Goal: Transaction & Acquisition: Purchase product/service

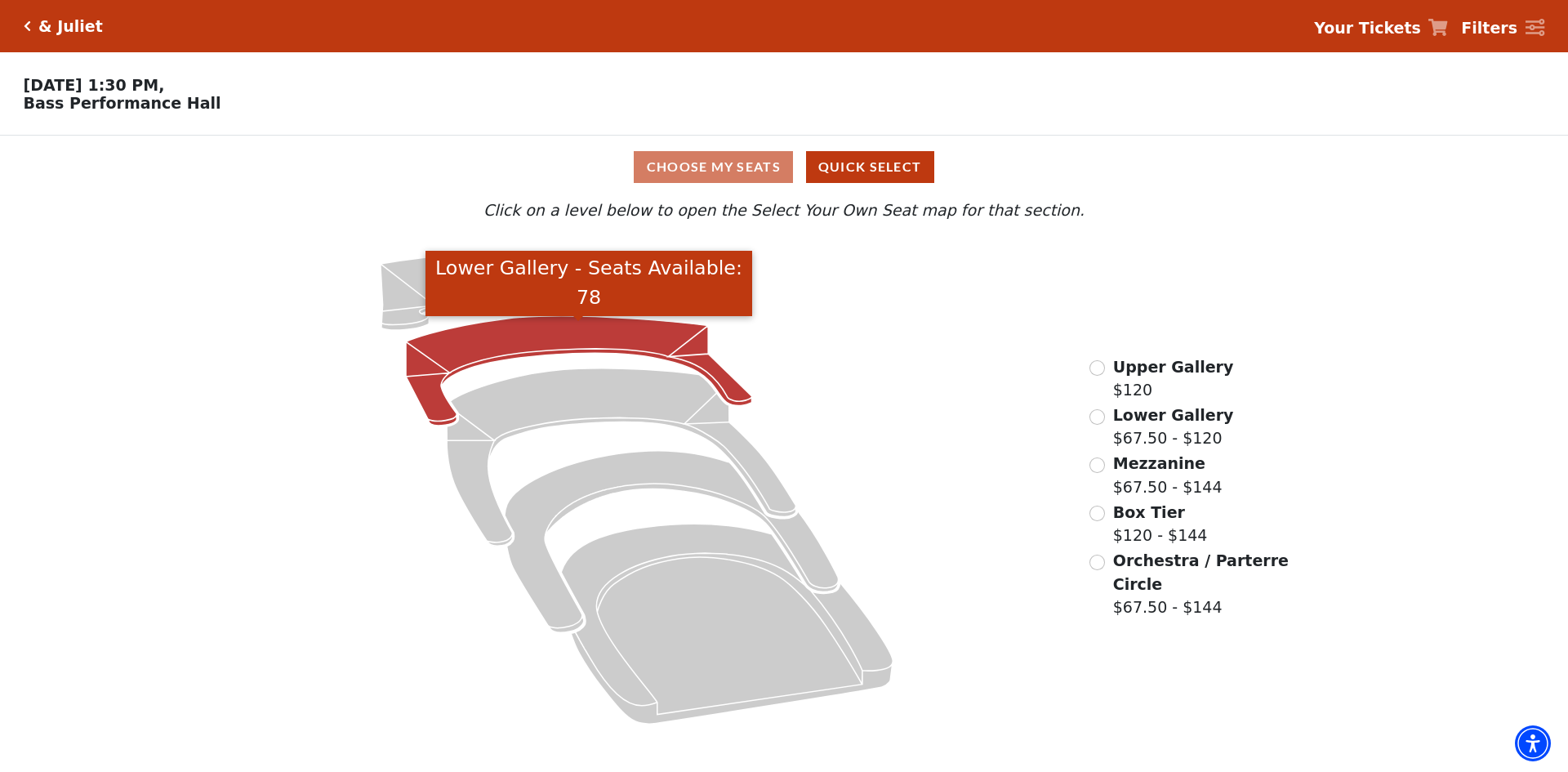
click at [575, 338] on icon "Lower Gallery - Seats Available: 78" at bounding box center [578, 370] width 347 height 109
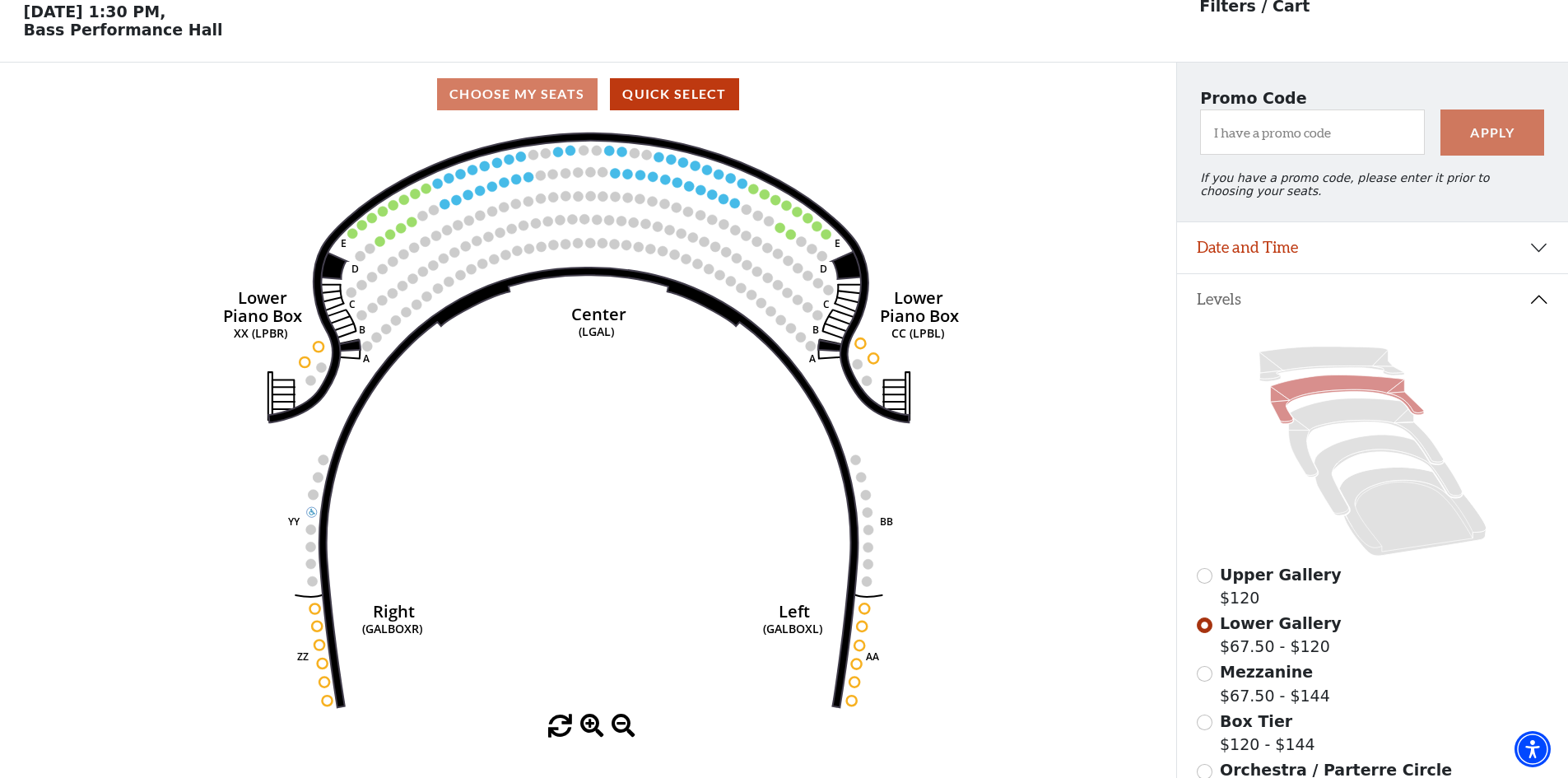
scroll to position [76, 0]
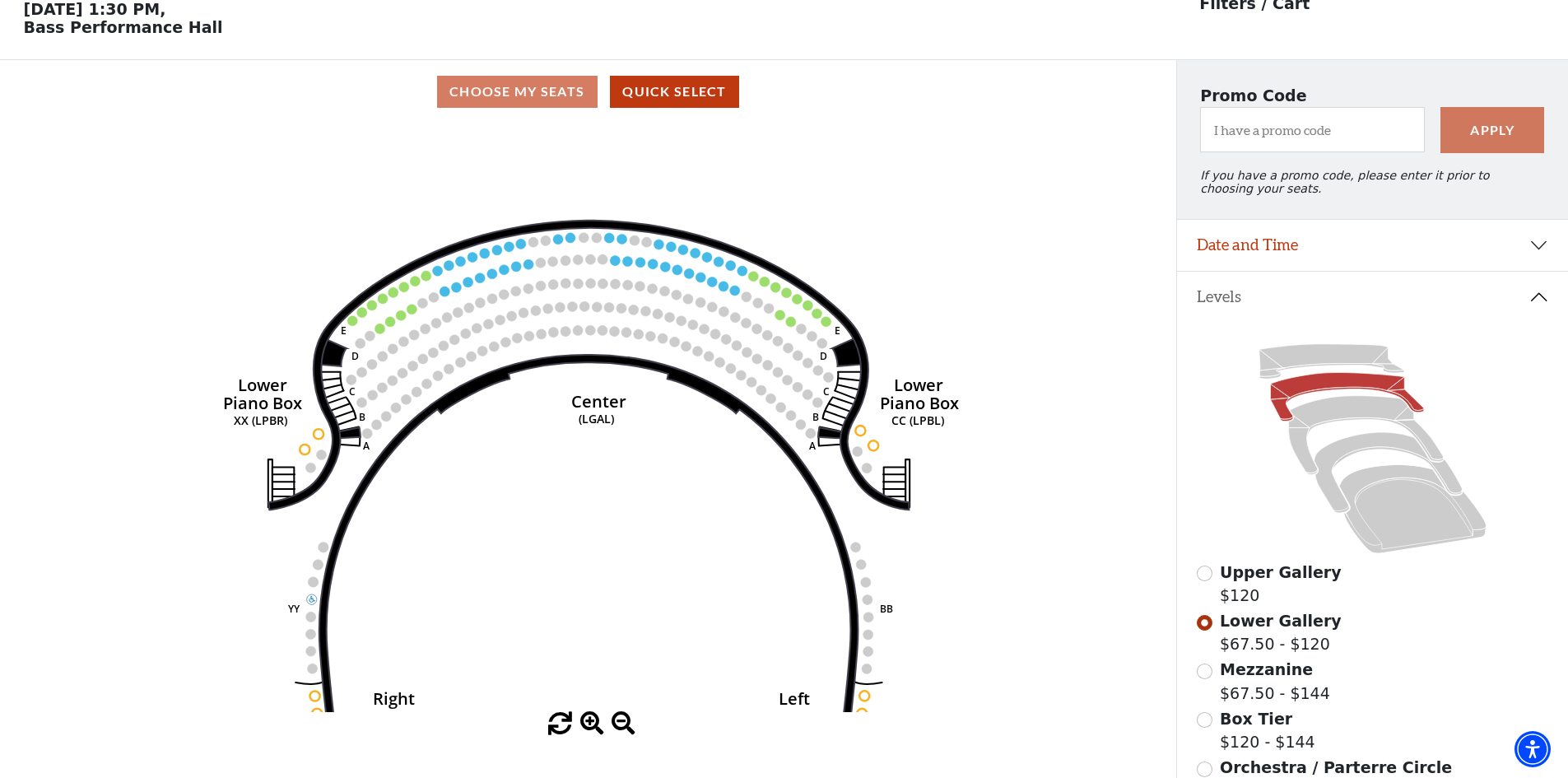
drag, startPoint x: 644, startPoint y: 268, endPoint x: 644, endPoint y: 340, distance: 72.0
click at [644, 340] on icon "Right (GALBOXR) E D C B A E D C B A YY ZZ Left (GALBOXL) BB AA Center Lower Pia…" at bounding box center [588, 418] width 1059 height 589
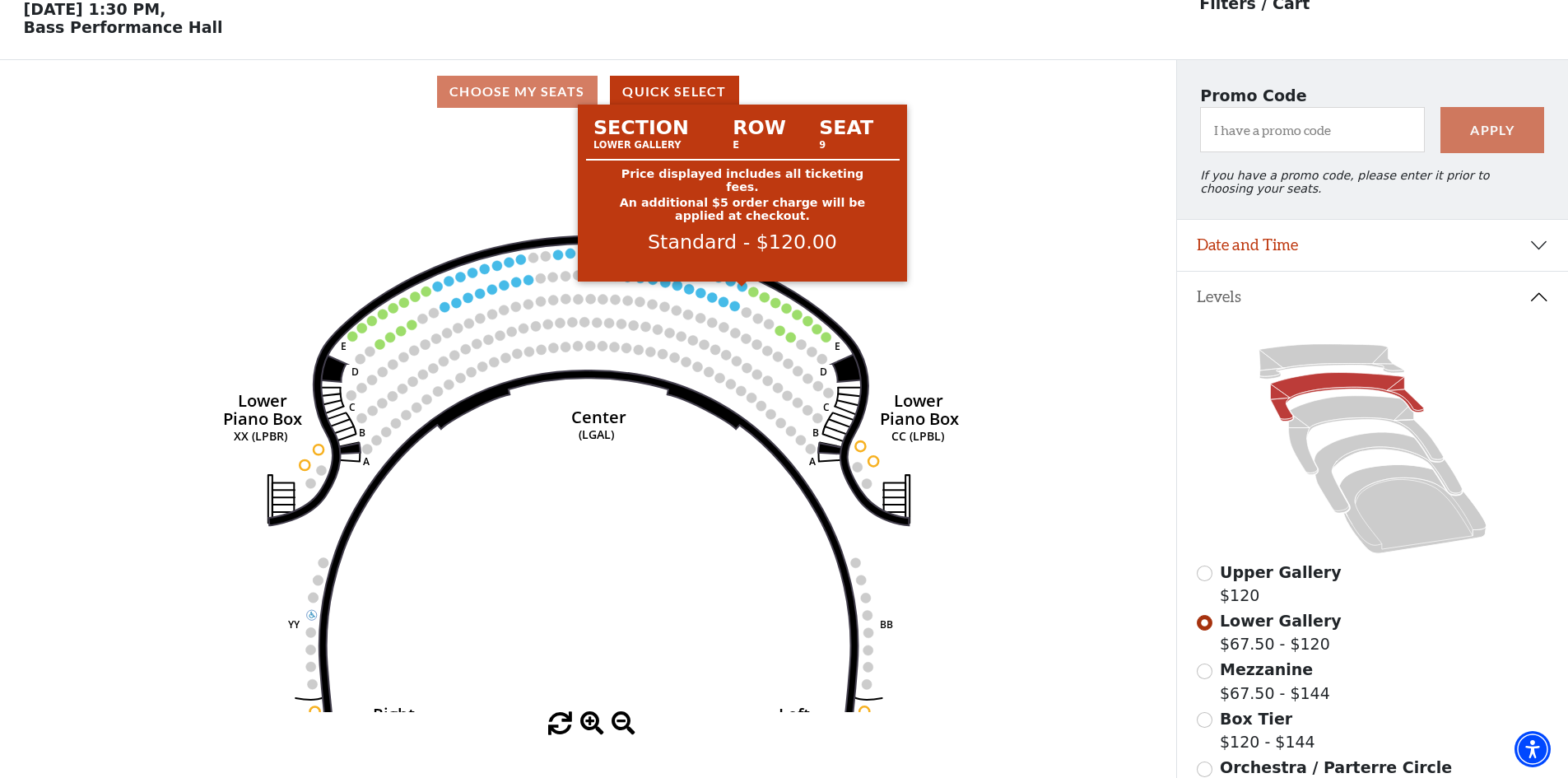
click at [741, 291] on circle at bounding box center [742, 286] width 10 height 10
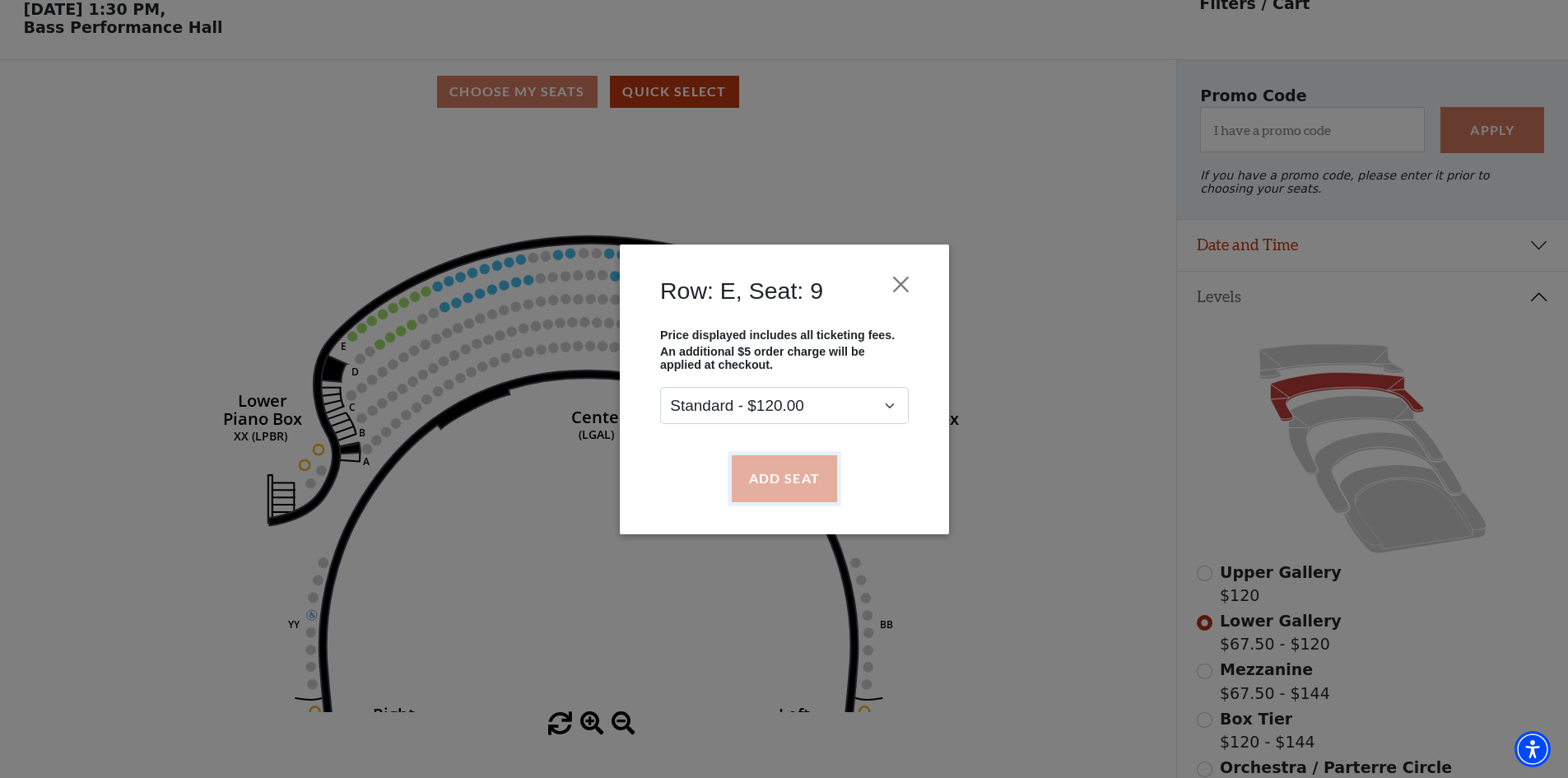
click at [771, 469] on button "Add Seat" at bounding box center [784, 478] width 105 height 47
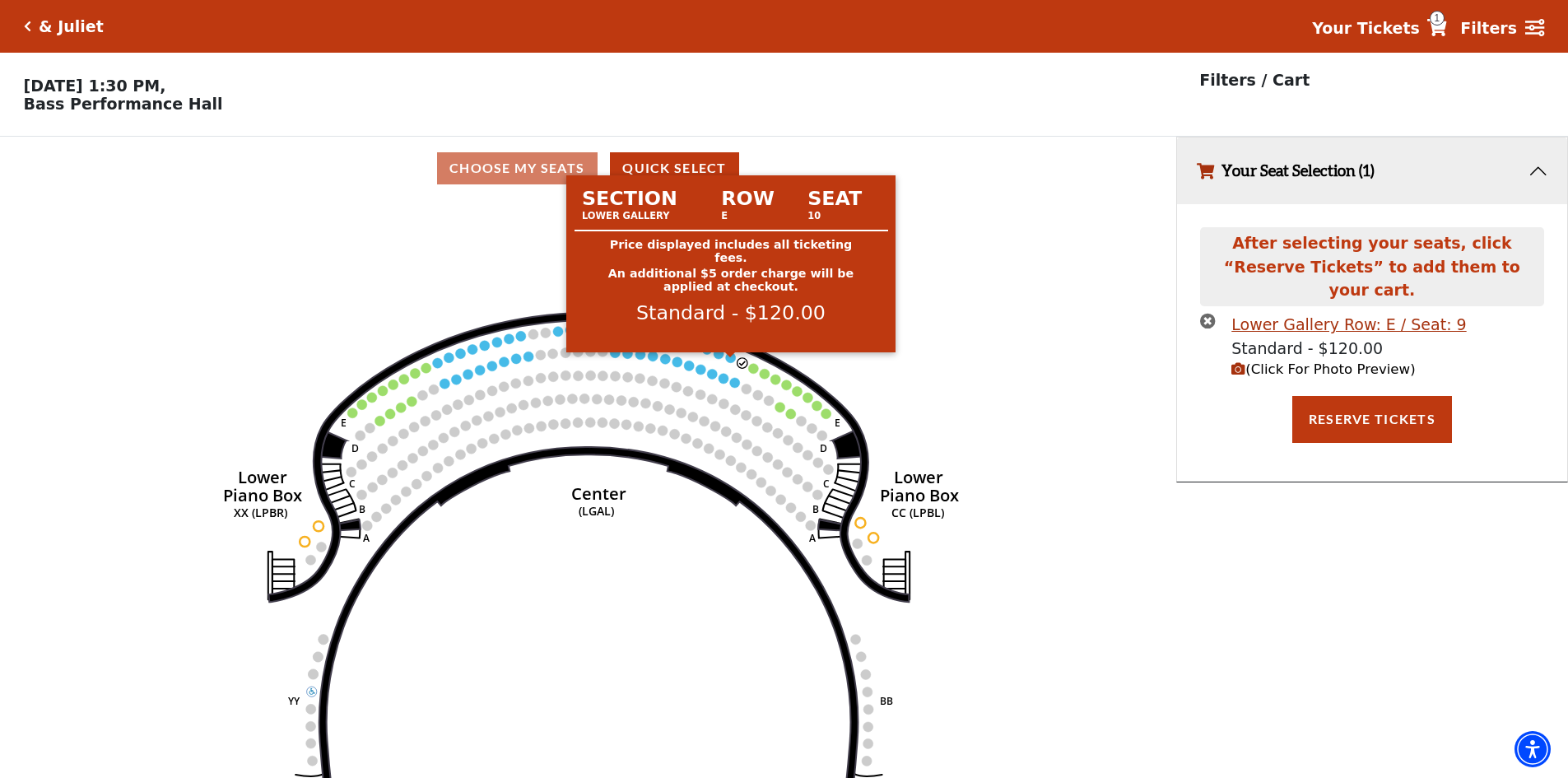
click at [731, 362] on circle at bounding box center [731, 357] width 10 height 10
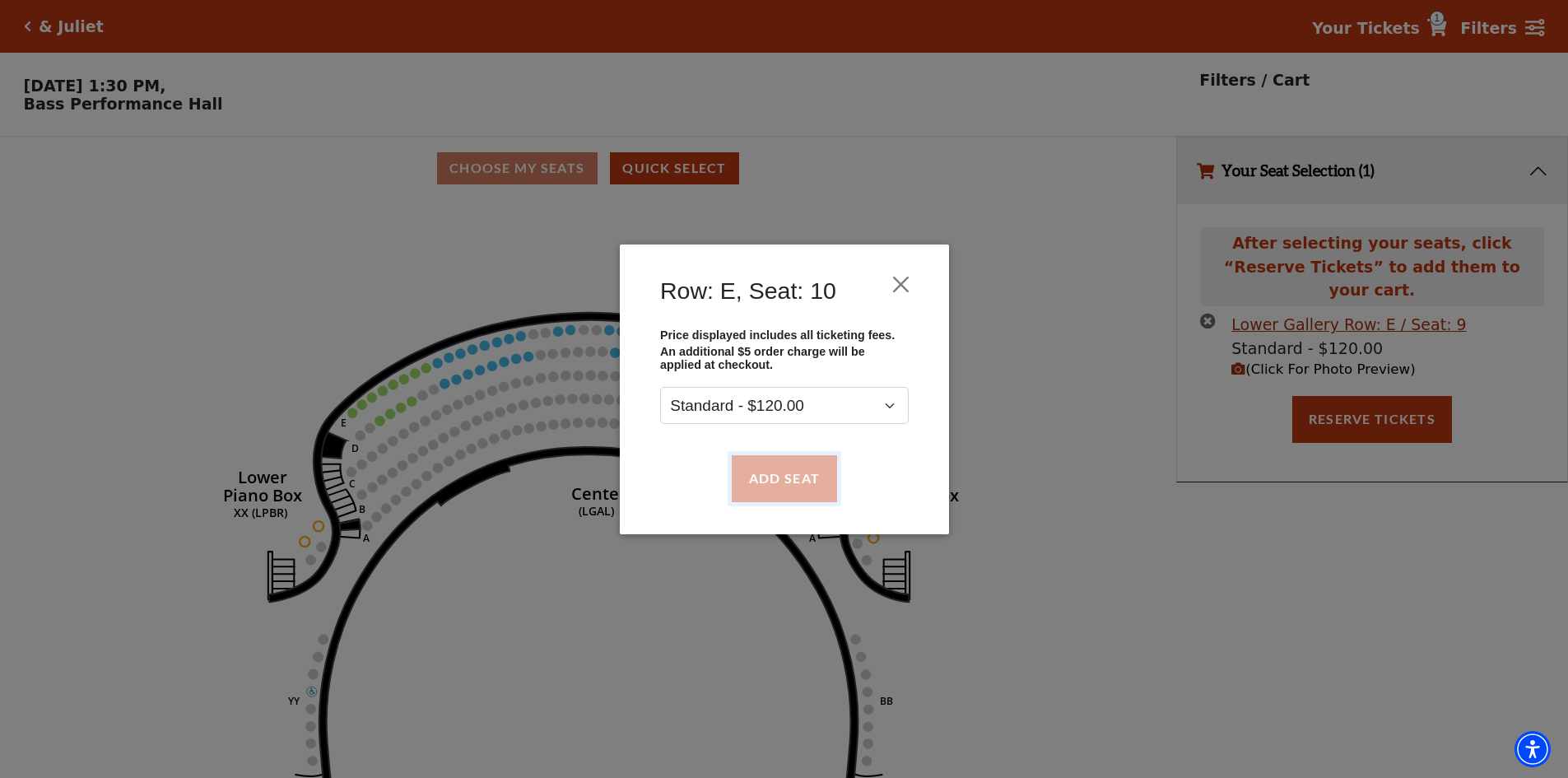
click at [784, 473] on button "Add Seat" at bounding box center [784, 478] width 105 height 47
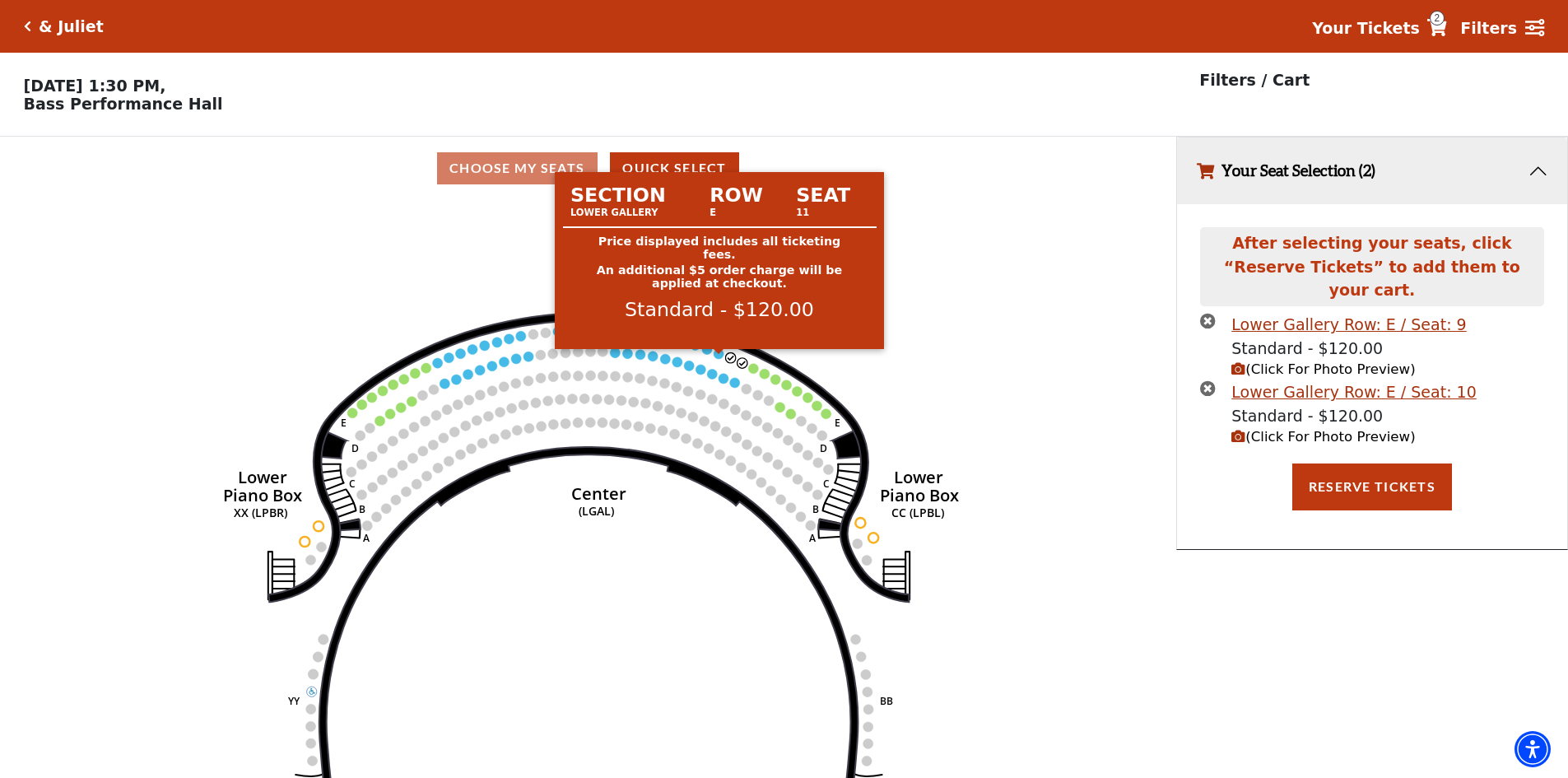
click at [721, 359] on circle at bounding box center [719, 354] width 10 height 10
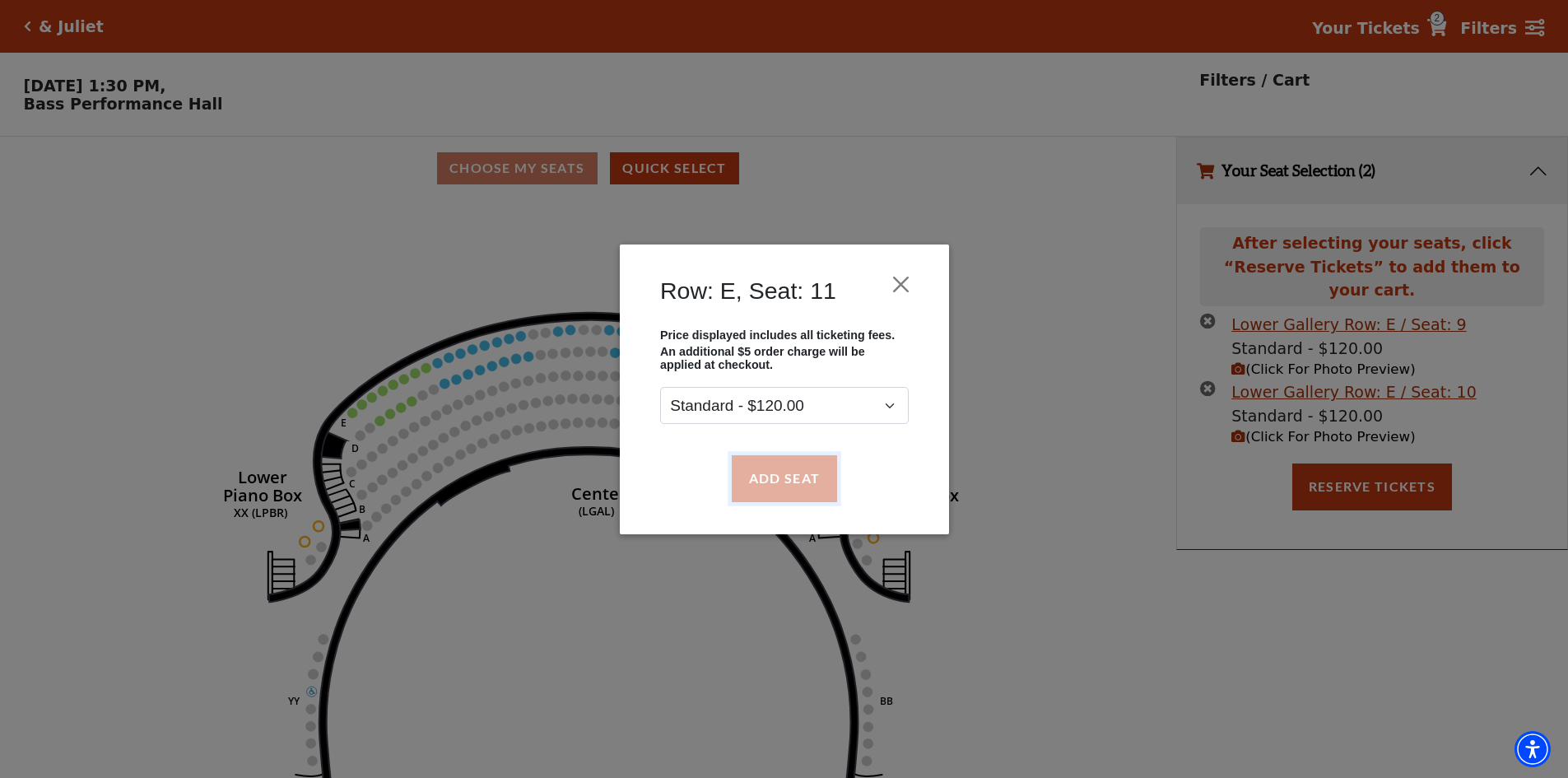
click at [766, 471] on button "Add Seat" at bounding box center [784, 478] width 105 height 47
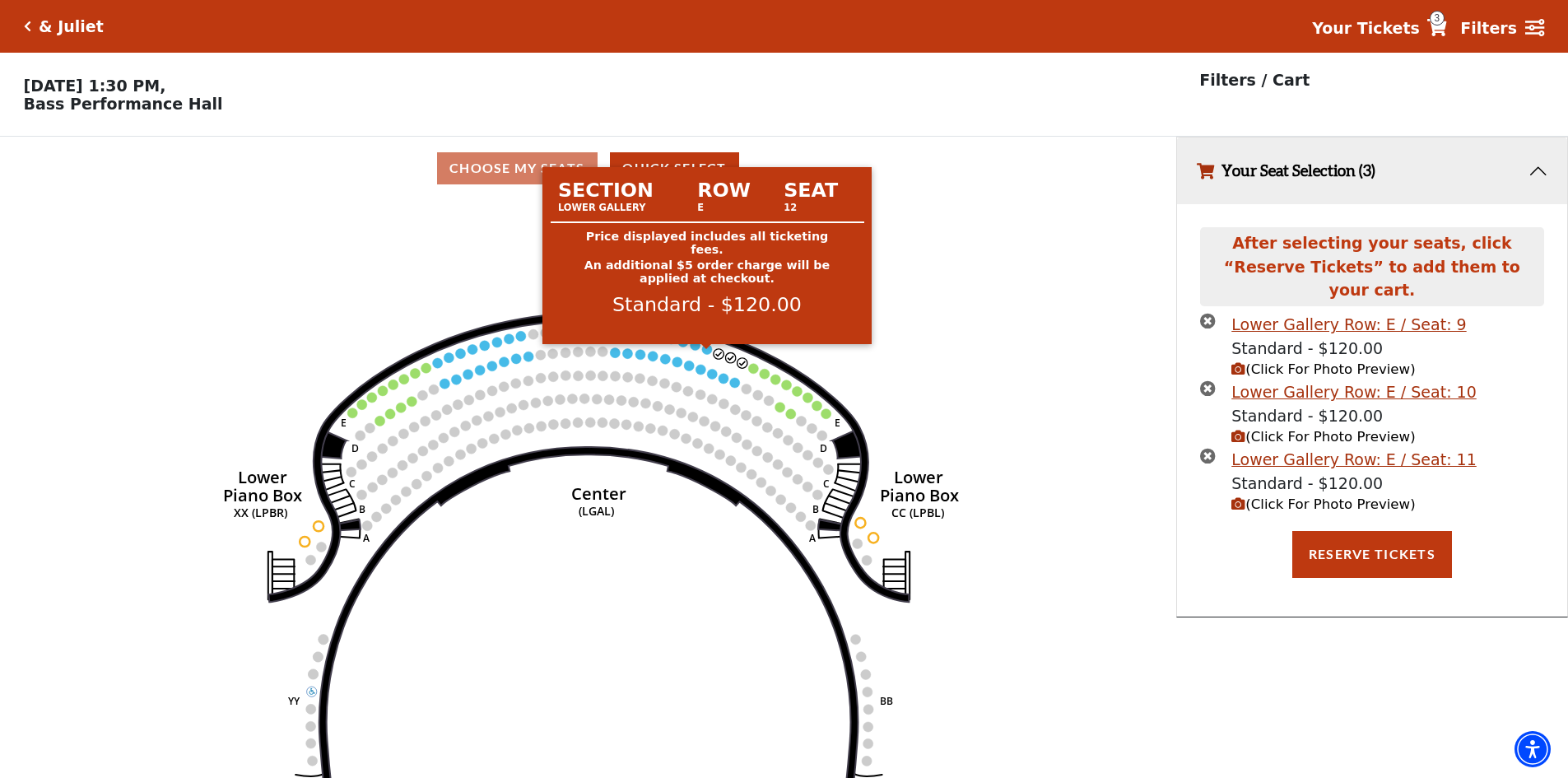
click at [702, 354] on circle at bounding box center [707, 349] width 10 height 10
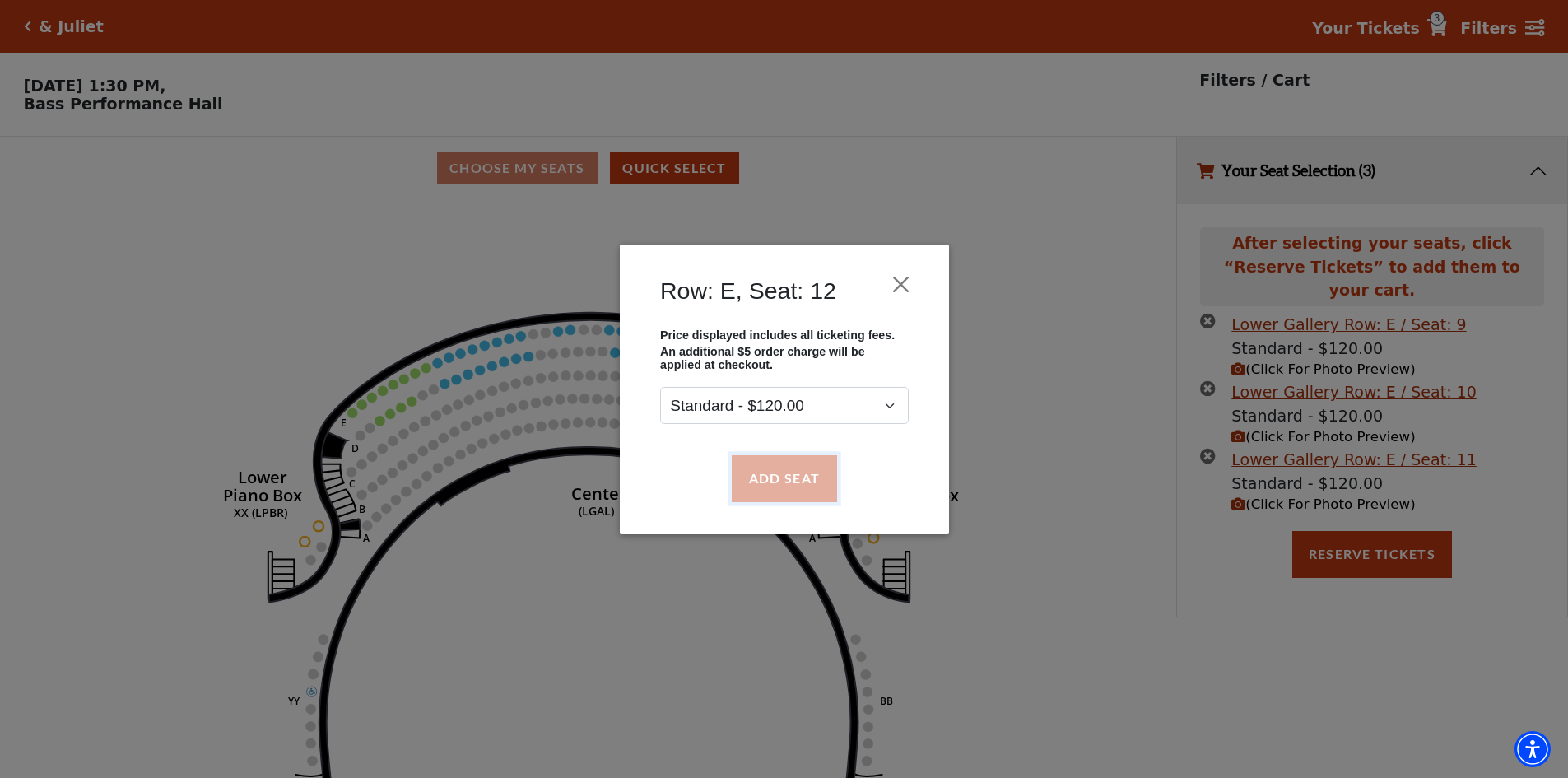
click at [766, 480] on button "Add Seat" at bounding box center [784, 478] width 105 height 47
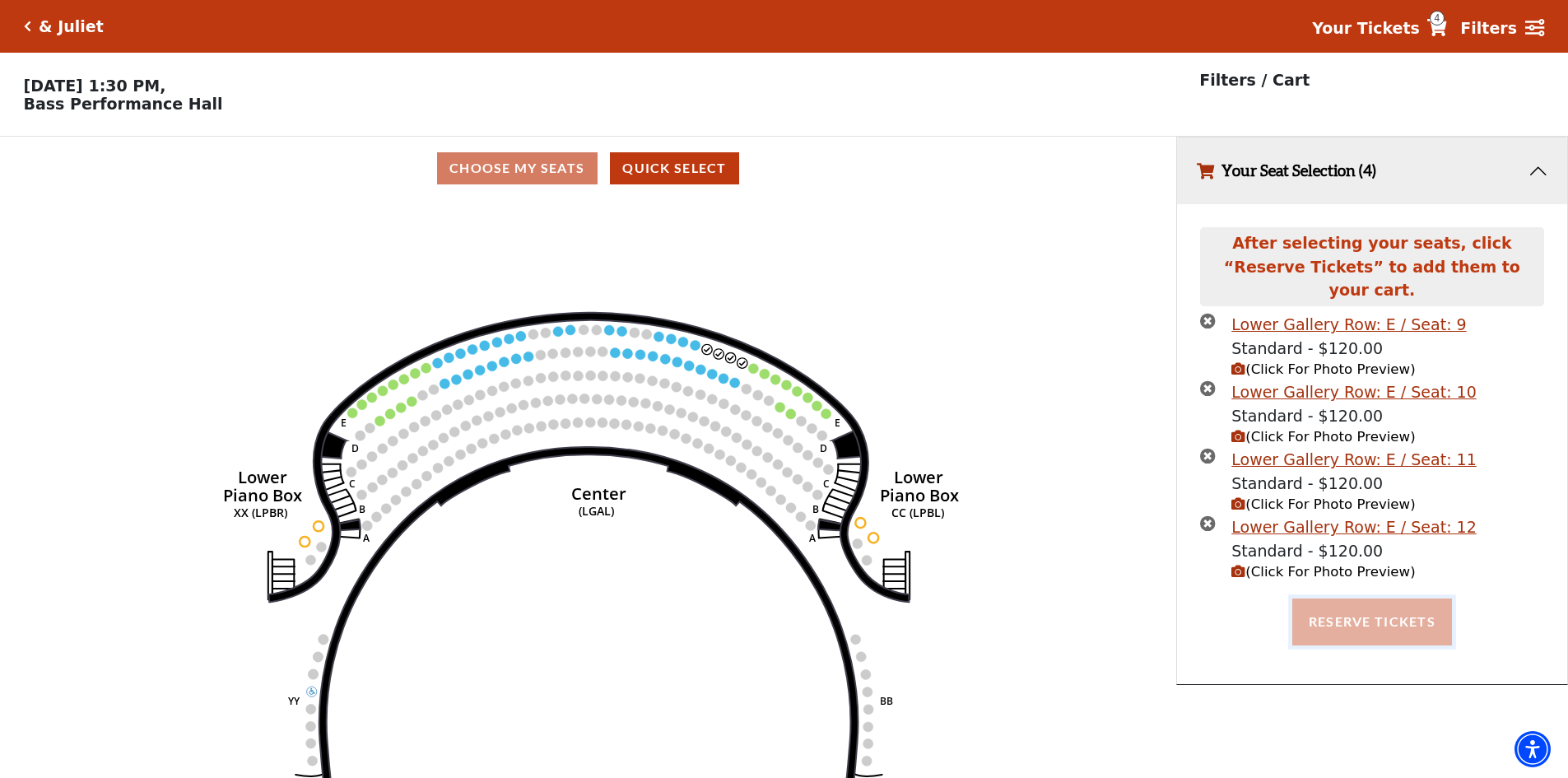
click at [1402, 616] on button "Reserve Tickets" at bounding box center [1371, 622] width 159 height 47
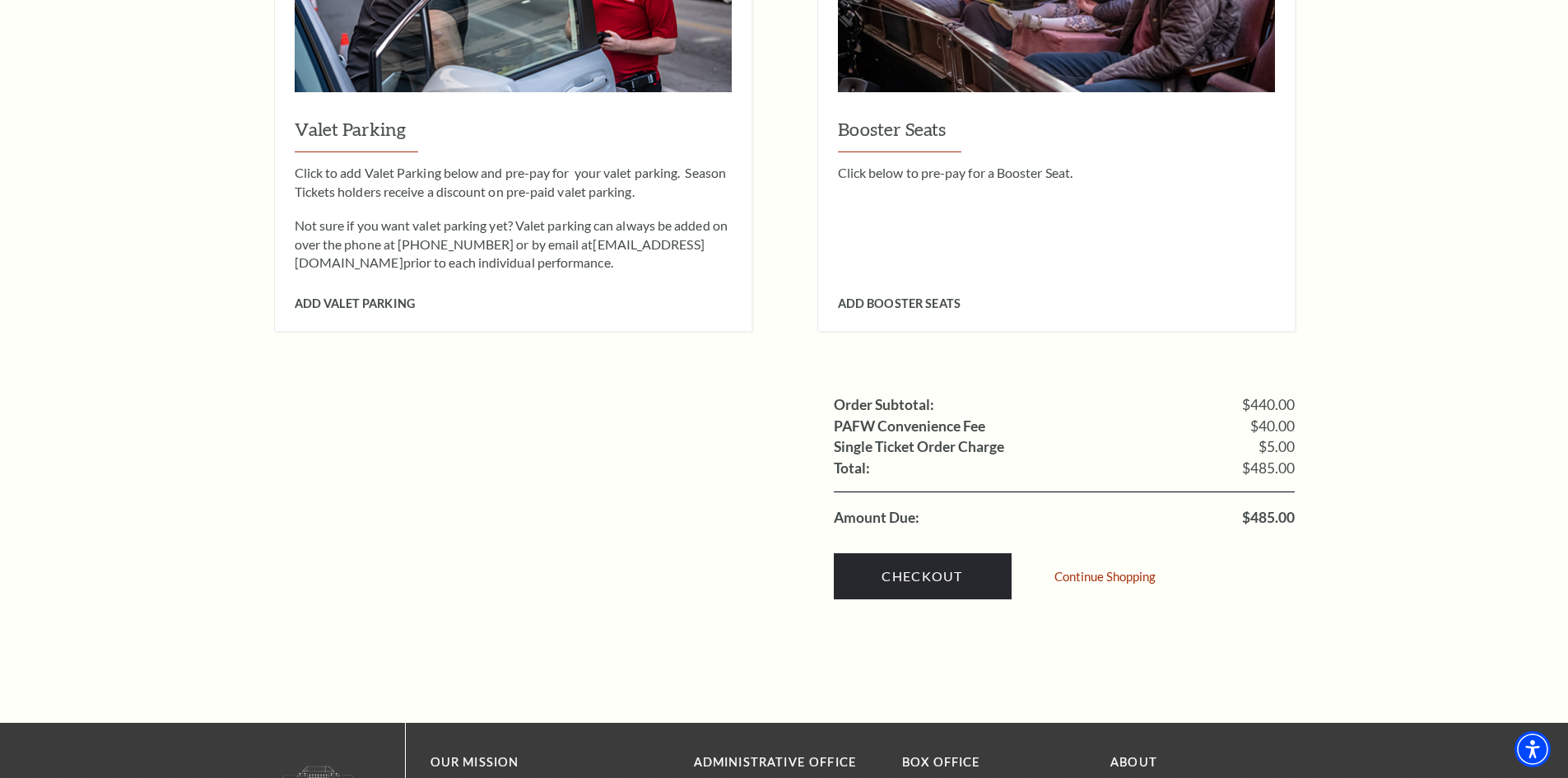
scroll to position [1482, 0]
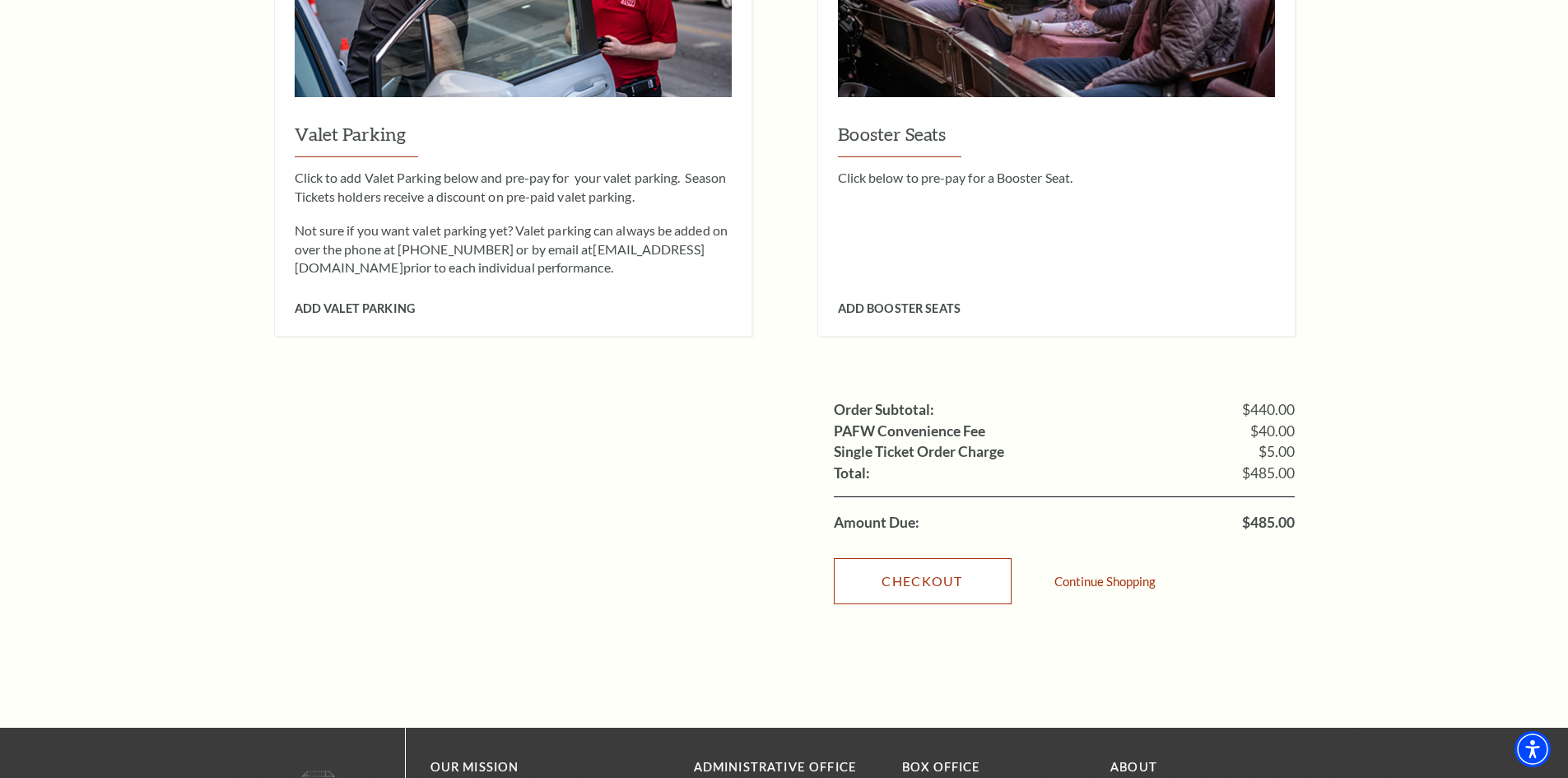
click at [922, 564] on link "Checkout" at bounding box center [923, 581] width 178 height 47
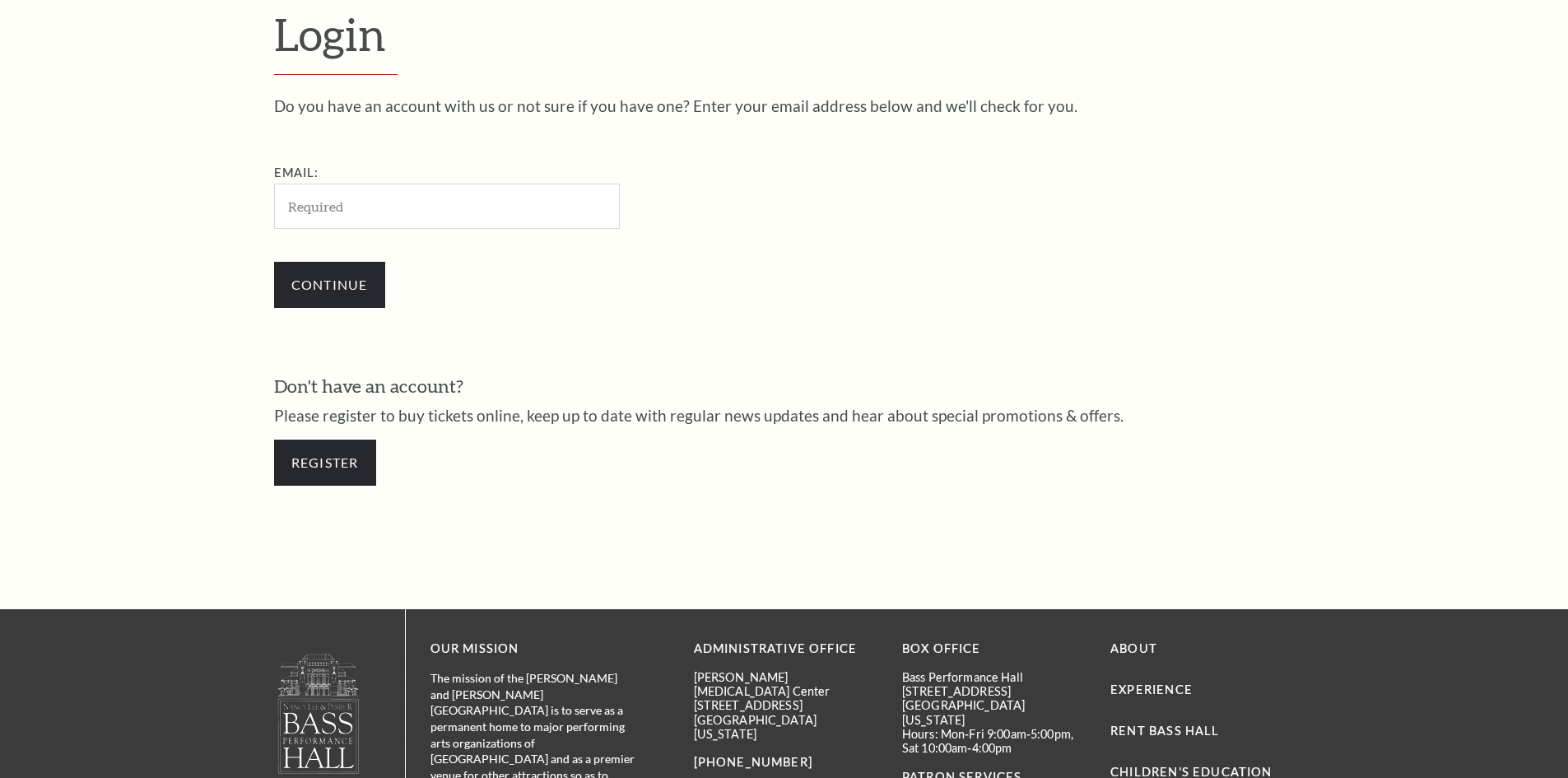
scroll to position [550, 0]
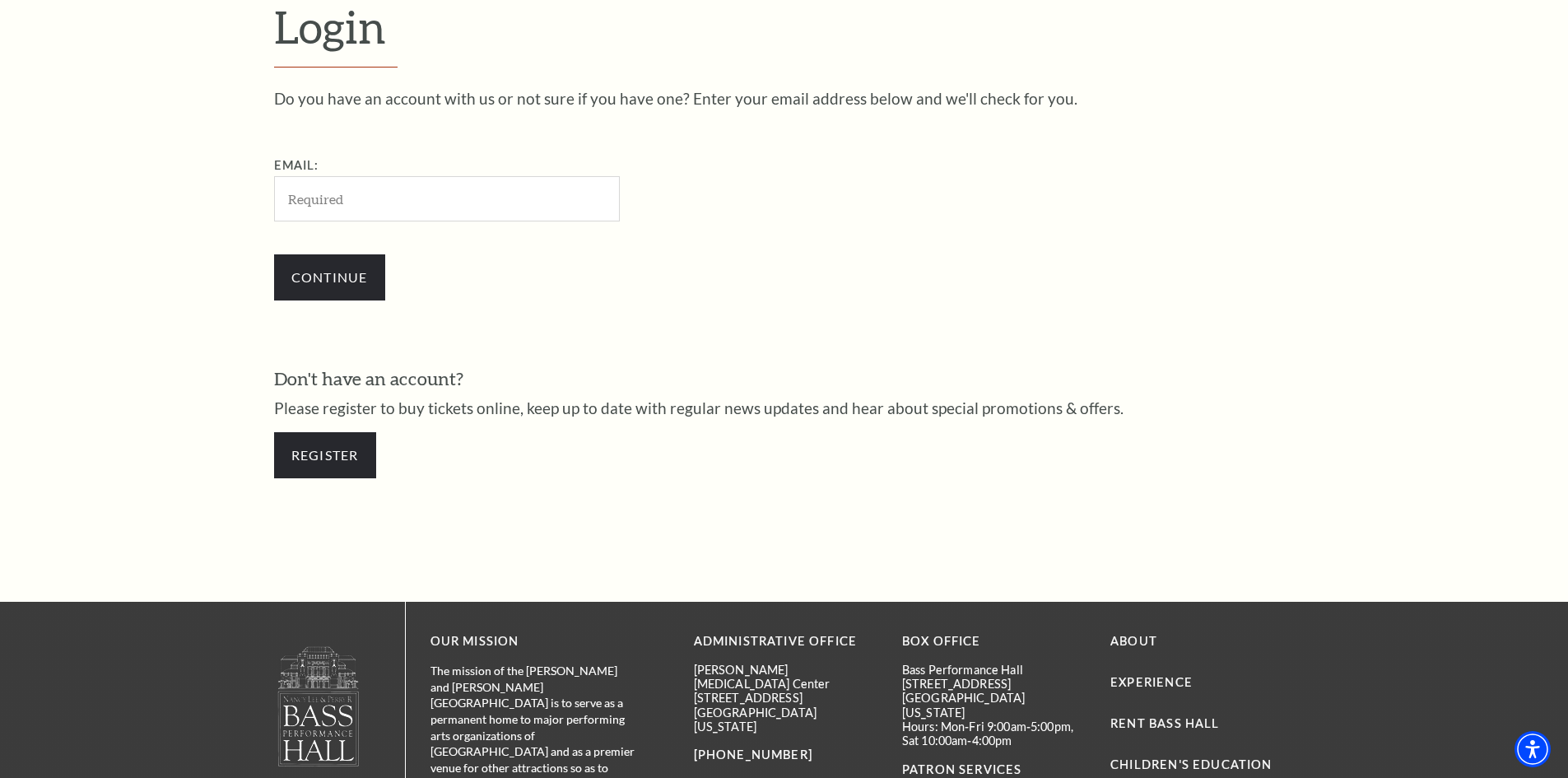
click at [369, 200] on input "Email:" at bounding box center [446, 199] width 345 height 46
click at [303, 462] on link "Register" at bounding box center [324, 455] width 102 height 47
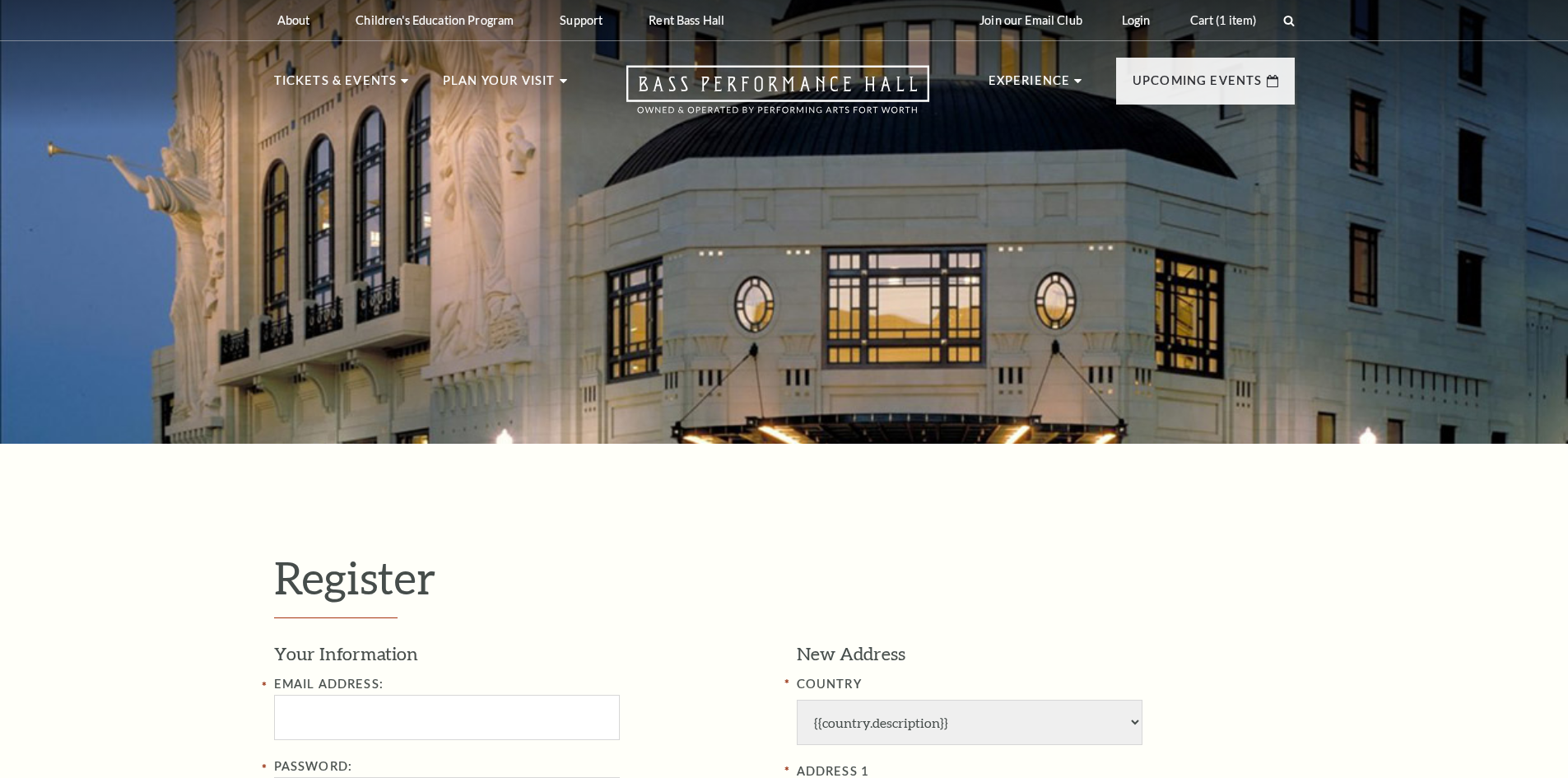
select select "1"
select select "[GEOGRAPHIC_DATA]"
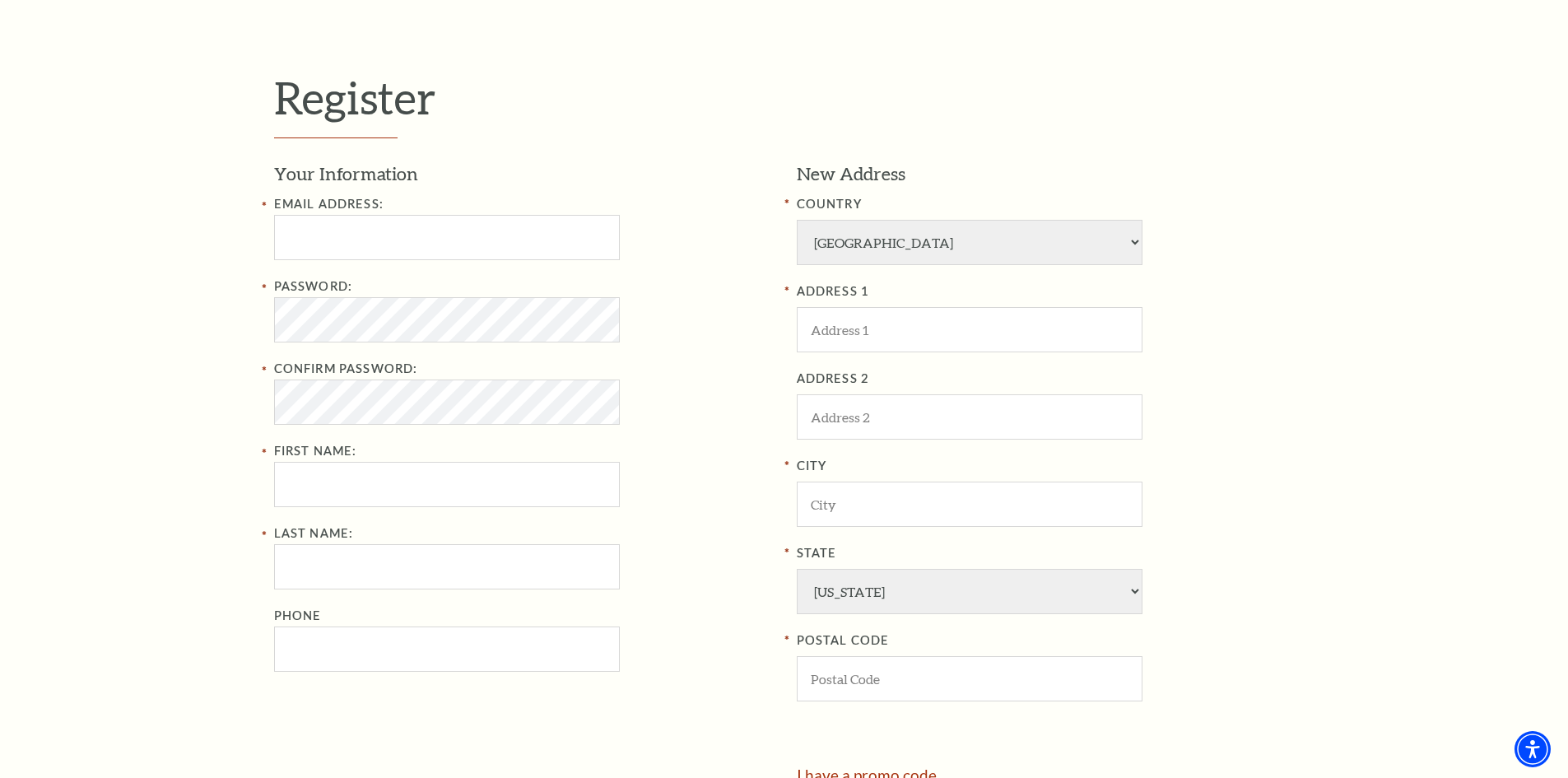
scroll to position [494, 0]
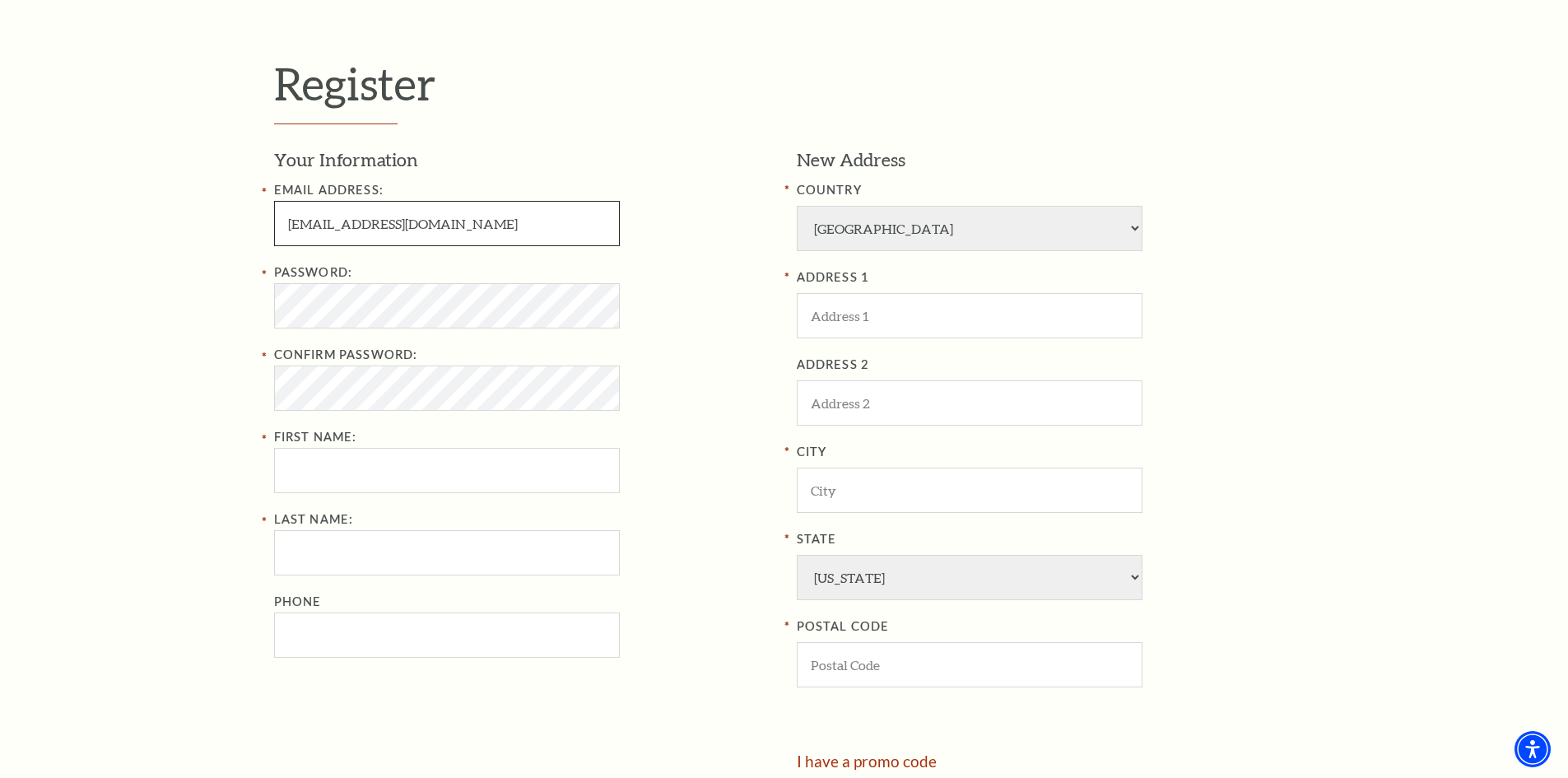
type input "maiquynh11a9@gmail.com"
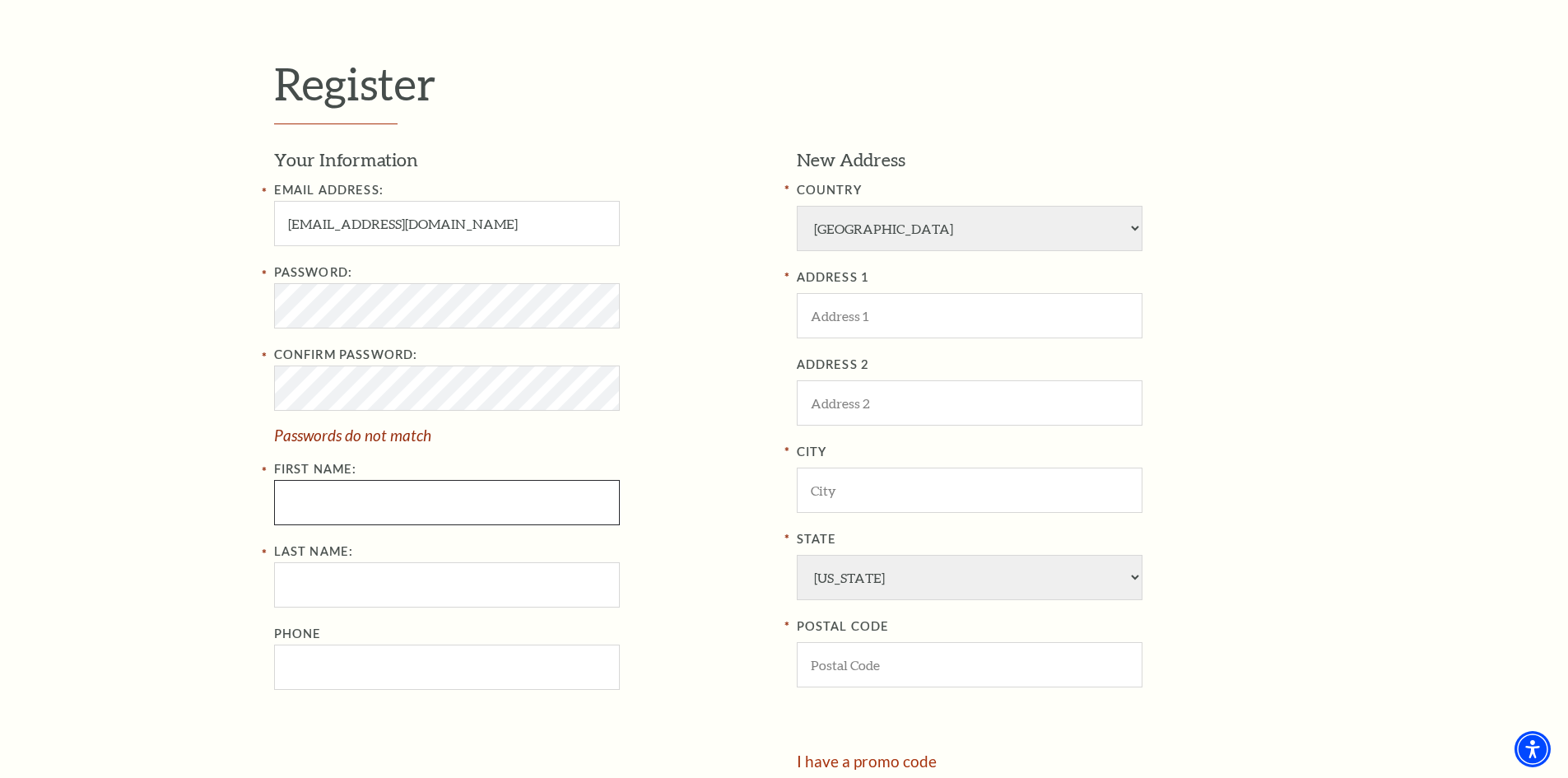
drag, startPoint x: 448, startPoint y: 469, endPoint x: 515, endPoint y: 488, distance: 69.6
click at [448, 469] on div "Password: Confirm Password: Passwords do not match First Name:" at bounding box center [522, 393] width 498 height 262
type input "tran"
type input "suong"
type input "8478760398"
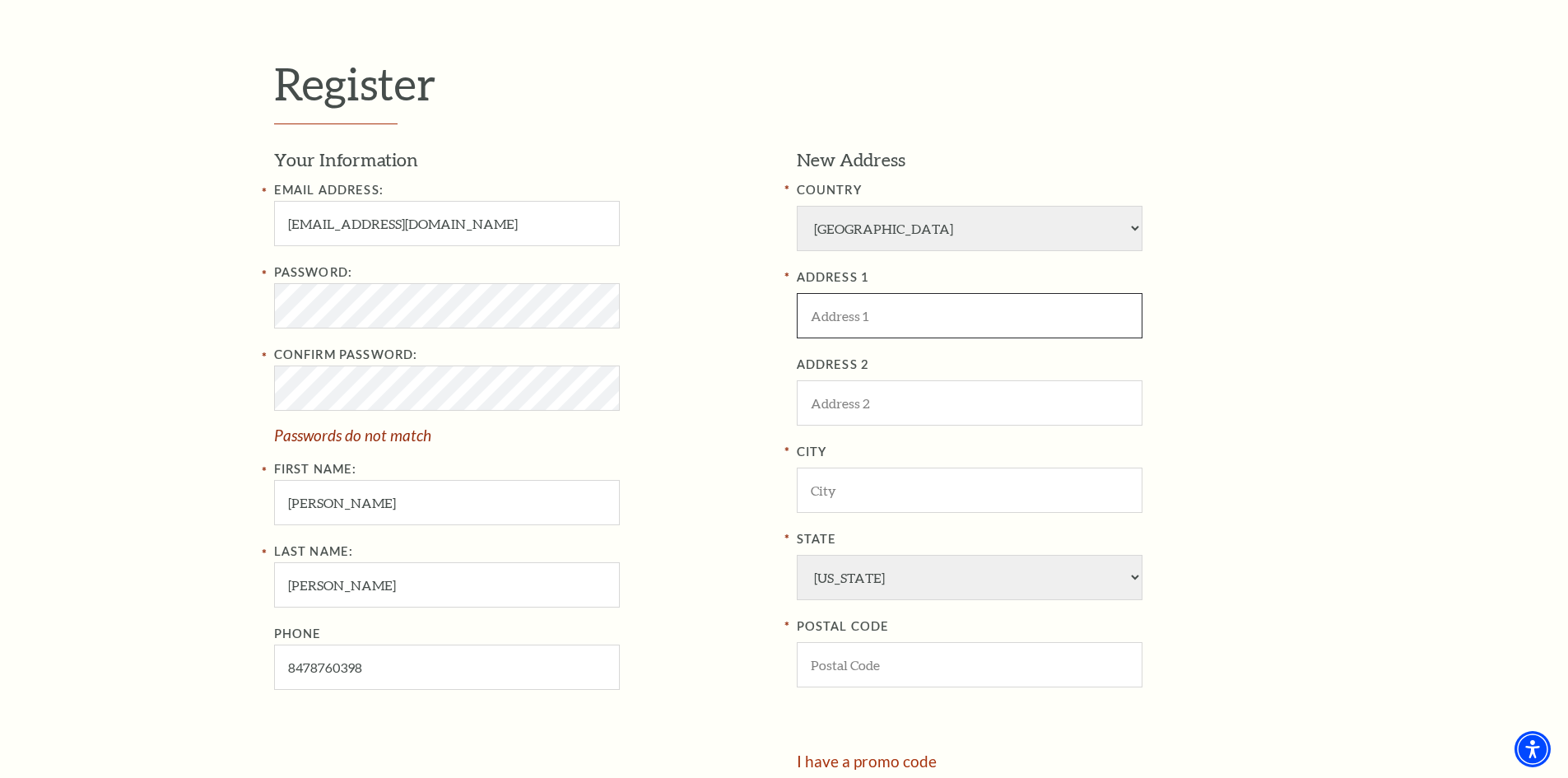
type input "cf fr, ghtdd"
type input "ader"
type input "46565"
type input "847-876-0398"
drag, startPoint x: 347, startPoint y: 228, endPoint x: 211, endPoint y: 233, distance: 136.1
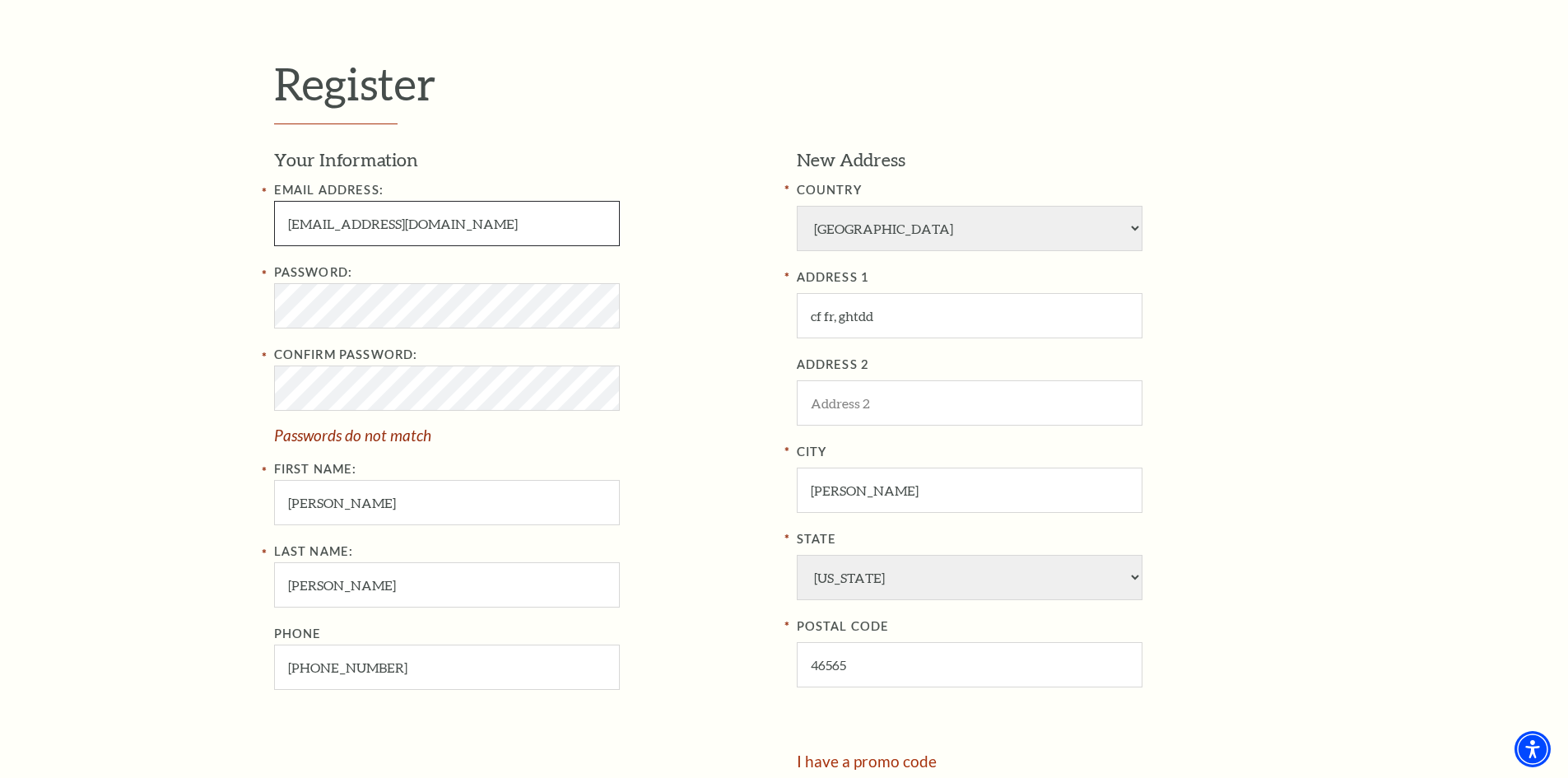
click at [211, 233] on div "Register Your Information Email Address: maiquynh11a9@gmail.com Password: Confi…" at bounding box center [784, 452] width 1568 height 1006
type input "KIMLOAN11a9@gmail.com"
click at [223, 311] on div "Register Your Information Email Address: KIMLOAN11a9@gmail.com Password: Confir…" at bounding box center [784, 452] width 1568 height 1006
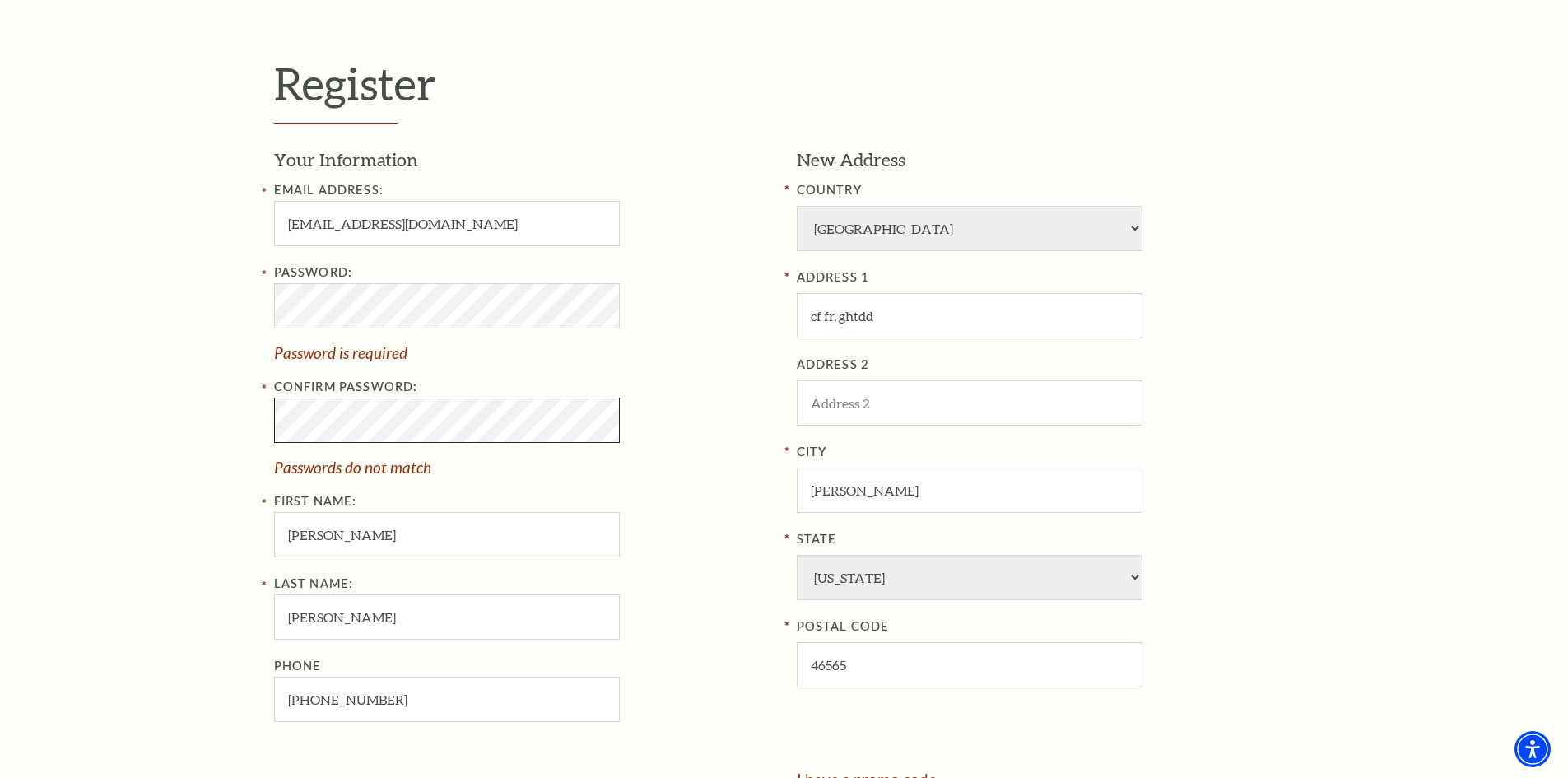
click at [191, 423] on div "Register Your Information Email Address: KIMLOAN11a9@gmail.com Password: Passwo…" at bounding box center [784, 461] width 1568 height 1023
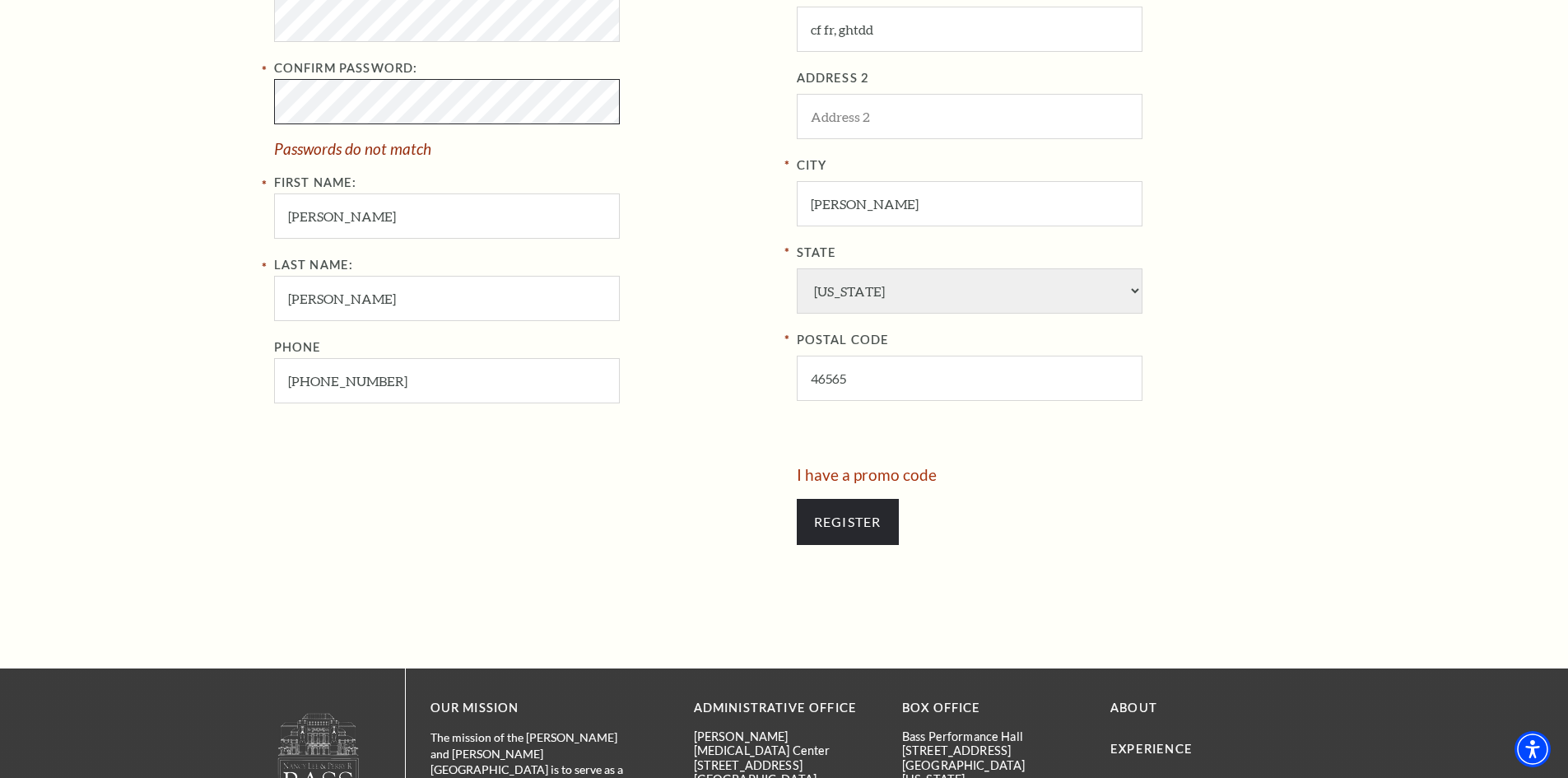
scroll to position [824, 0]
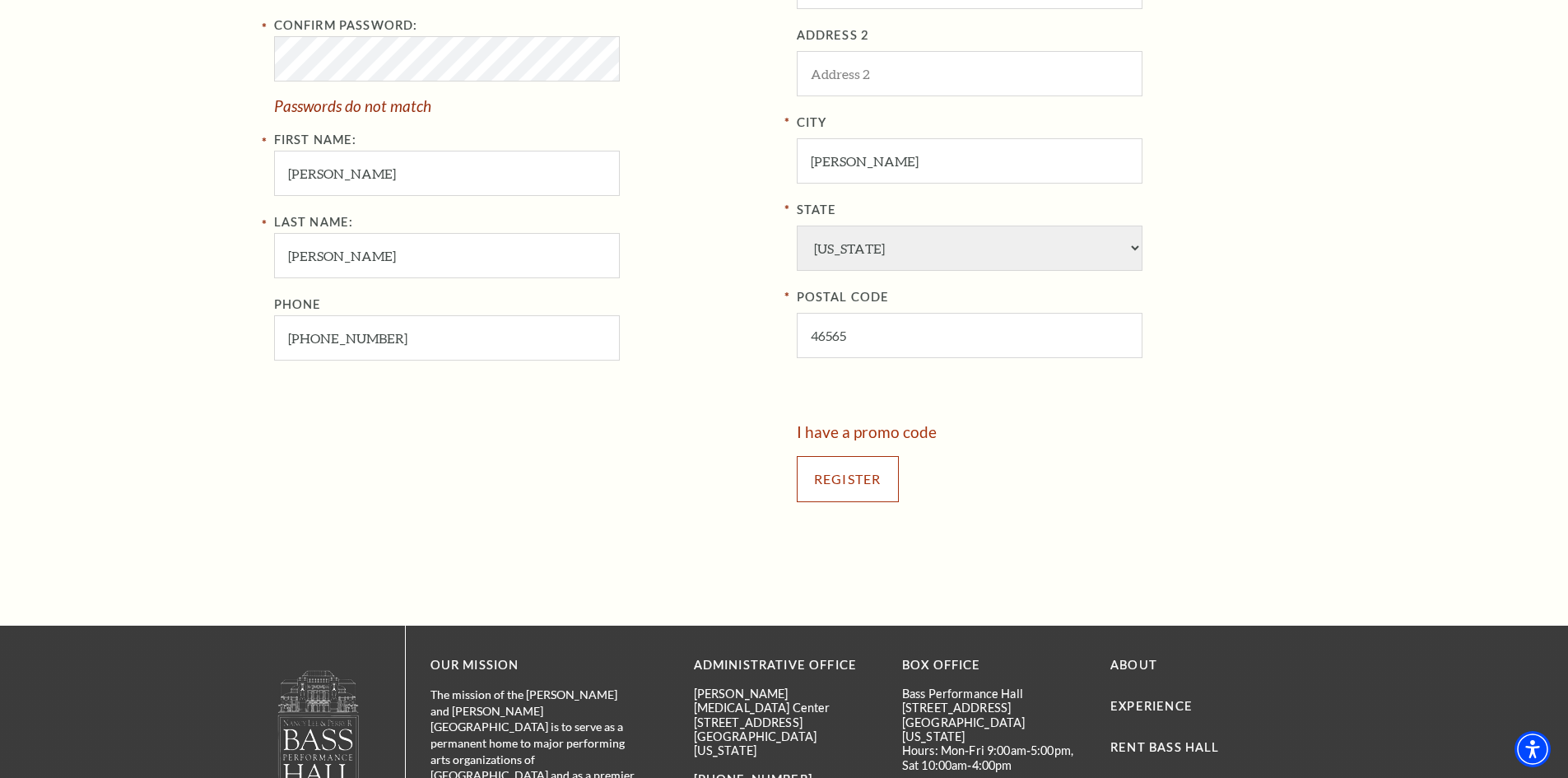
click at [837, 483] on input "Register" at bounding box center [847, 479] width 102 height 47
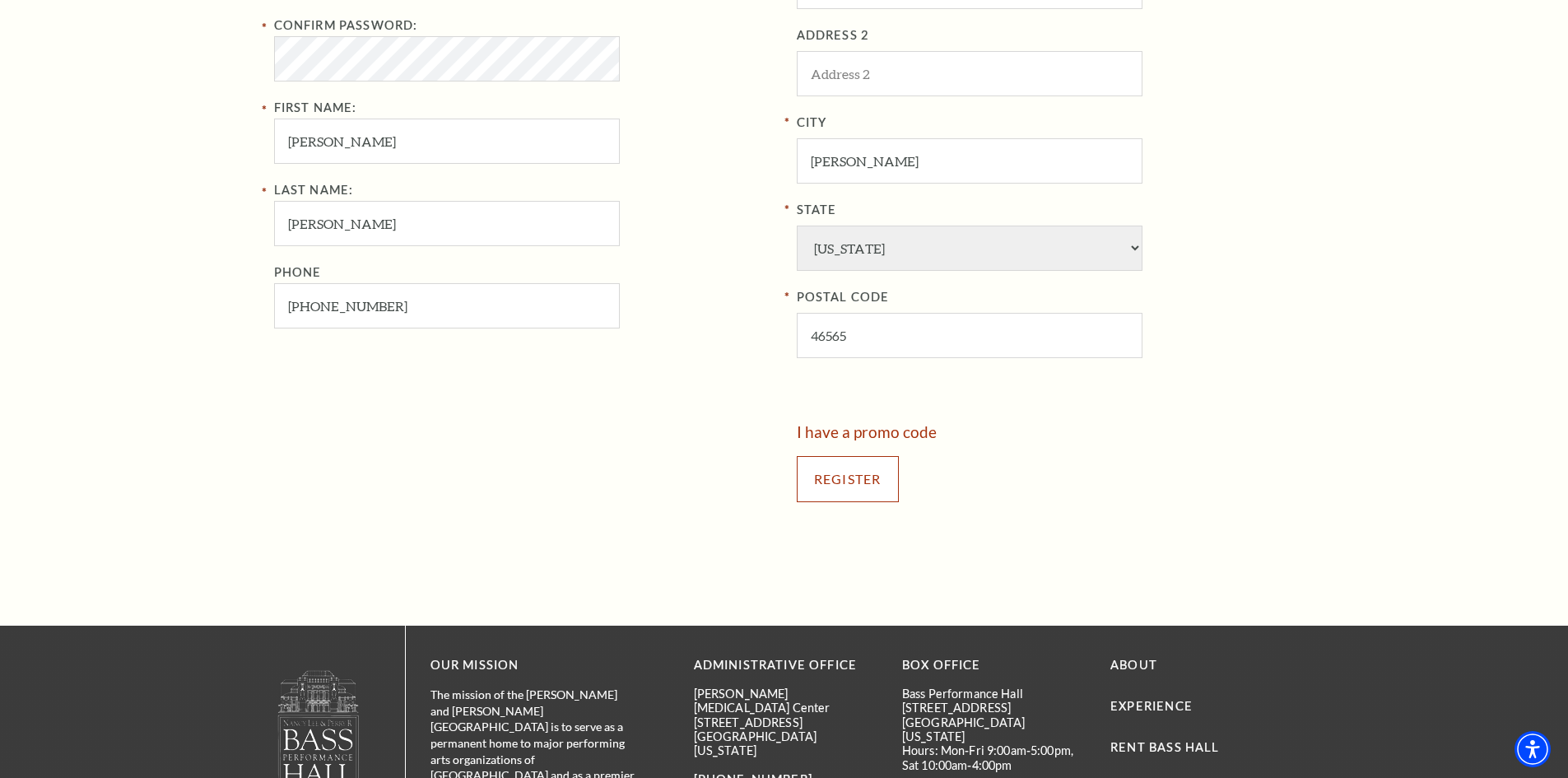
click at [863, 469] on input "Register" at bounding box center [847, 479] width 102 height 47
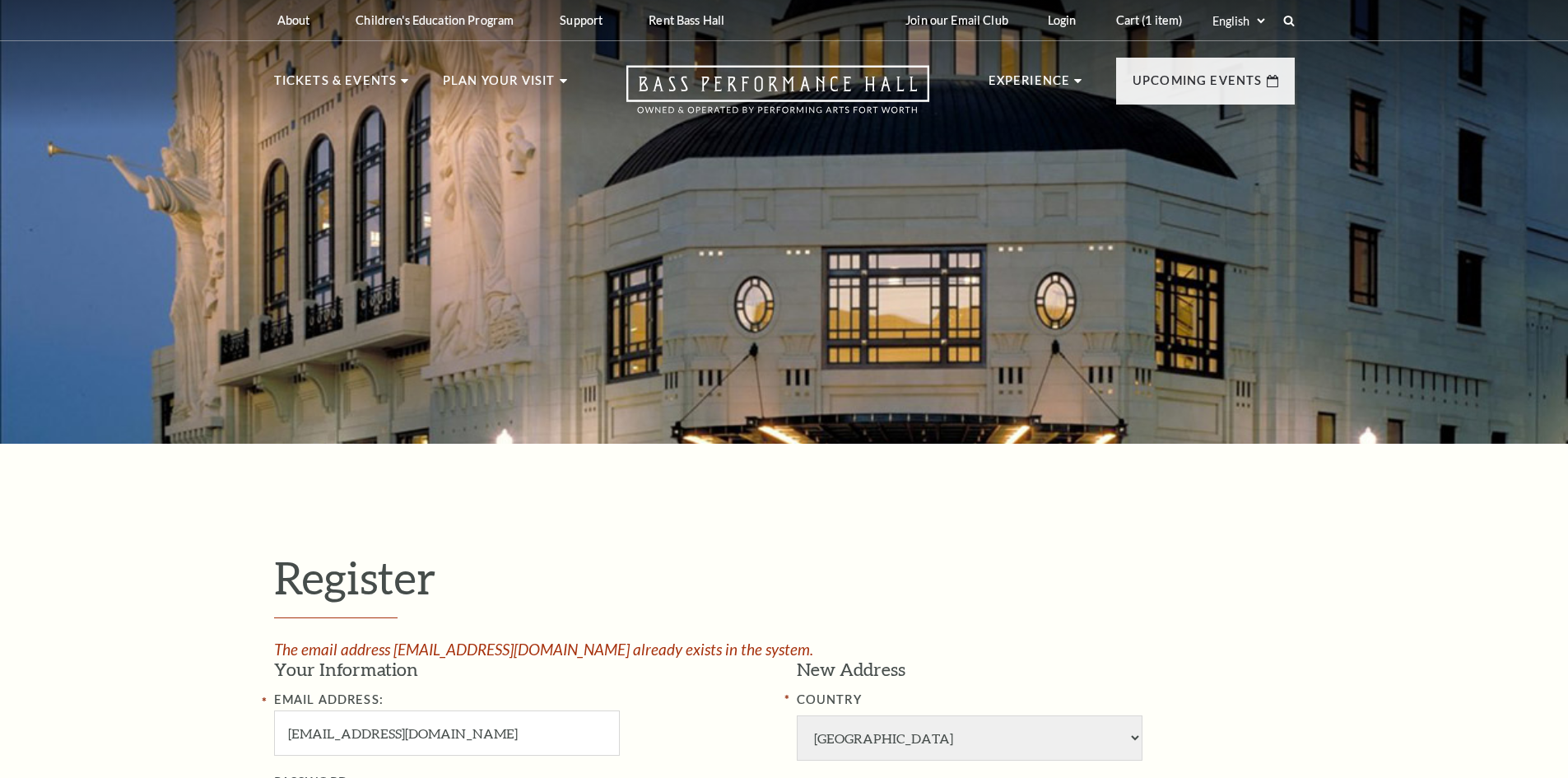
select select "1"
select select "[GEOGRAPHIC_DATA]"
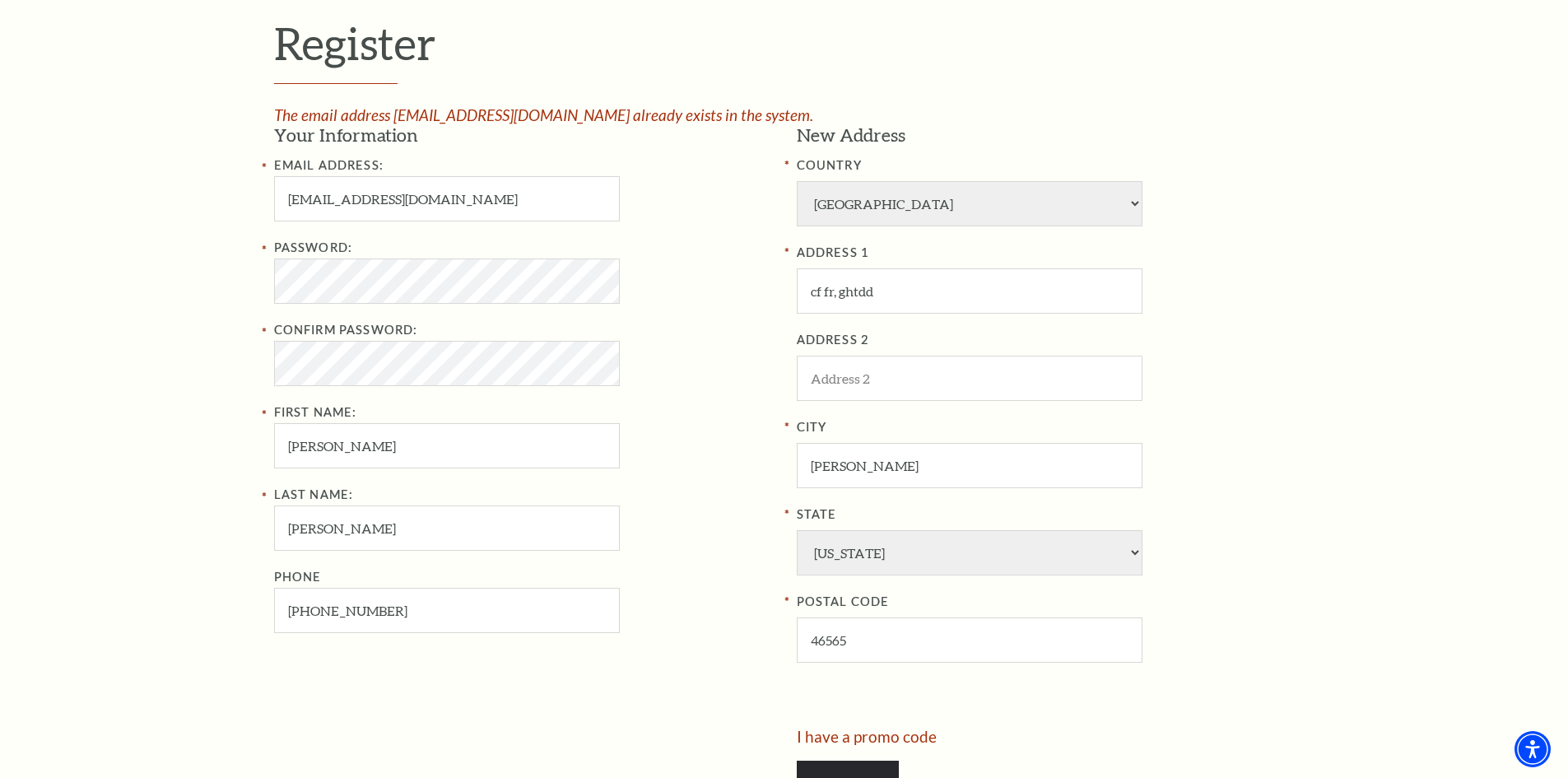
scroll to position [494, 0]
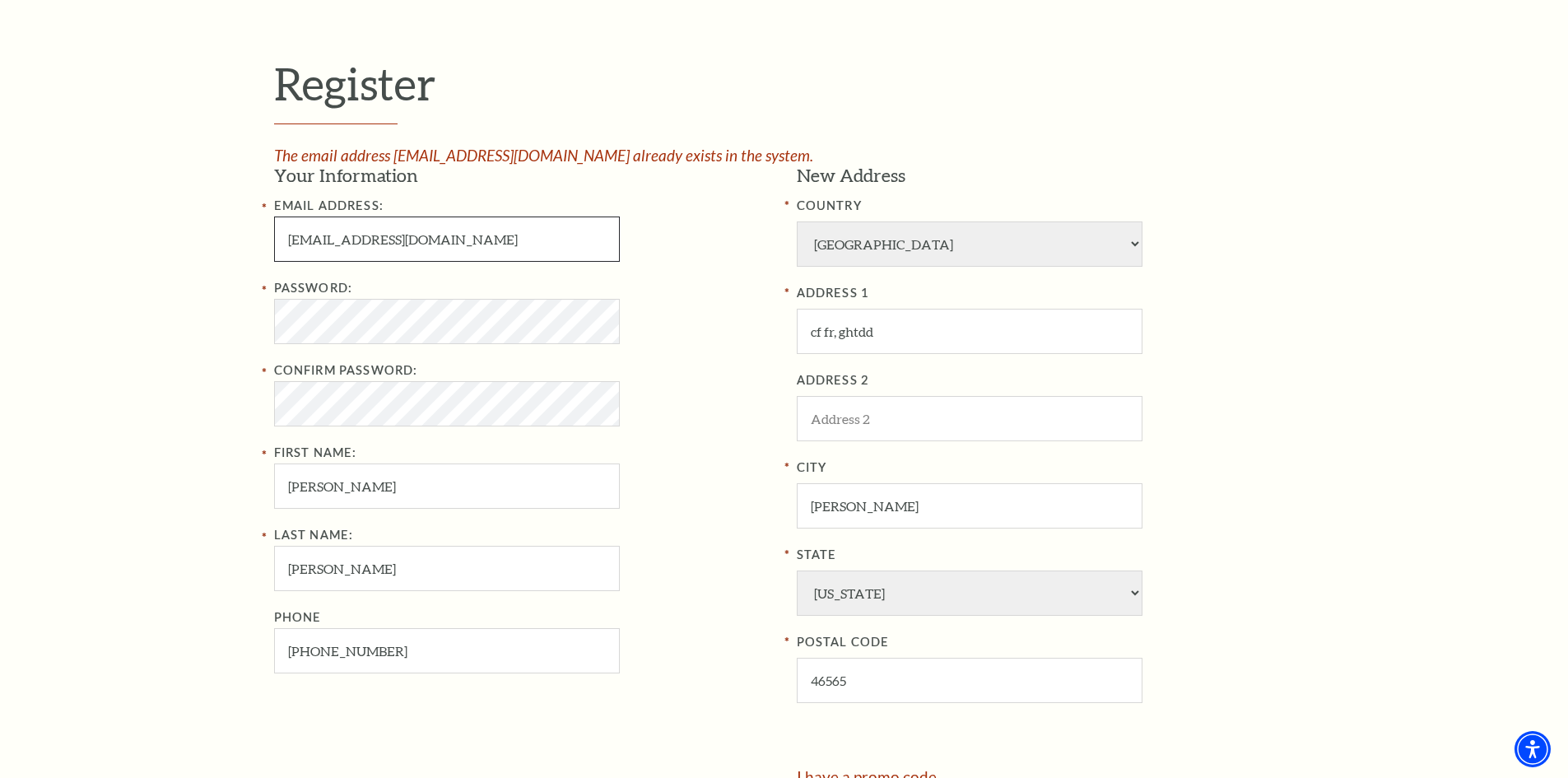
drag, startPoint x: 350, startPoint y: 243, endPoint x: 188, endPoint y: 243, distance: 162.0
click at [188, 243] on div "Register The email address KIMLOAN11a9@gmail.com already exists in the system. …" at bounding box center [784, 459] width 1568 height 1021
type input "phamanh11a9@gmail.com"
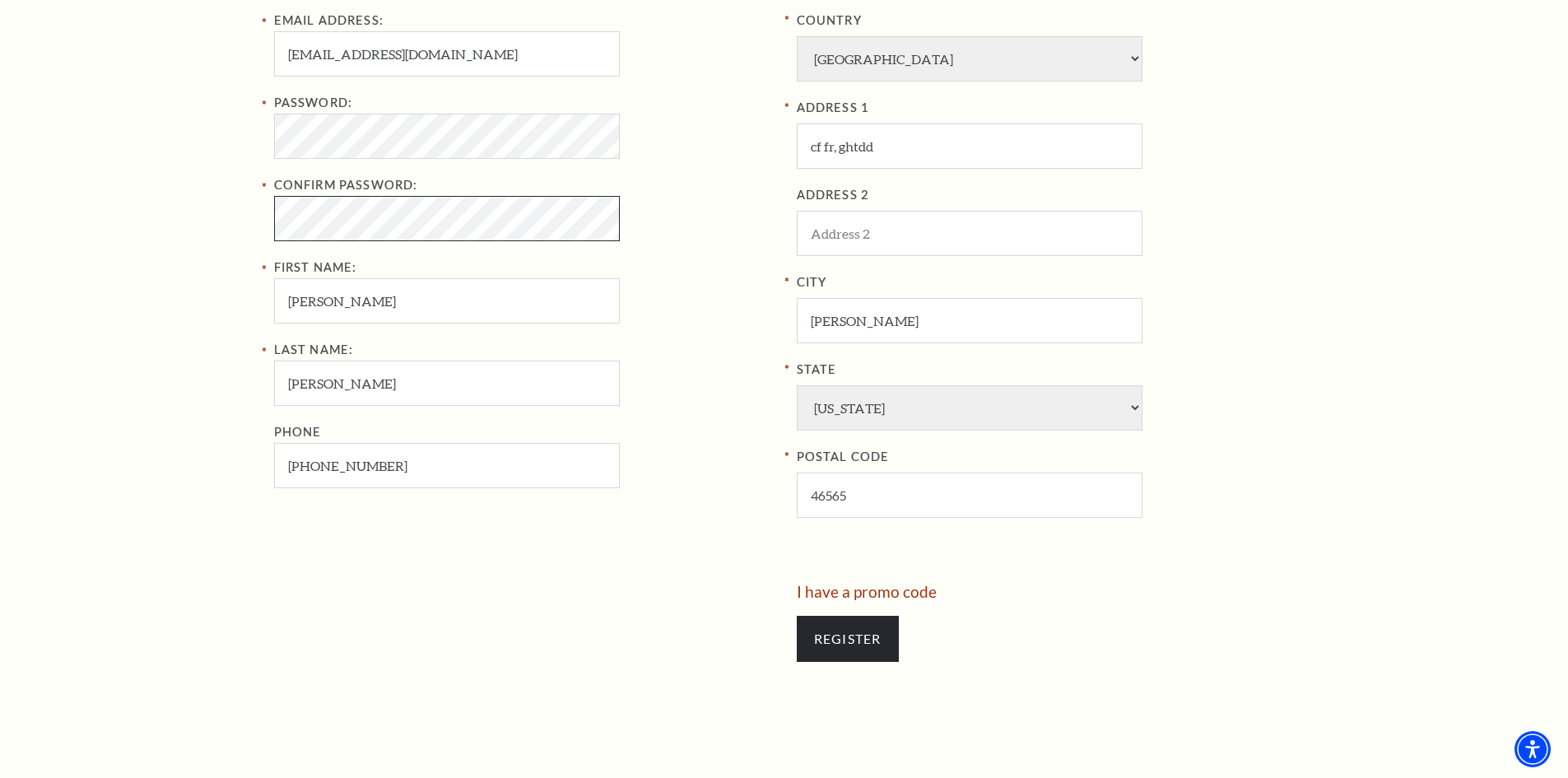
scroll to position [824, 0]
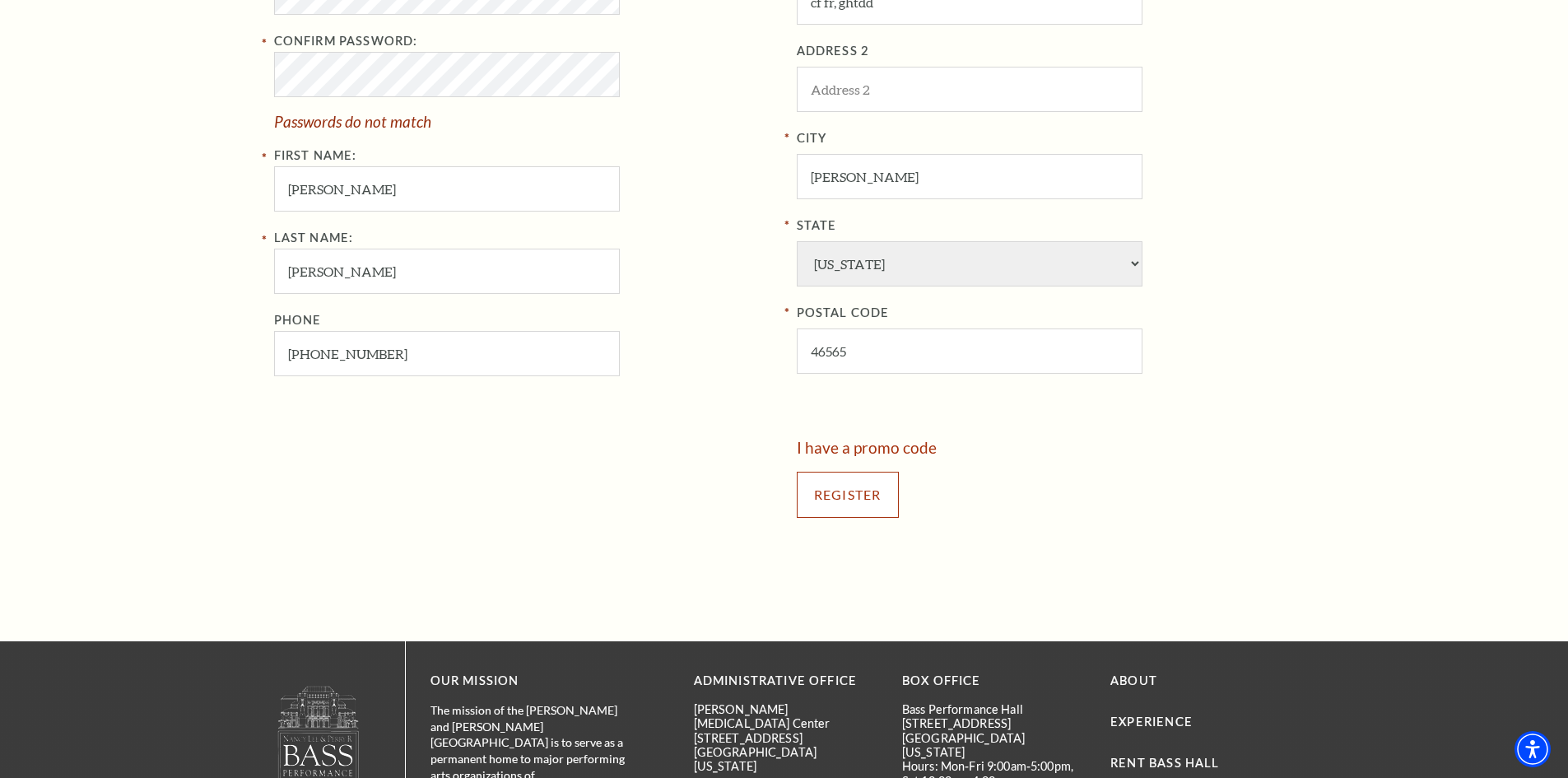
click at [869, 495] on input "Register" at bounding box center [847, 495] width 102 height 47
click at [851, 494] on input "Register" at bounding box center [847, 495] width 102 height 47
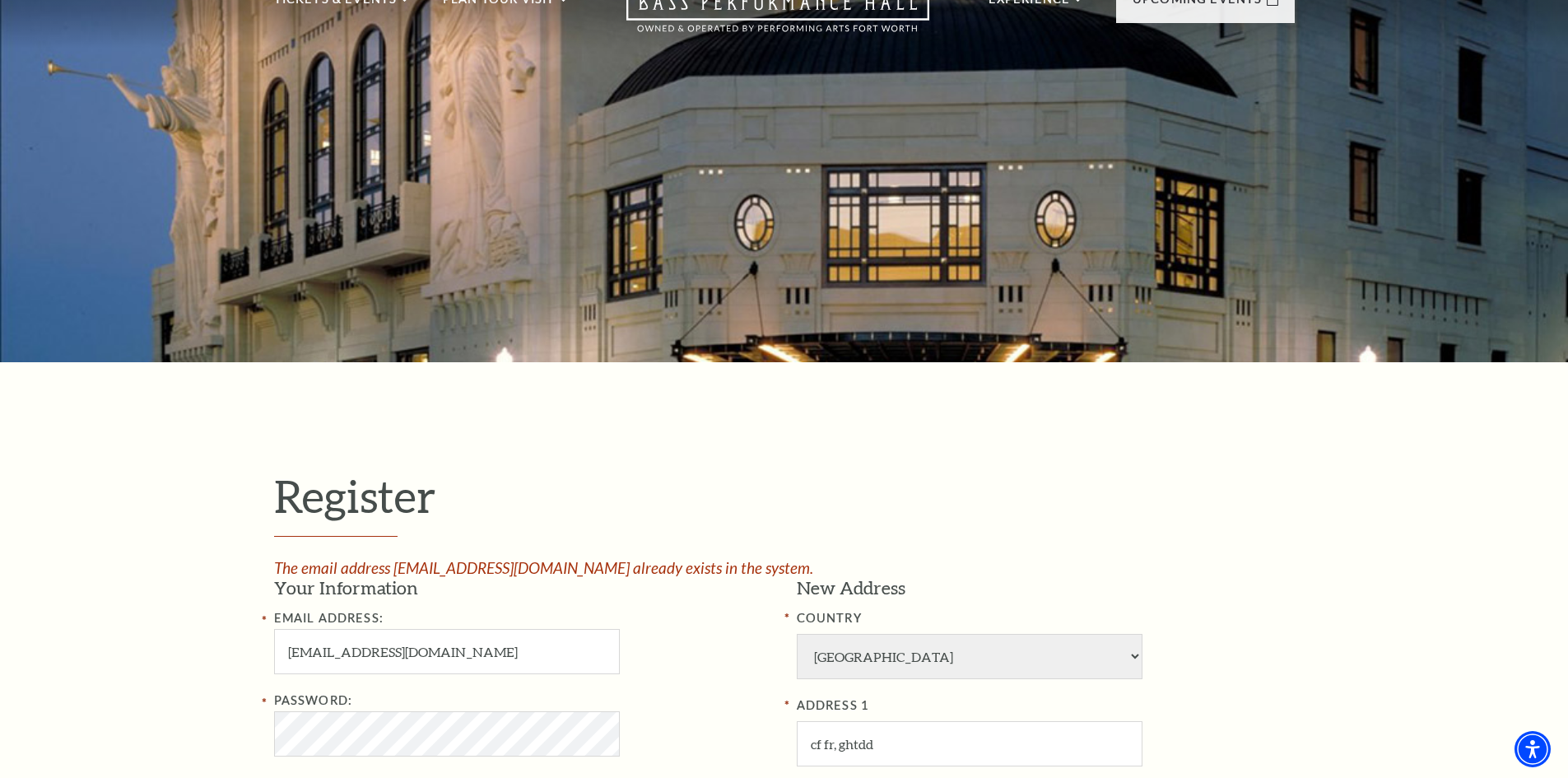
scroll to position [0, 0]
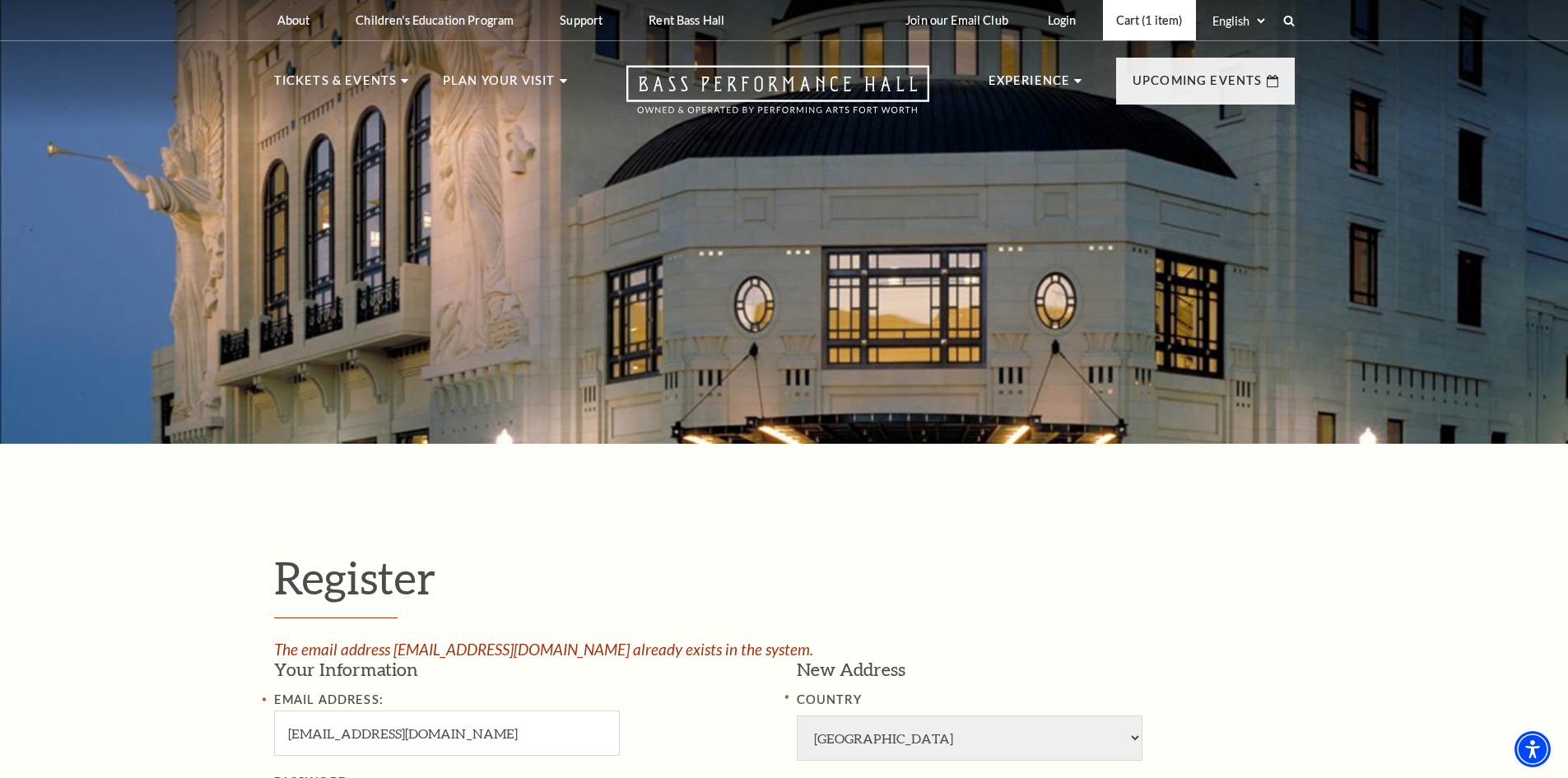
click at [1150, 16] on link "Cart (1 item)" at bounding box center [1150, 20] width 93 height 41
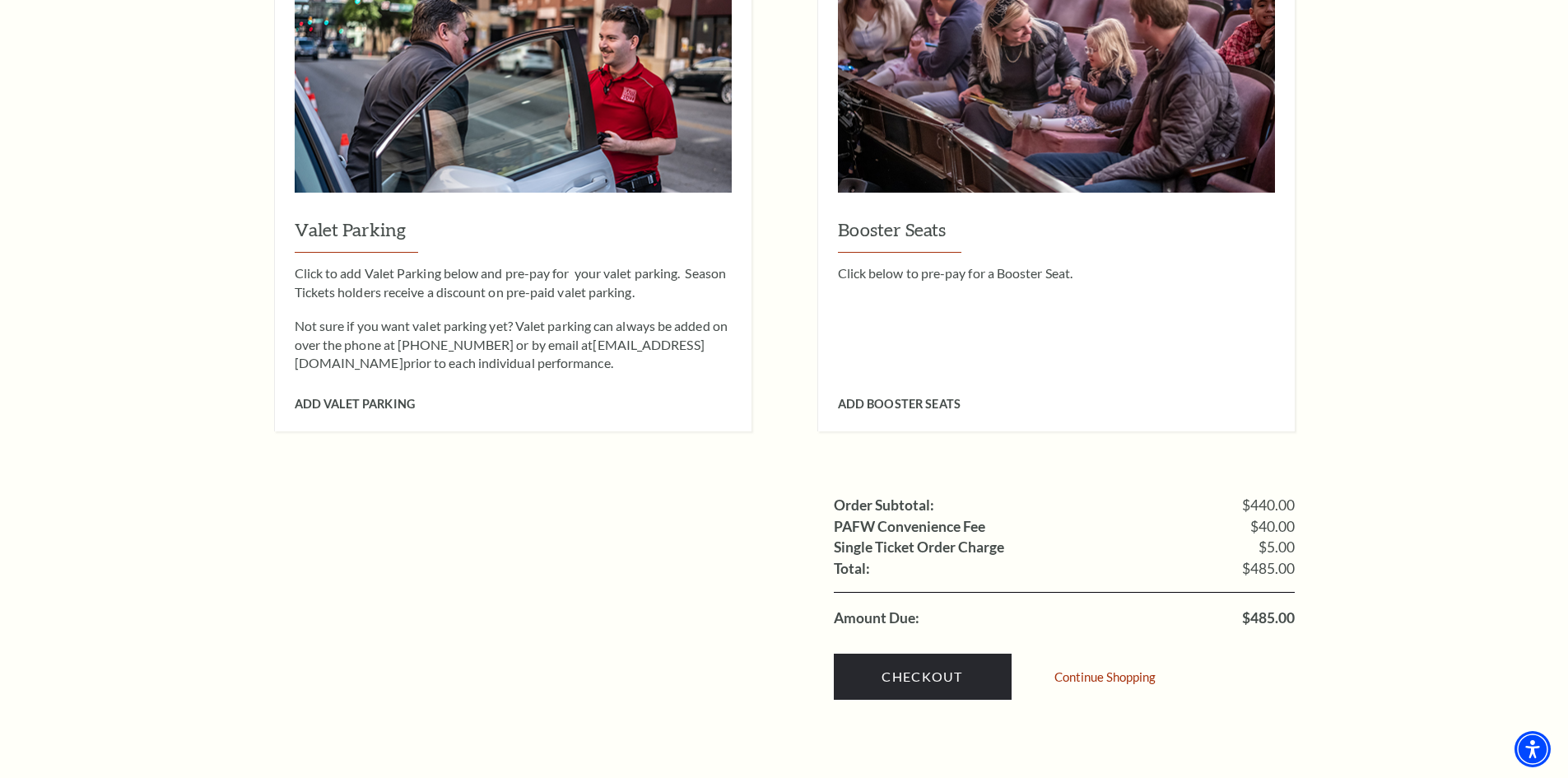
scroll to position [1482, 0]
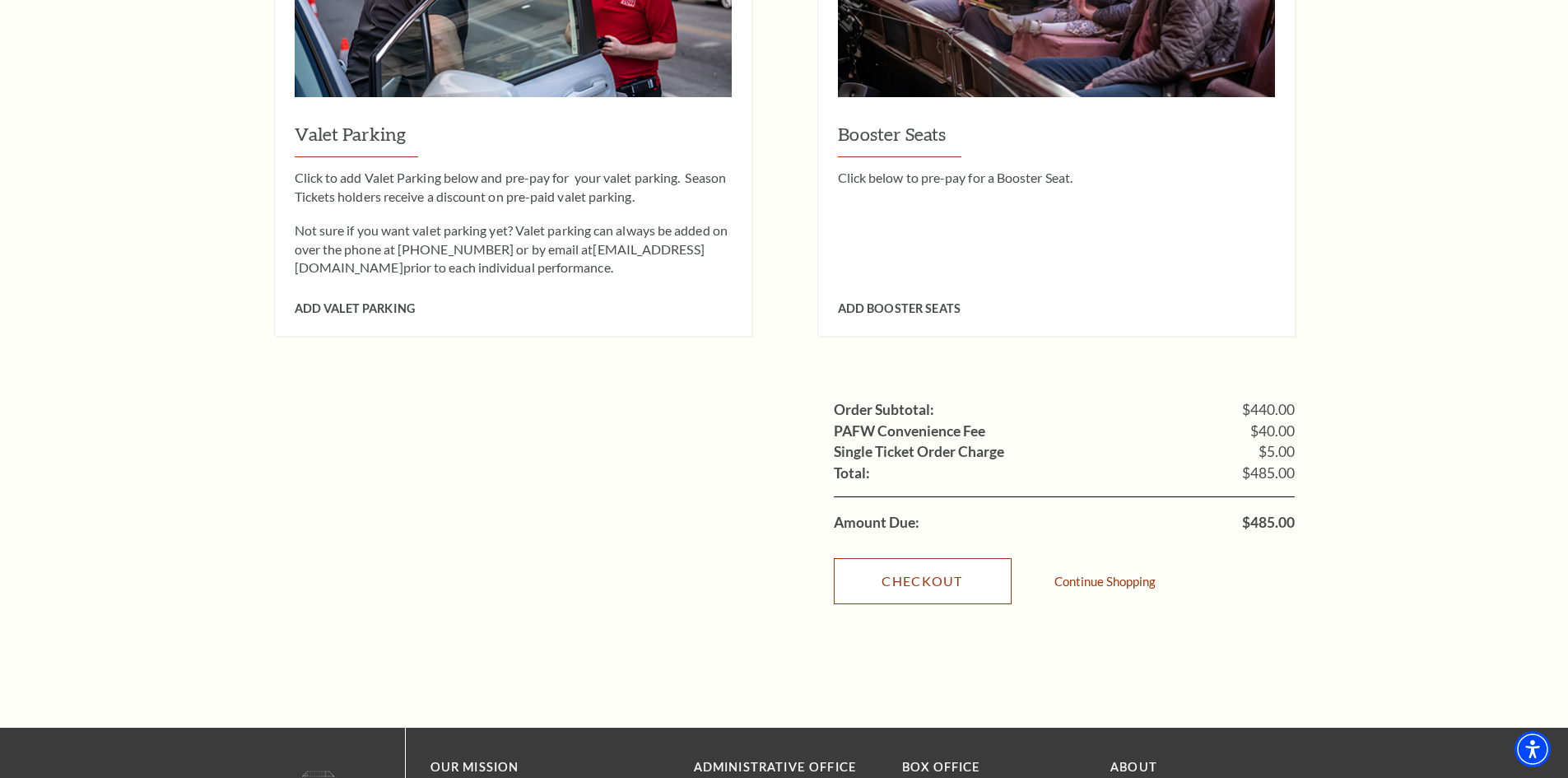
click at [940, 558] on link "Checkout" at bounding box center [923, 581] width 178 height 47
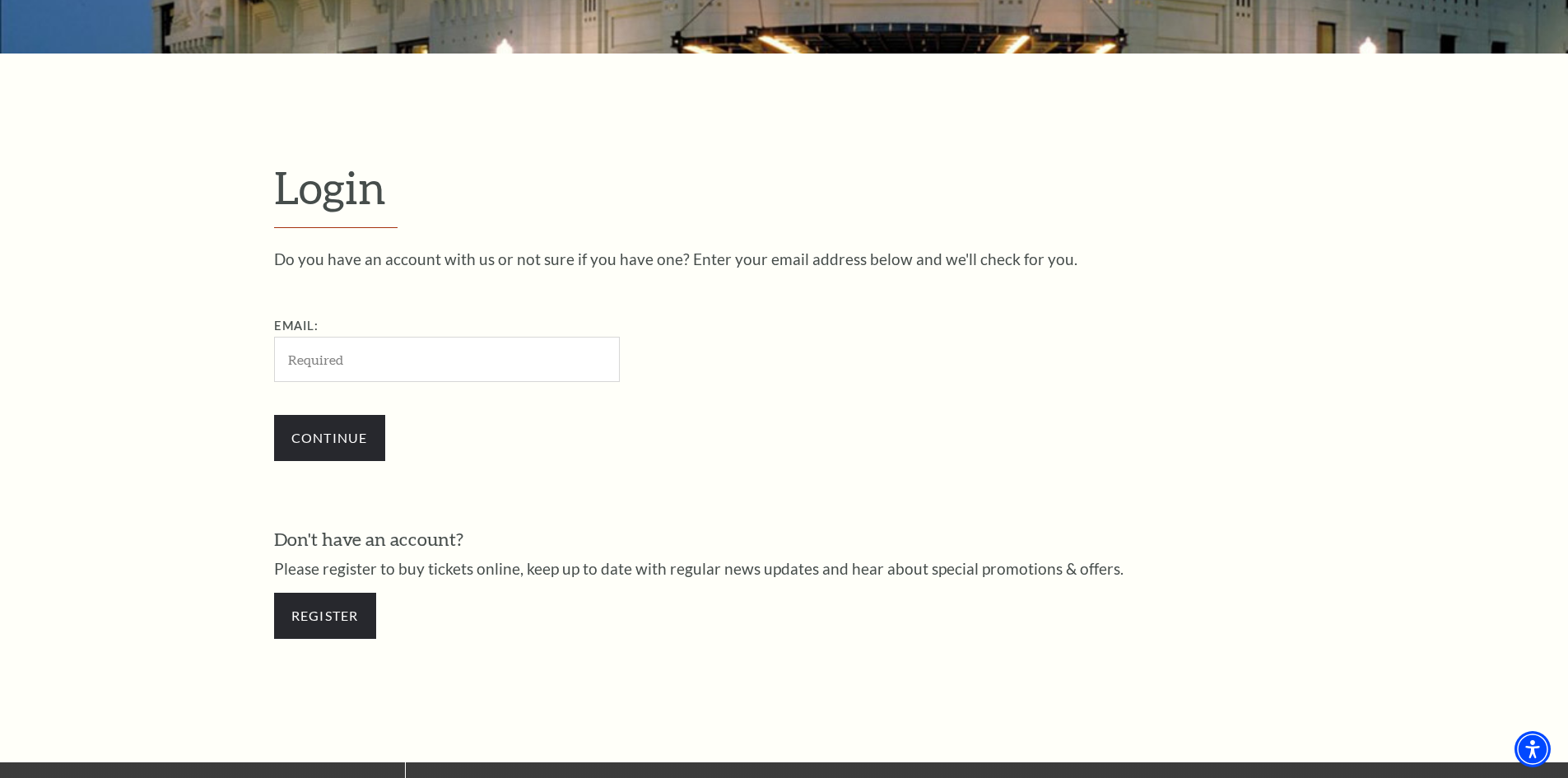
scroll to position [550, 0]
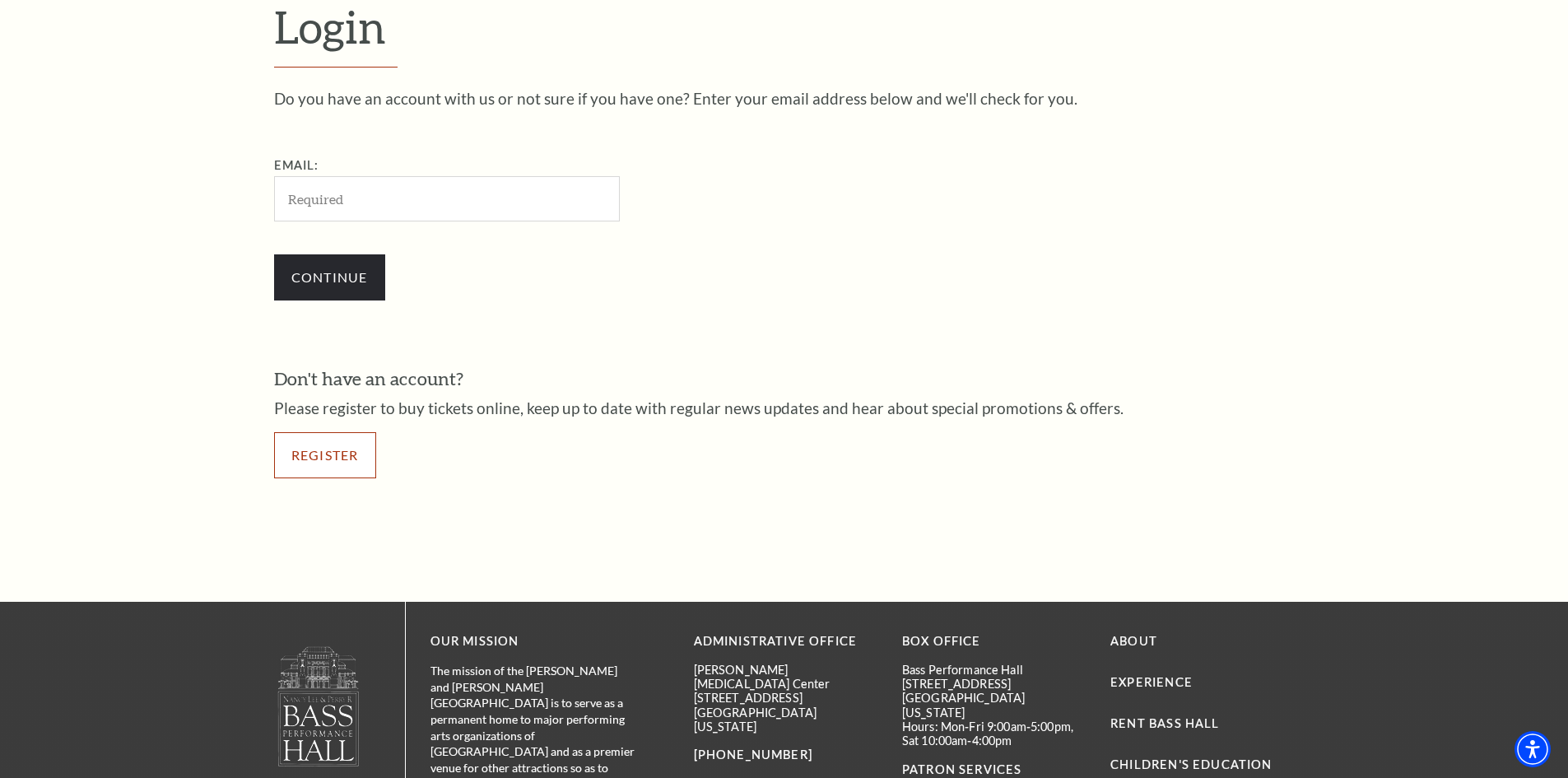
click at [347, 457] on link "Register" at bounding box center [324, 455] width 102 height 47
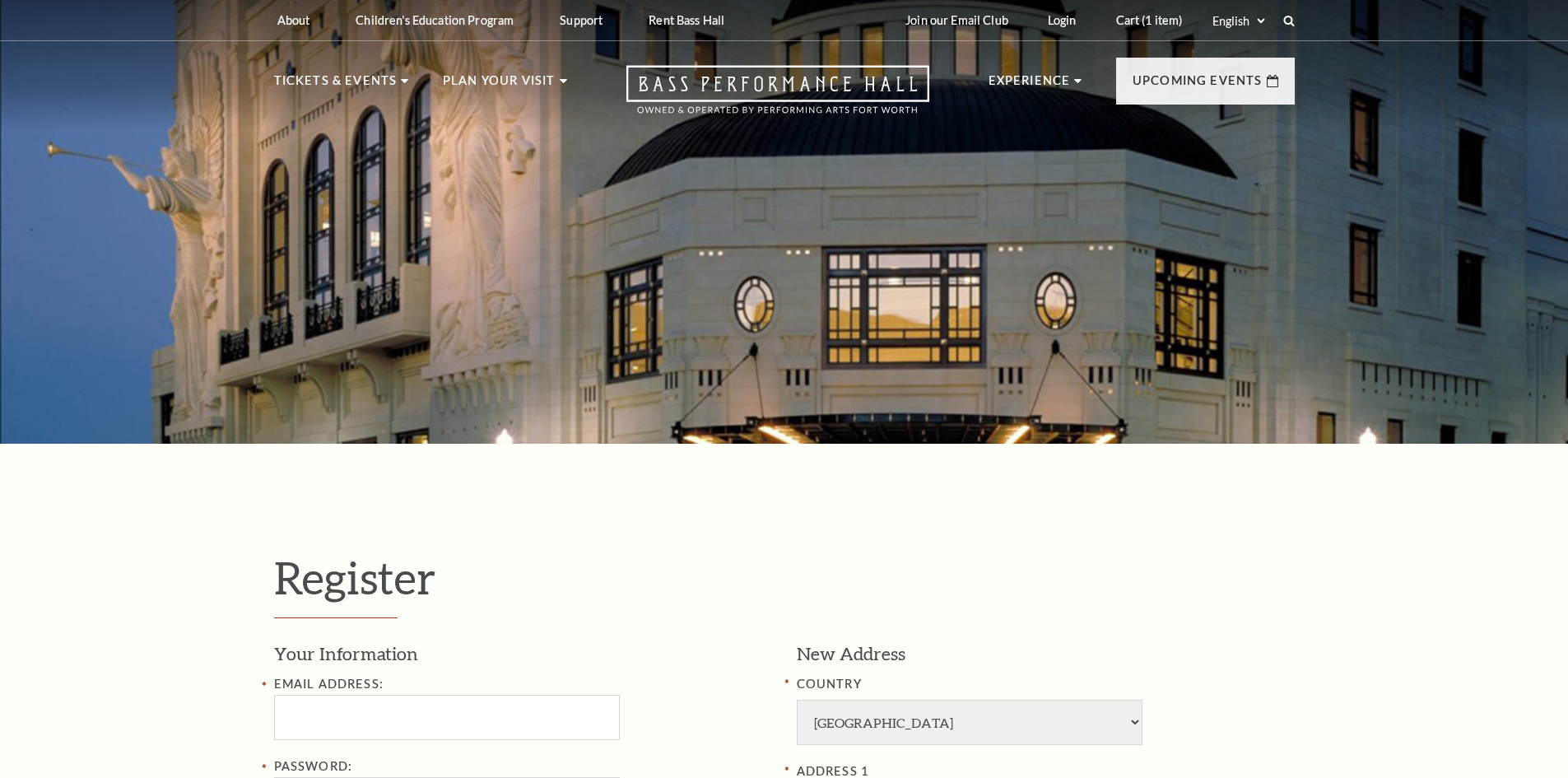
select select "1"
select select "TX"
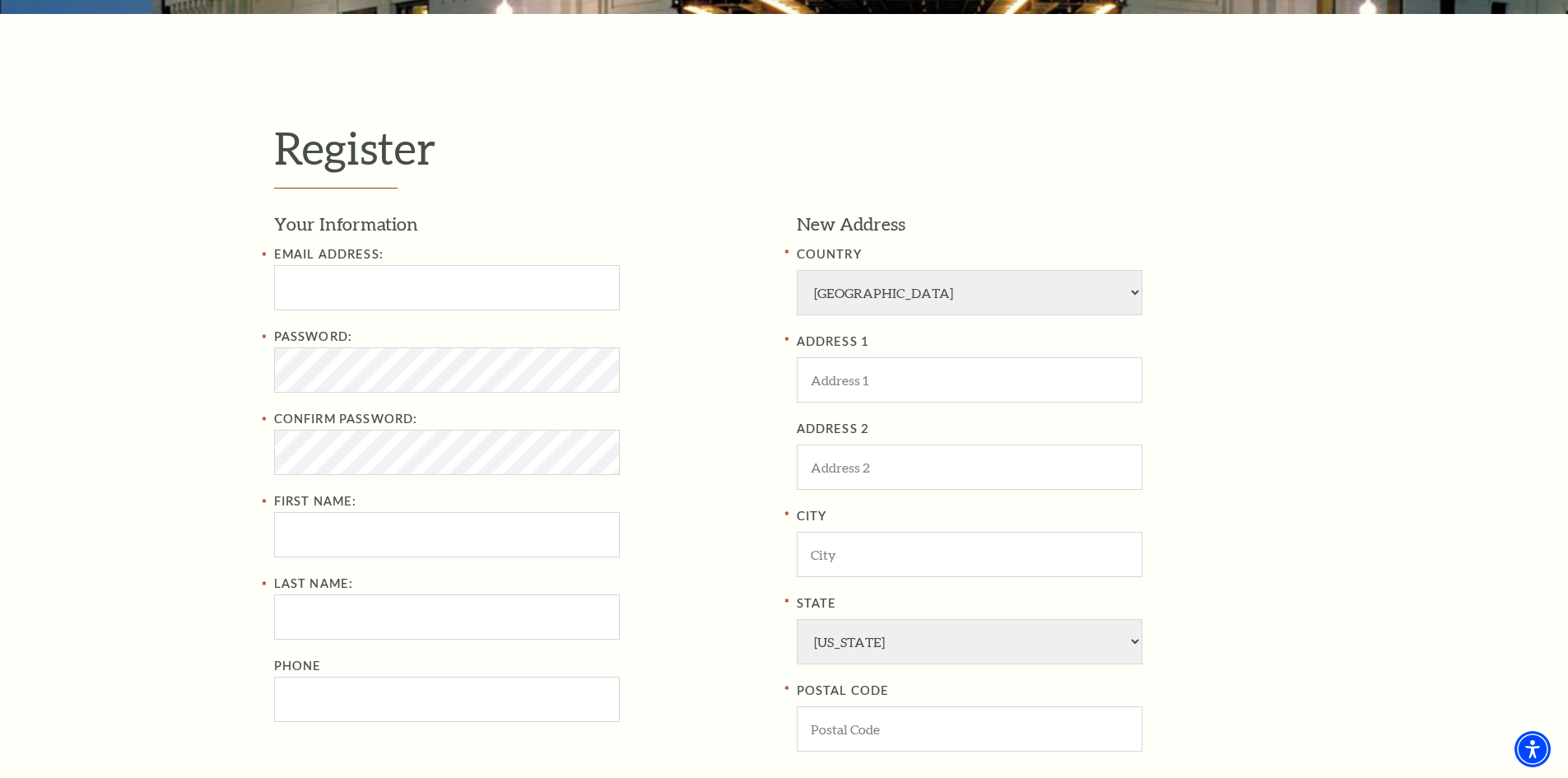
scroll to position [494, 0]
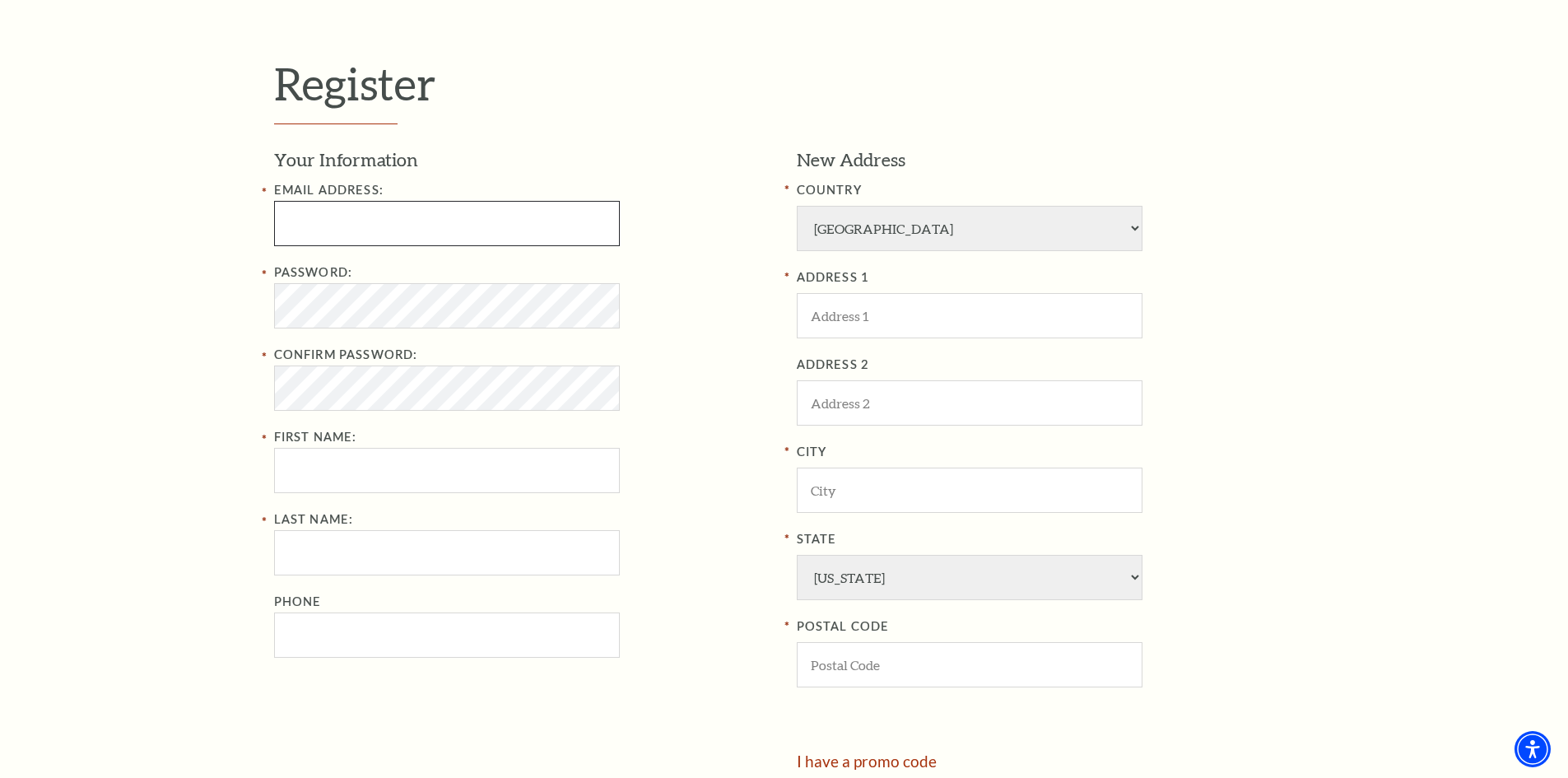
type input "KIMPHAM11a9@gmail.com"
drag, startPoint x: 454, startPoint y: 229, endPoint x: 179, endPoint y: 238, distance: 275.1
click at [179, 238] on div "Register Your Information Email Address: KIMPHAM11a9@gmail.com Password: Confir…" at bounding box center [784, 452] width 1568 height 1006
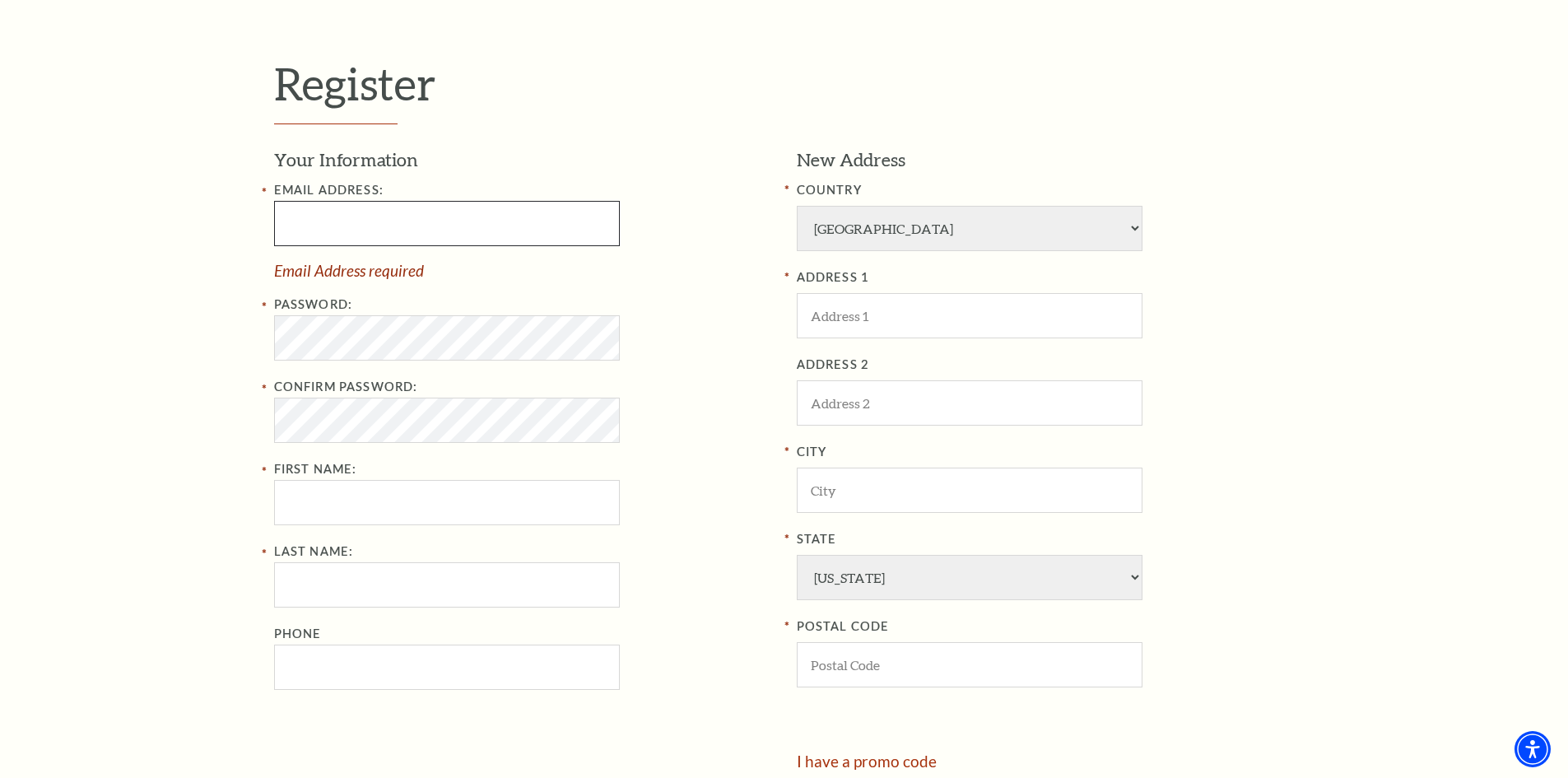
type input "KIMPHAM11a9@gmail.com"
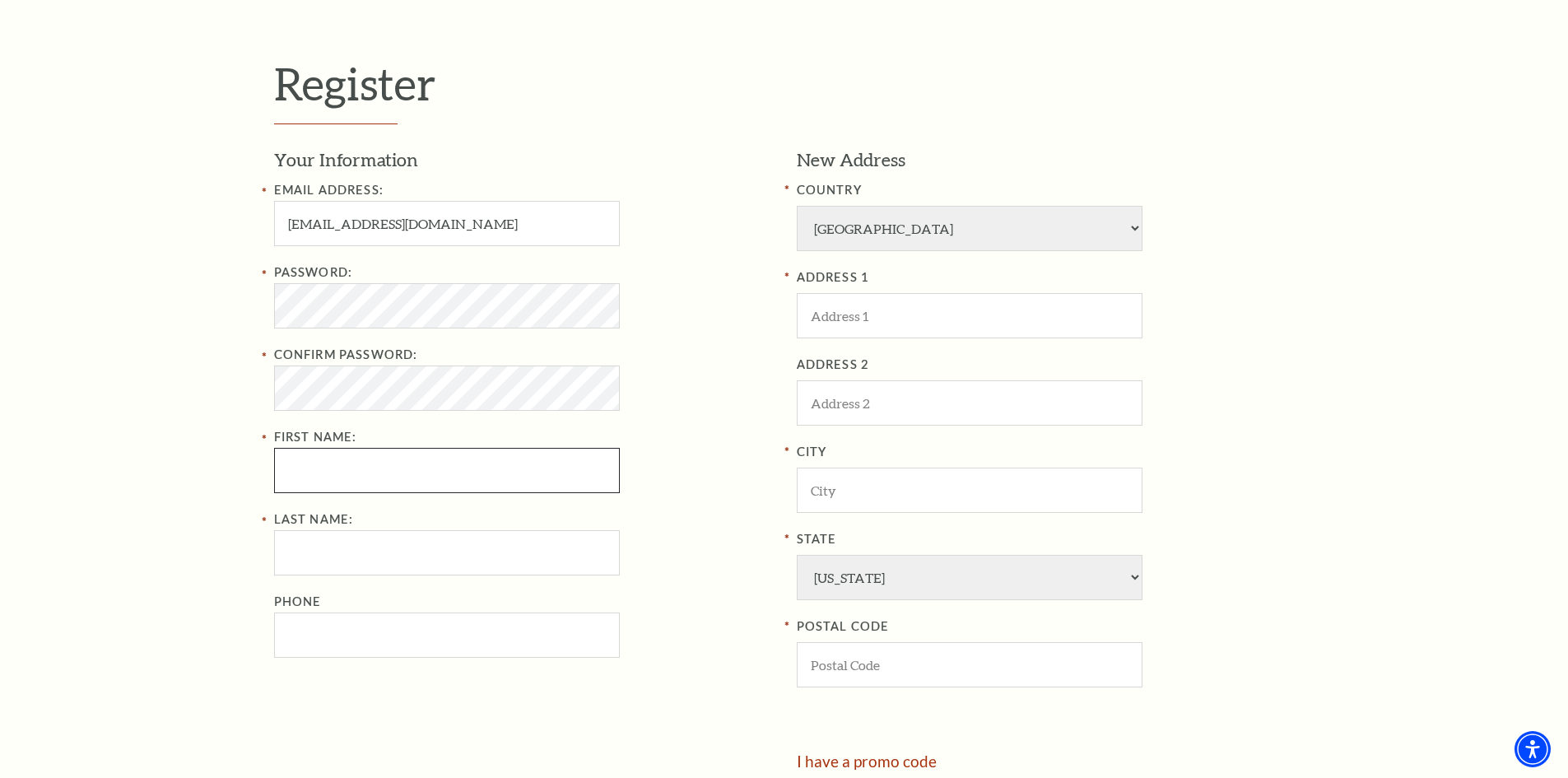
click at [407, 467] on input "First Name:" at bounding box center [446, 471] width 345 height 46
type input "etyy"
type input "ftyu"
type input "7146559924"
type input "Grand Theater - Wausau"
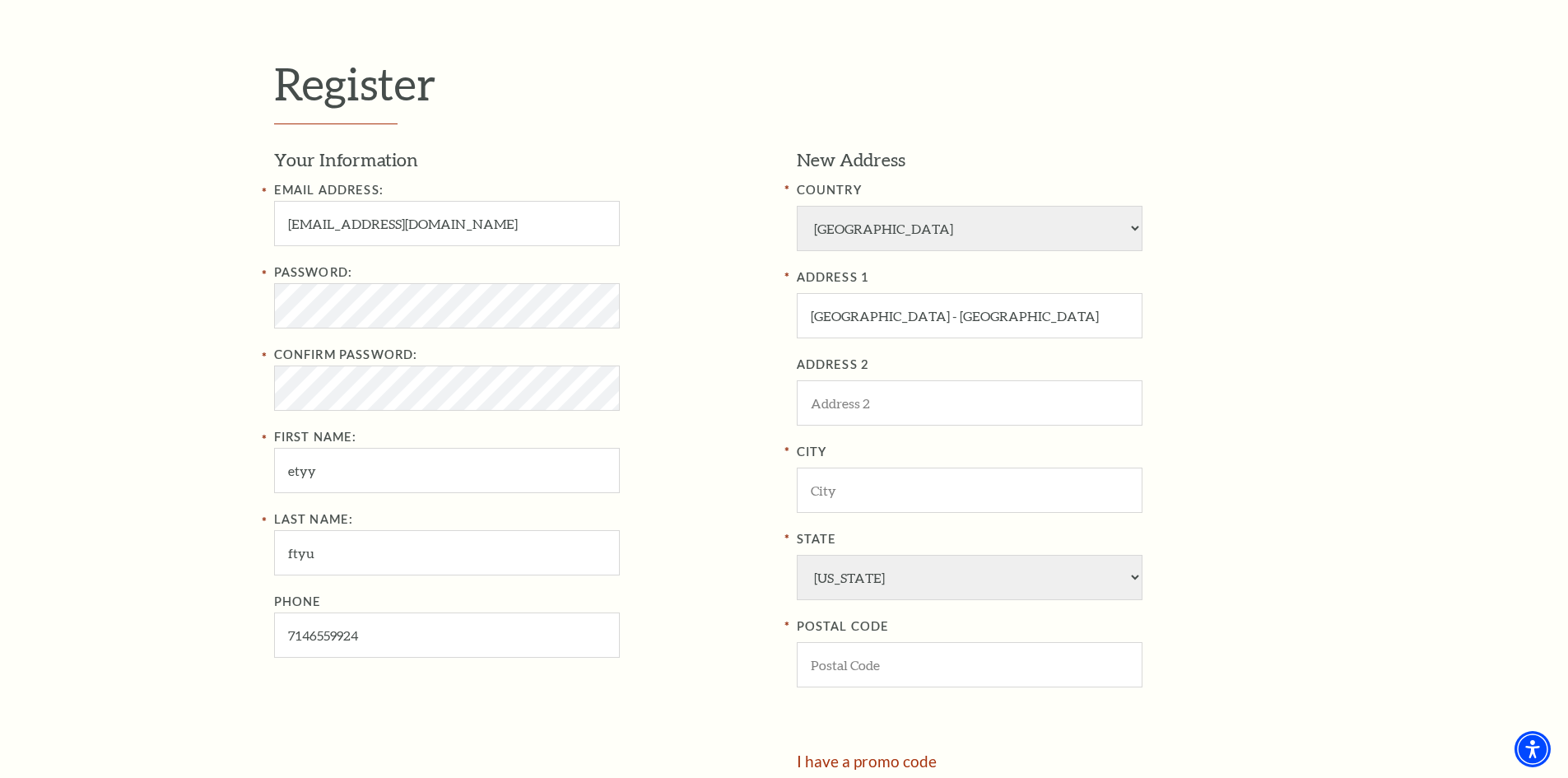
type input "ghtdd"
type input "Wausau"
select select "PA"
type input "54401"
type input "714-655-9924"
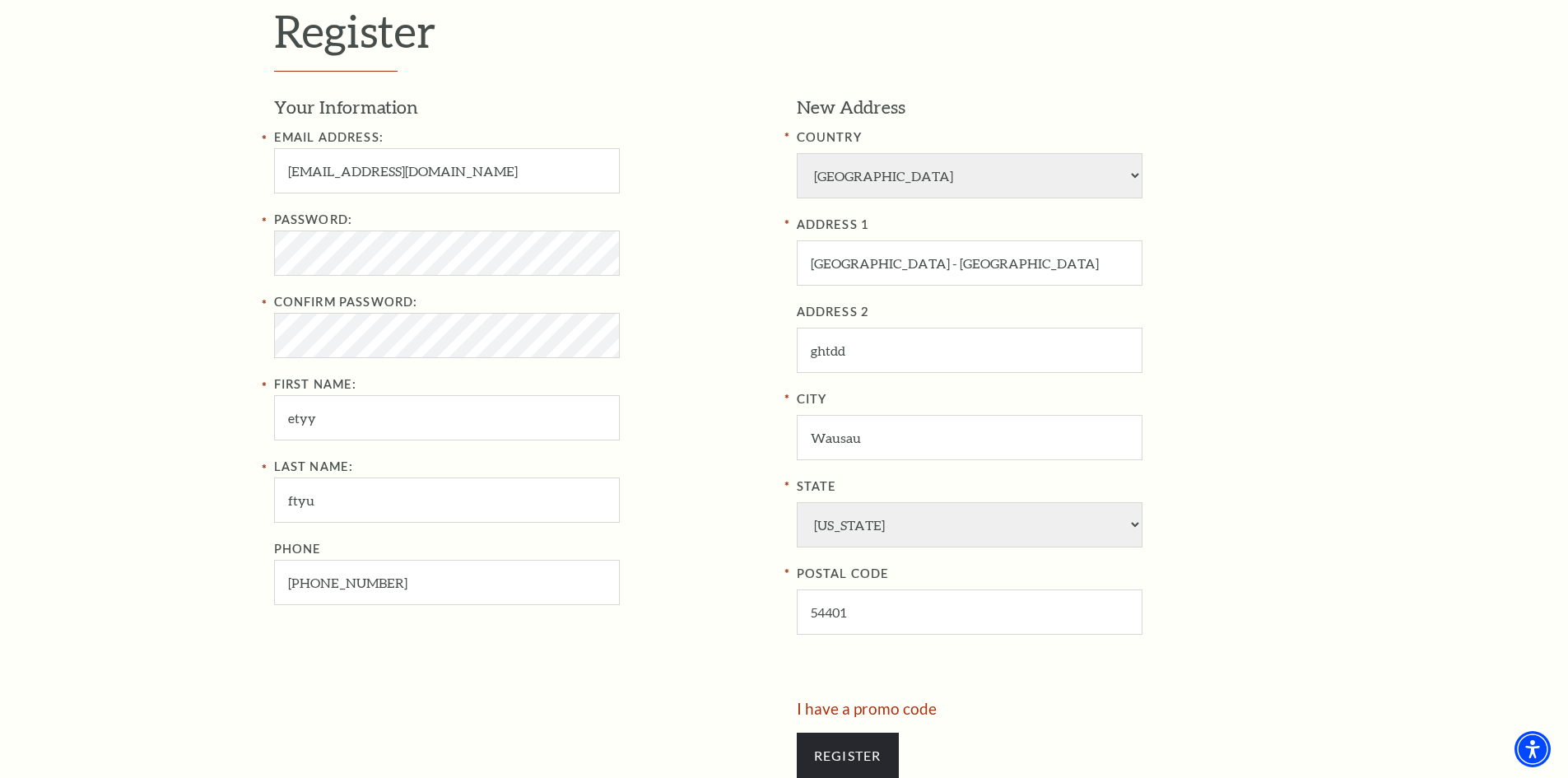
scroll to position [824, 0]
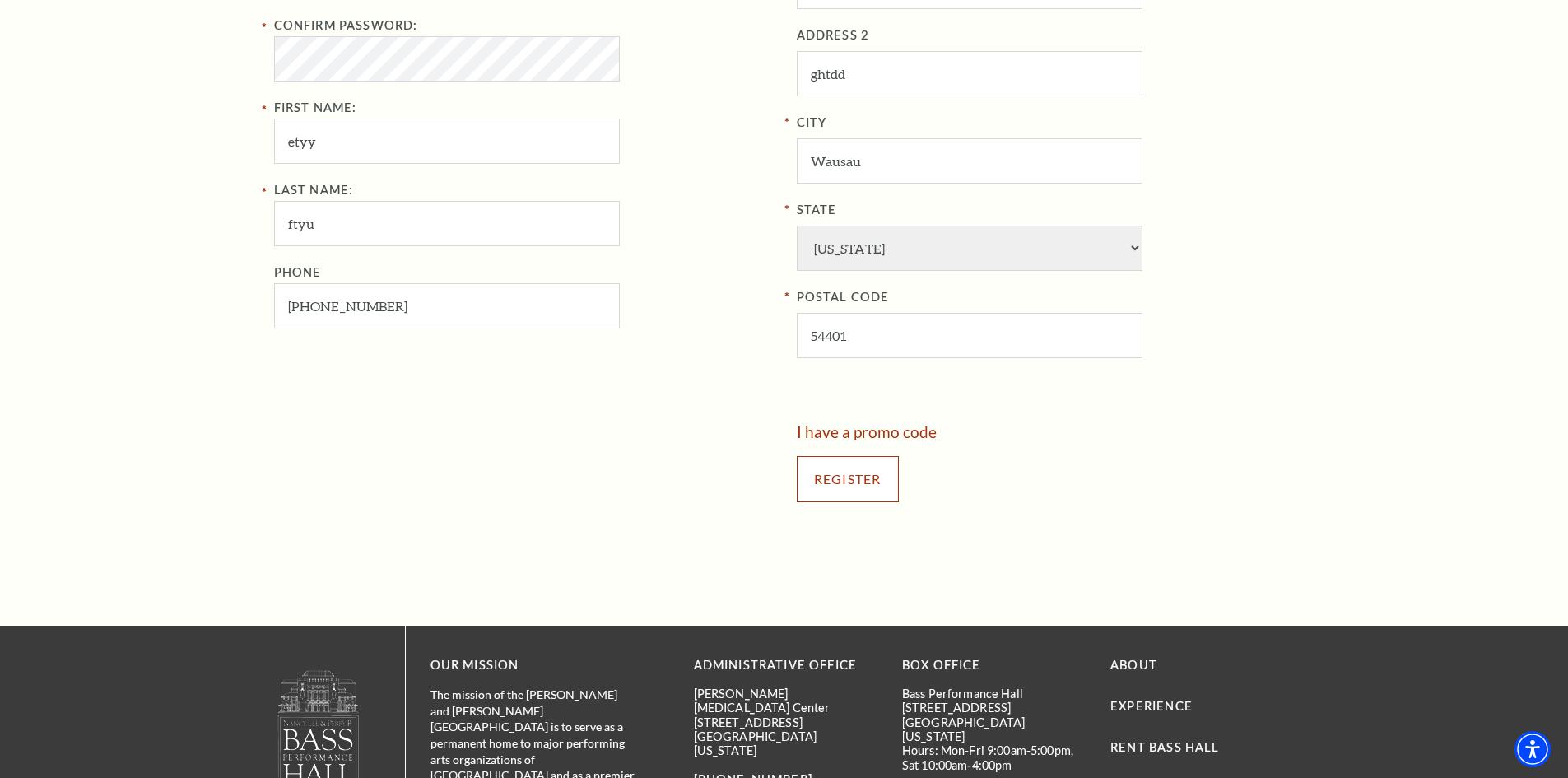
click at [848, 492] on input "Register" at bounding box center [847, 479] width 102 height 47
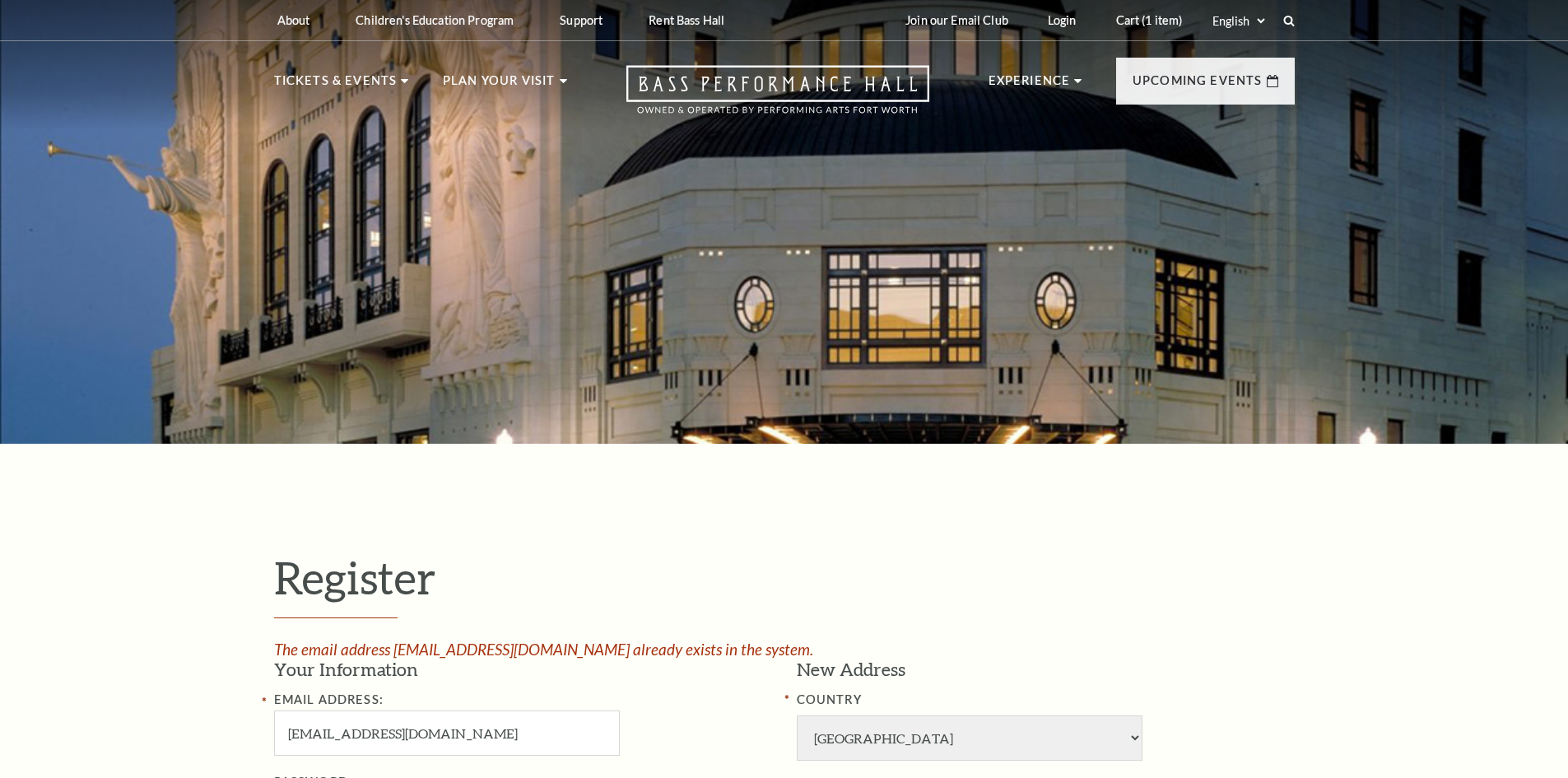
select select "1"
select select "[GEOGRAPHIC_DATA]"
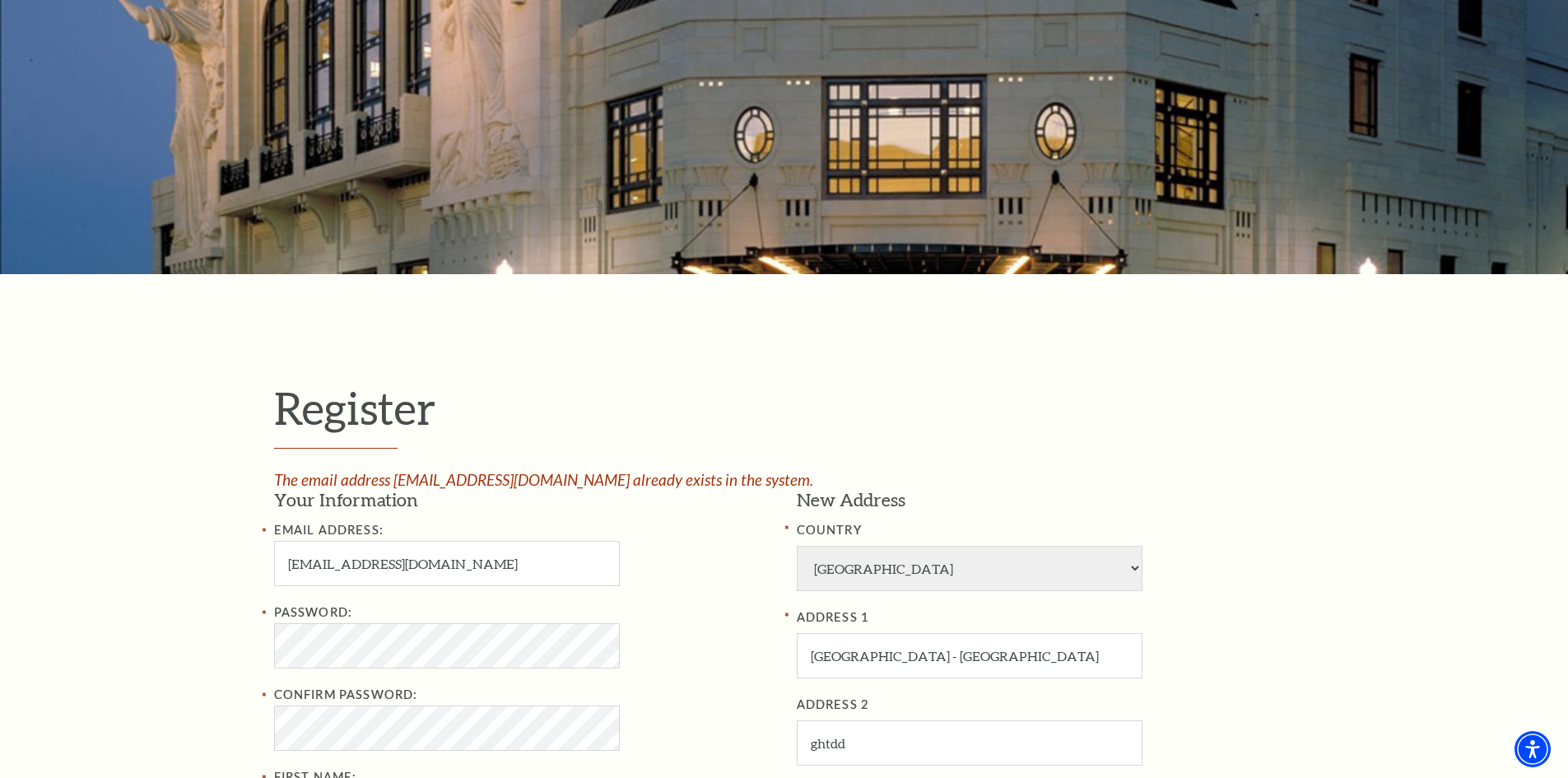
scroll to position [494, 0]
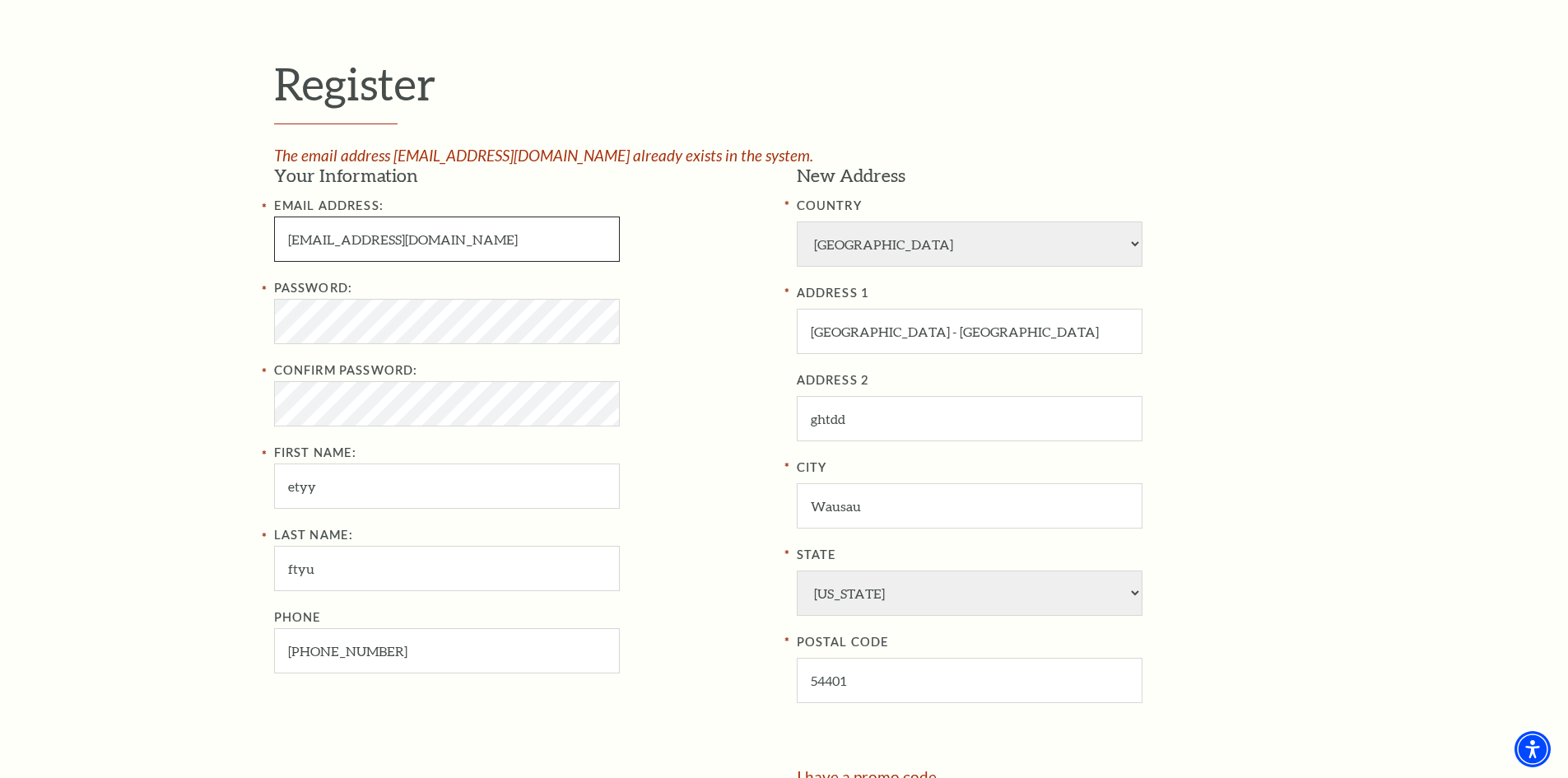
drag, startPoint x: 380, startPoint y: 240, endPoint x: -4, endPoint y: 243, distance: 384.0
type input "loannguyen34@gmail.com"
click at [254, 330] on div "Register The email address KIMPHAM11a9@gmail.com already exists in the system. …" at bounding box center [784, 459] width 1568 height 1021
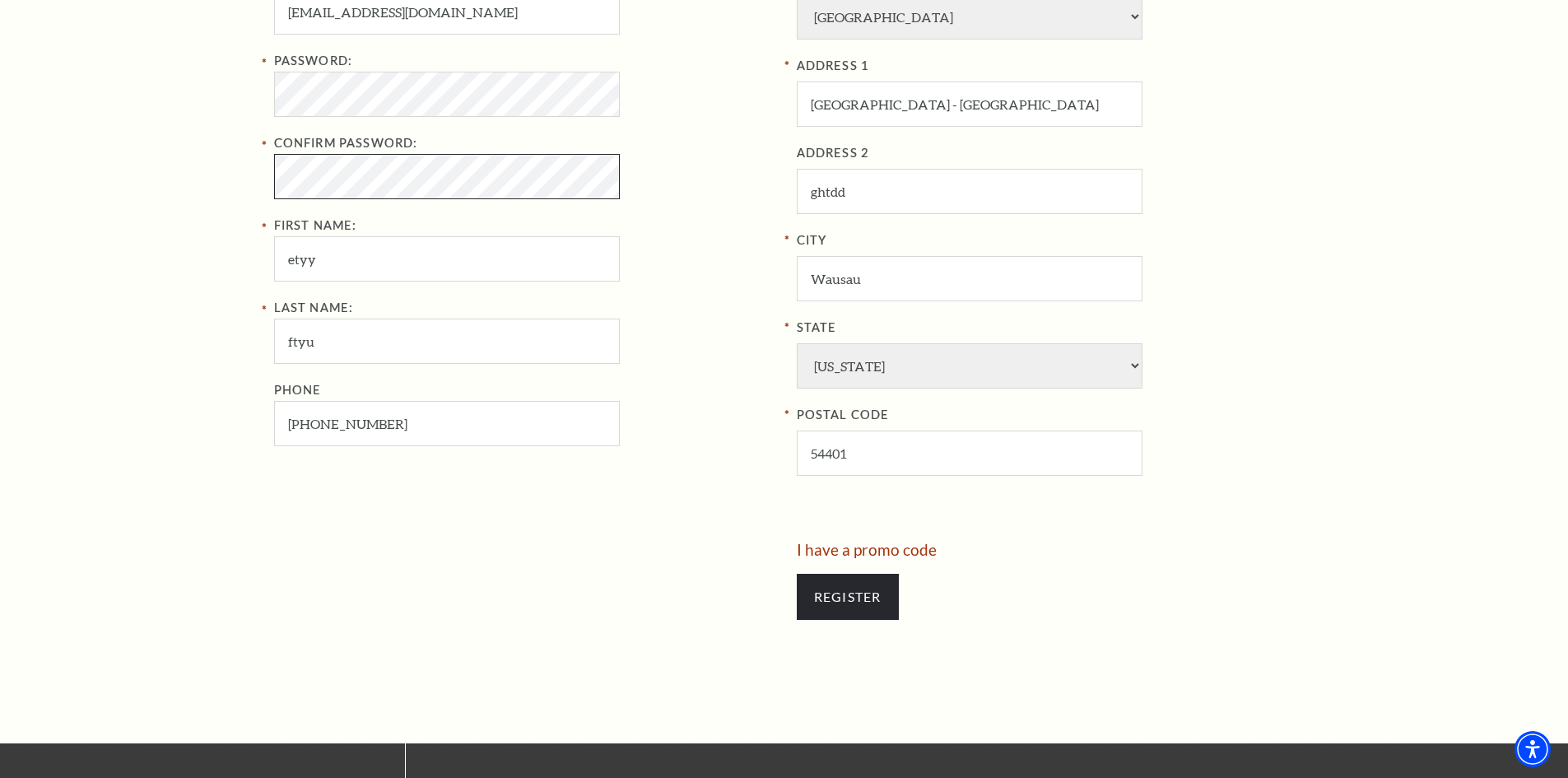
scroll to position [824, 0]
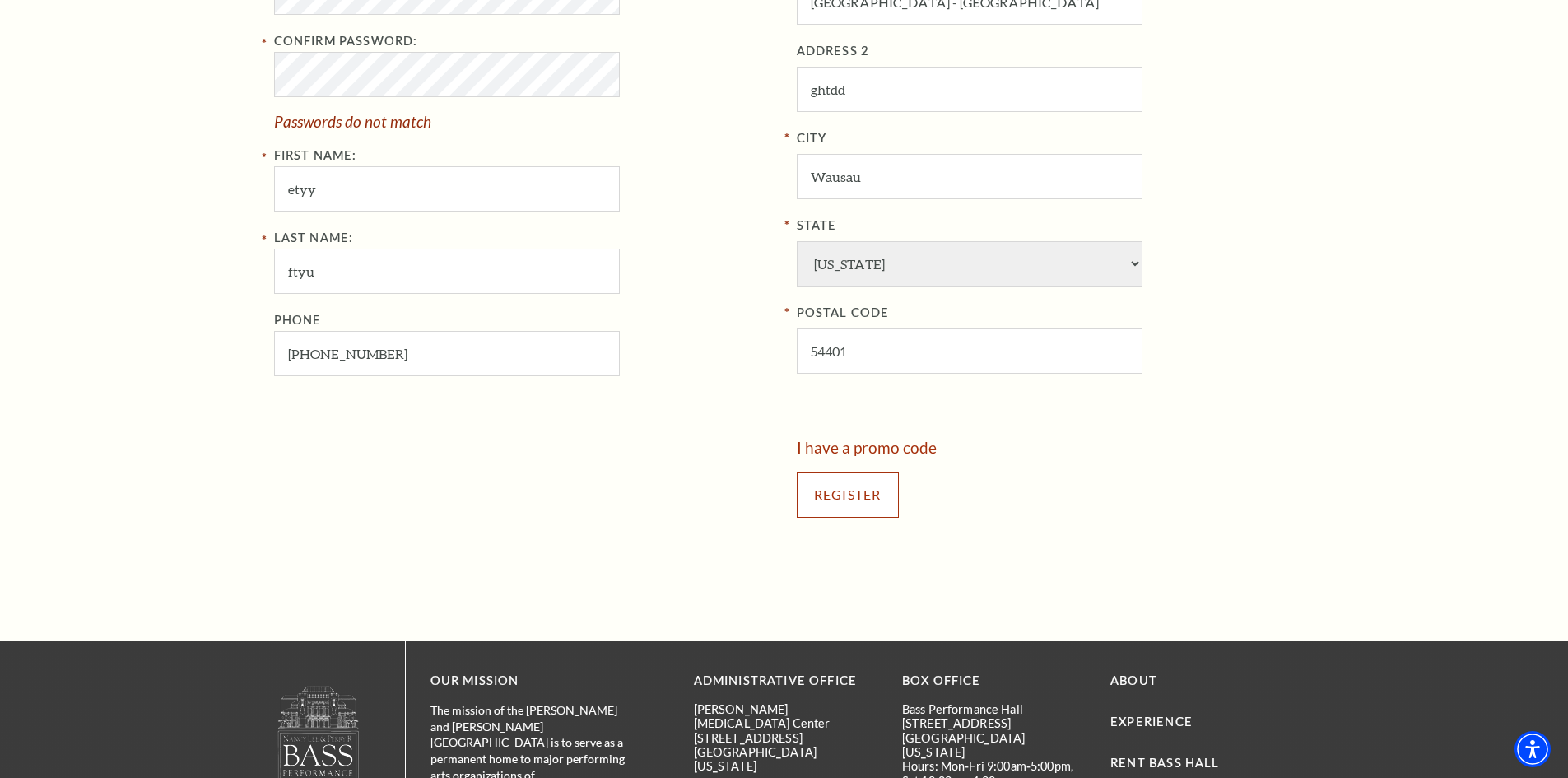
click at [826, 502] on input "Register" at bounding box center [847, 495] width 102 height 47
click at [855, 488] on input "Register" at bounding box center [847, 495] width 102 height 47
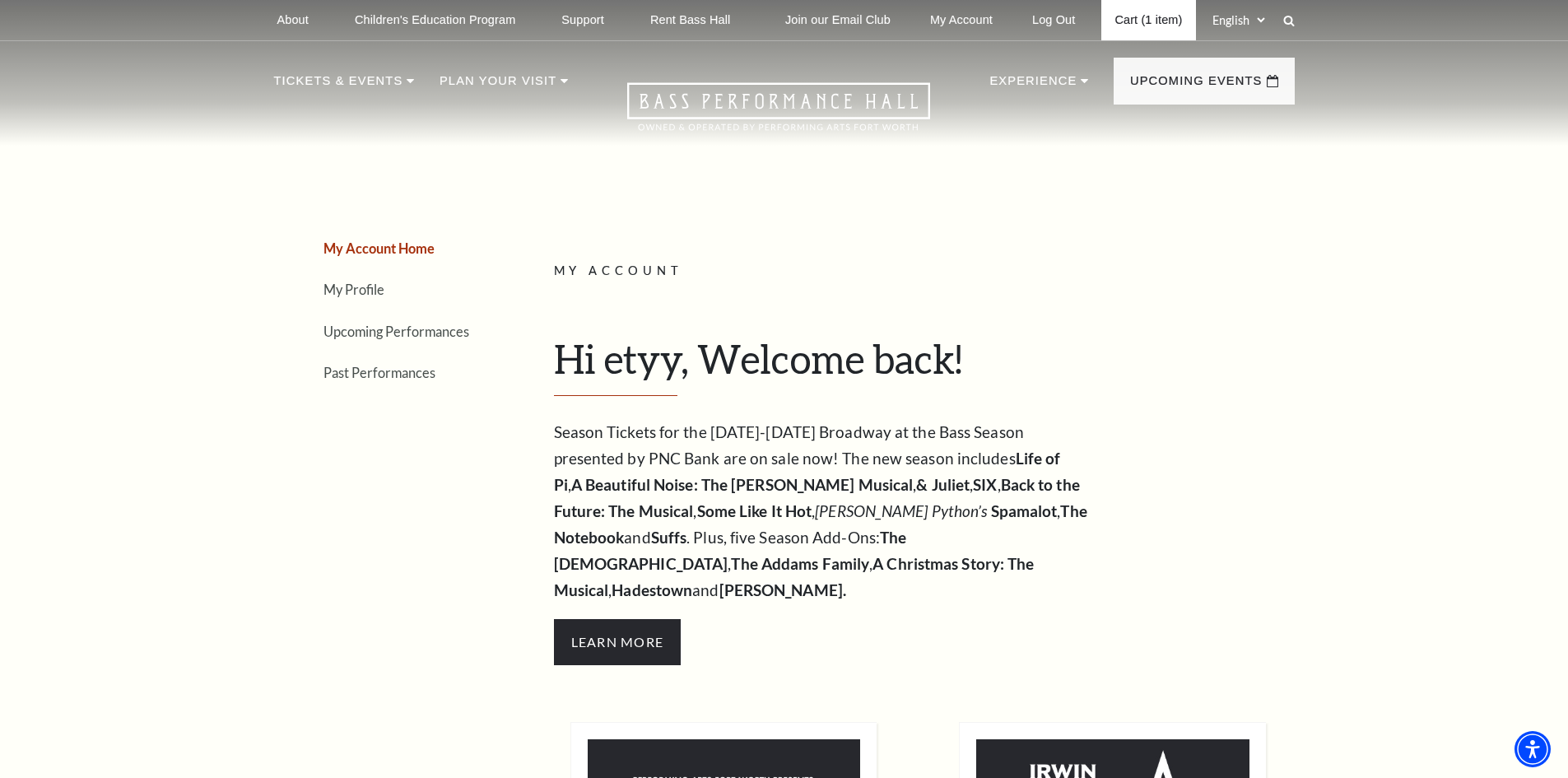
click at [1141, 22] on link "Cart (1 item)" at bounding box center [1148, 20] width 94 height 41
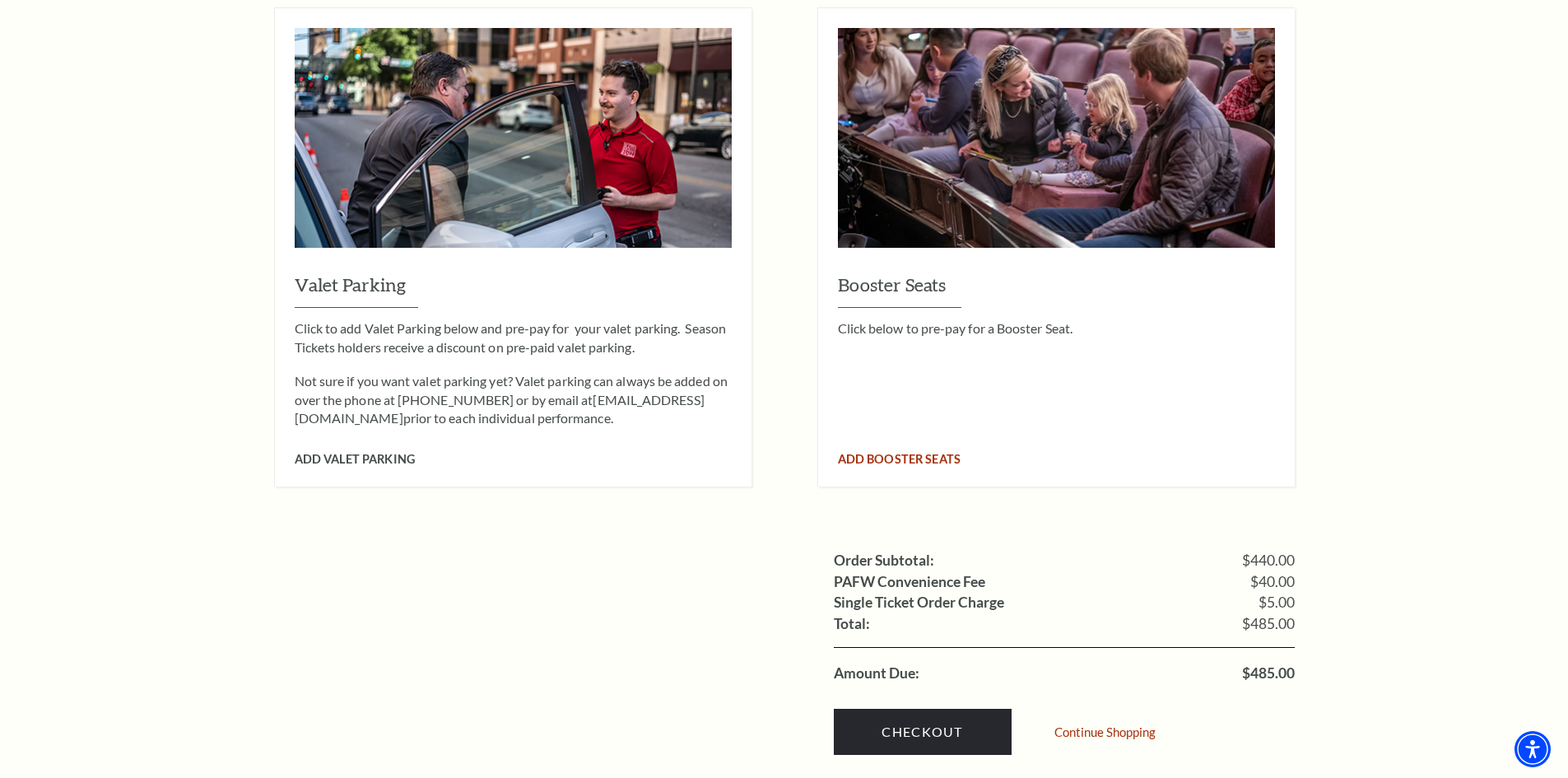
scroll to position [1482, 0]
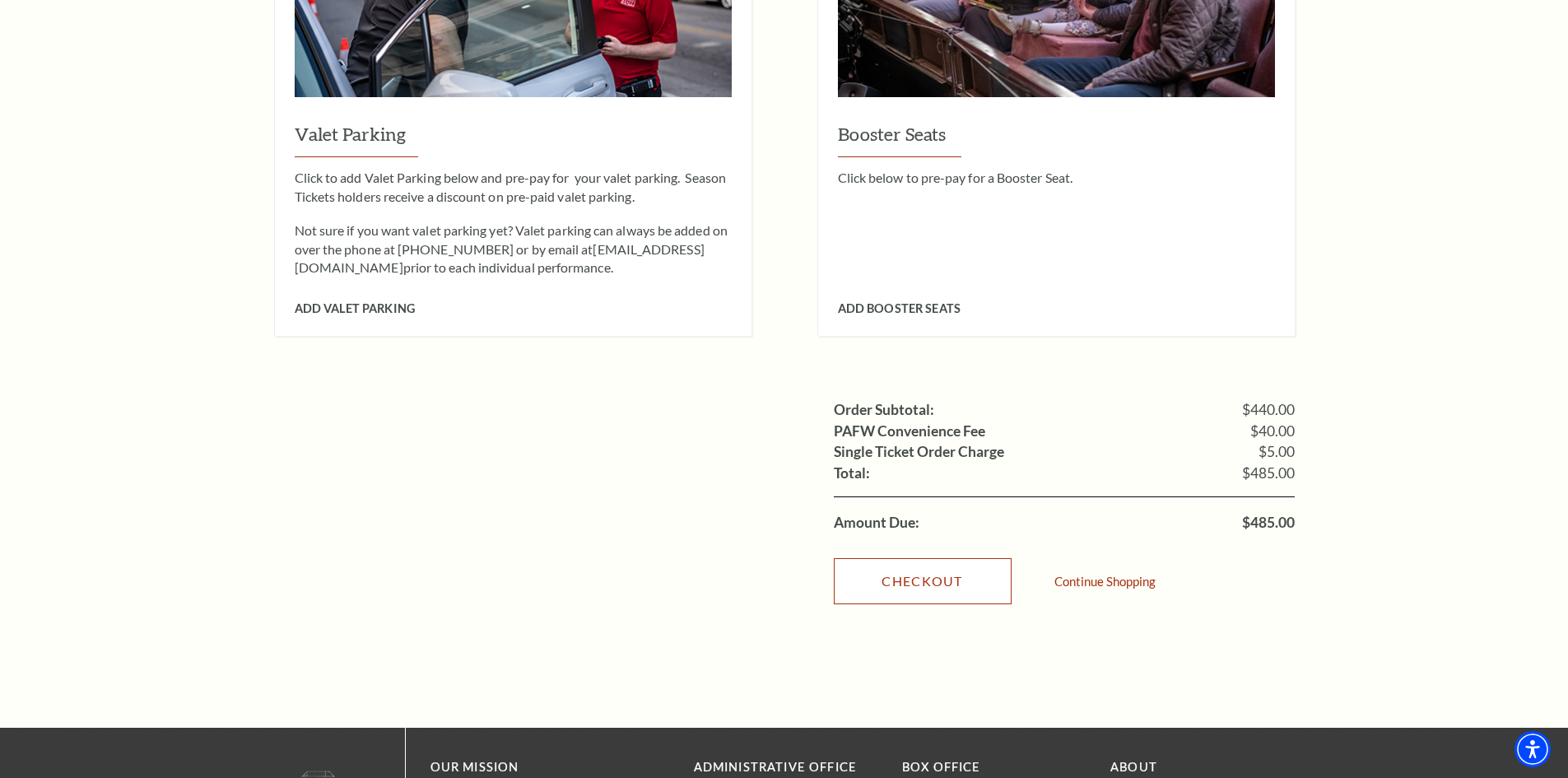
click at [951, 558] on link "Checkout" at bounding box center [923, 581] width 178 height 47
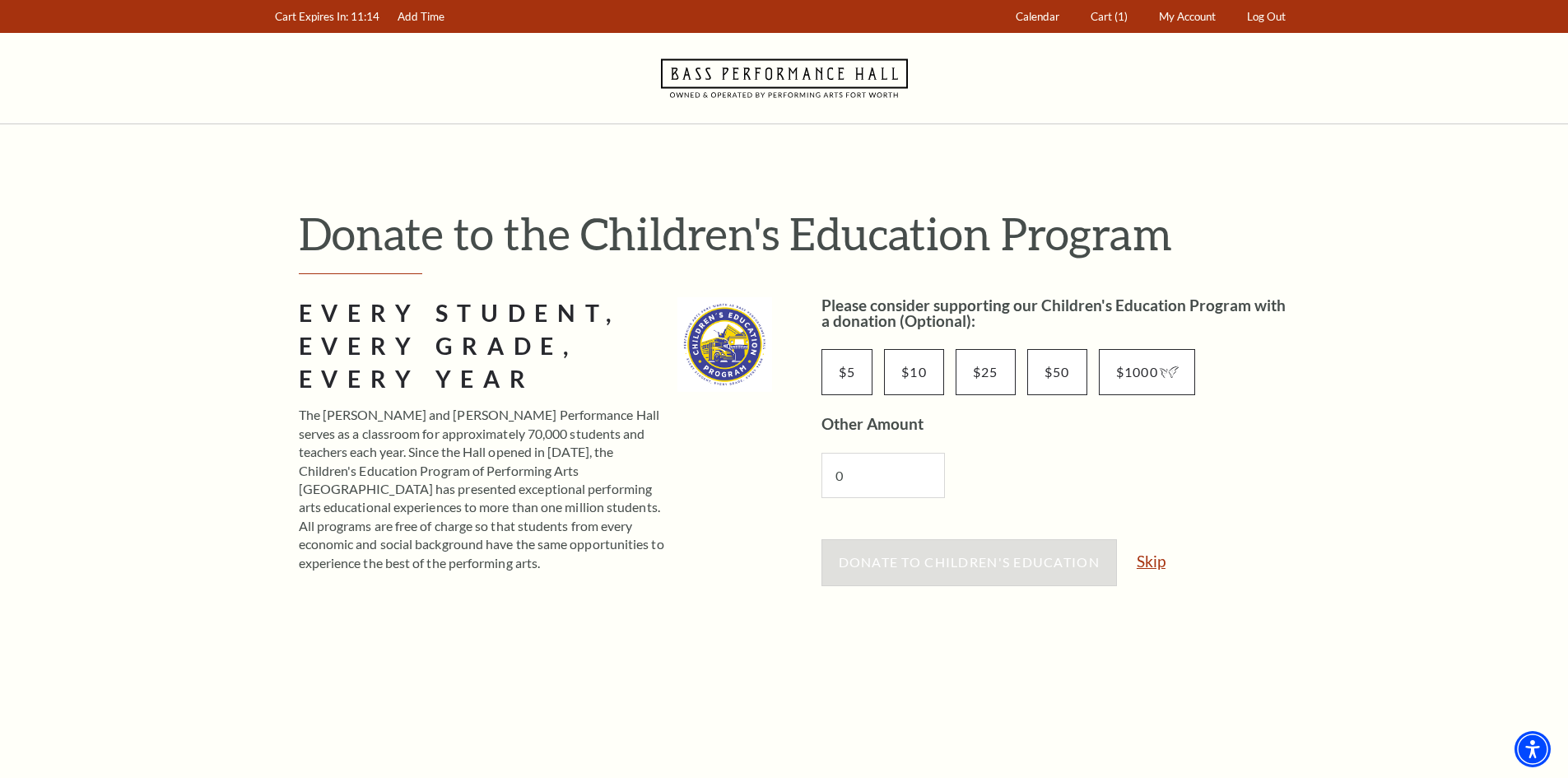
click at [1152, 560] on link "Skip" at bounding box center [1151, 561] width 29 height 16
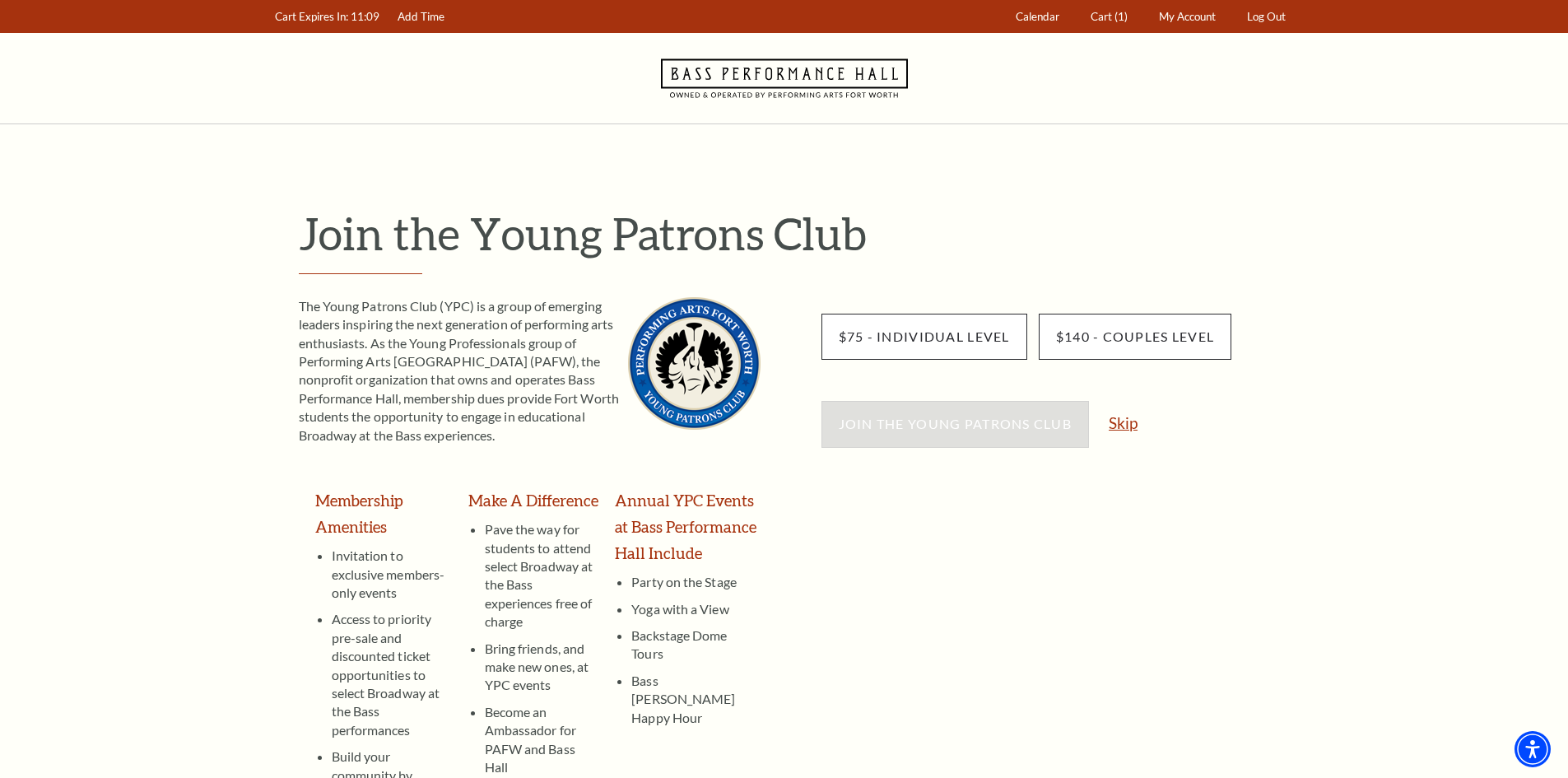
click at [1119, 421] on link "Skip" at bounding box center [1122, 423] width 29 height 16
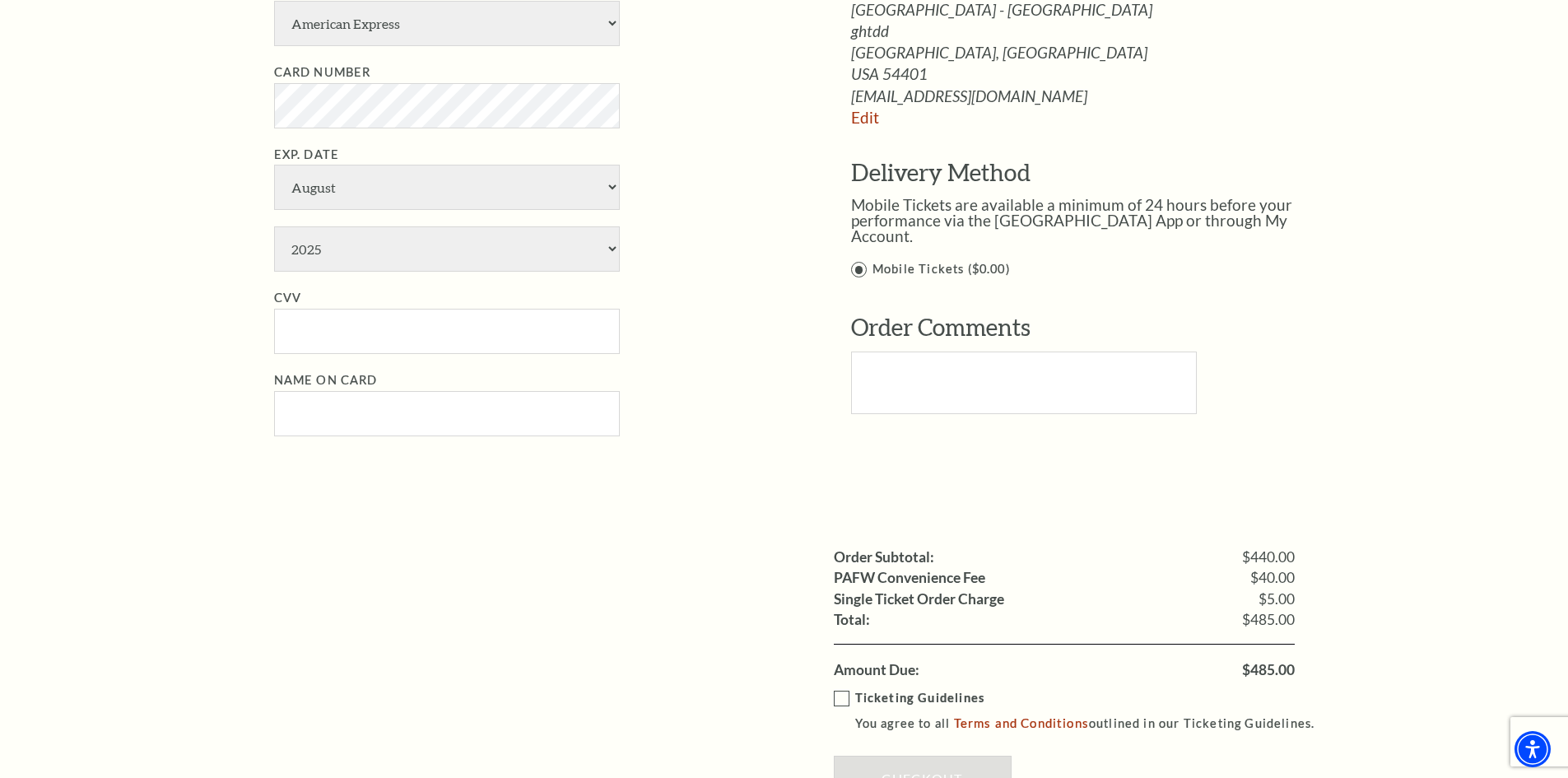
scroll to position [1153, 0]
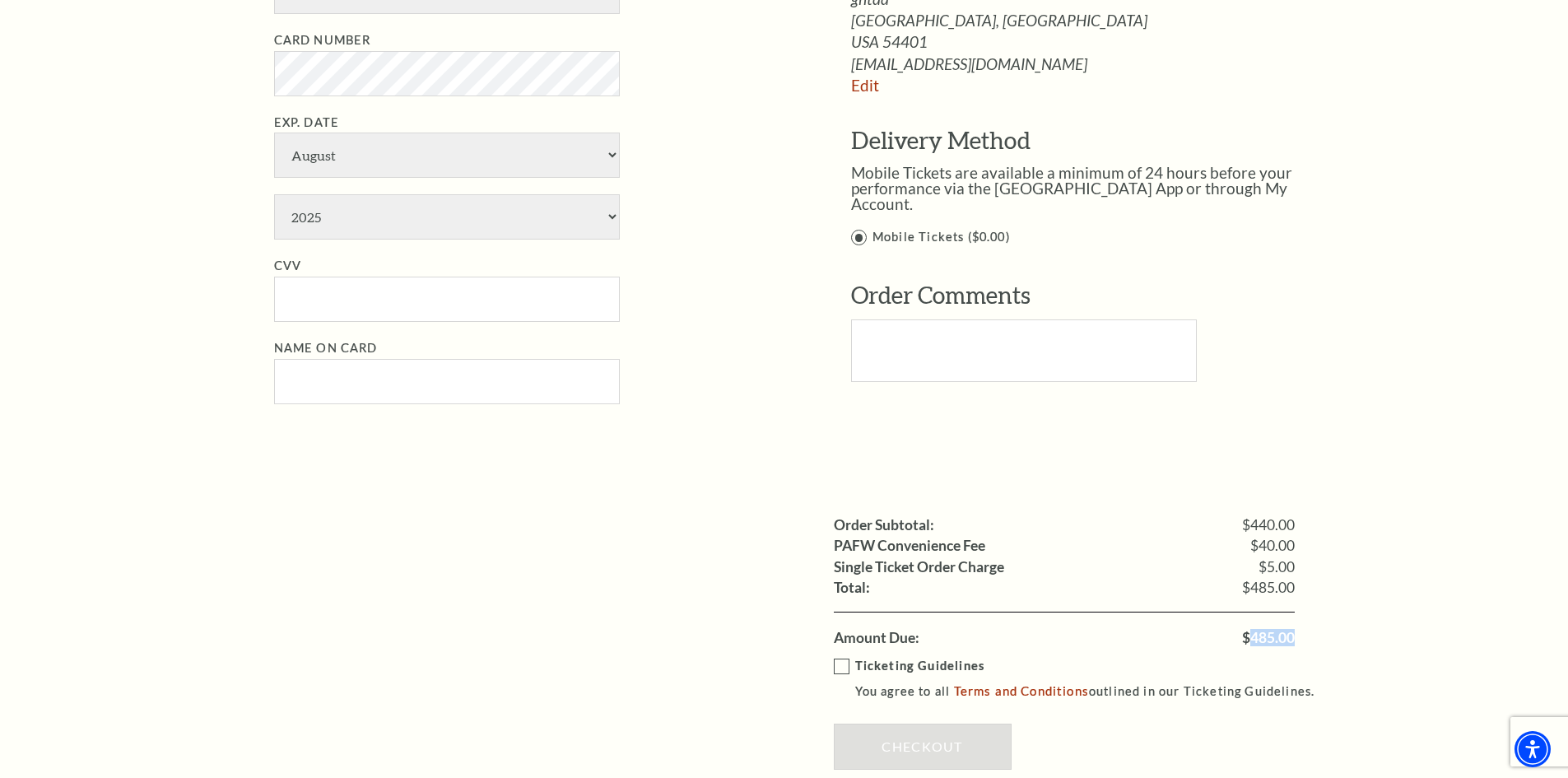
drag, startPoint x: 1251, startPoint y: 633, endPoint x: 1301, endPoint y: 632, distance: 50.0
copy span "485.00"
click at [1270, 634] on span "$485.00" at bounding box center [1267, 637] width 52 height 15
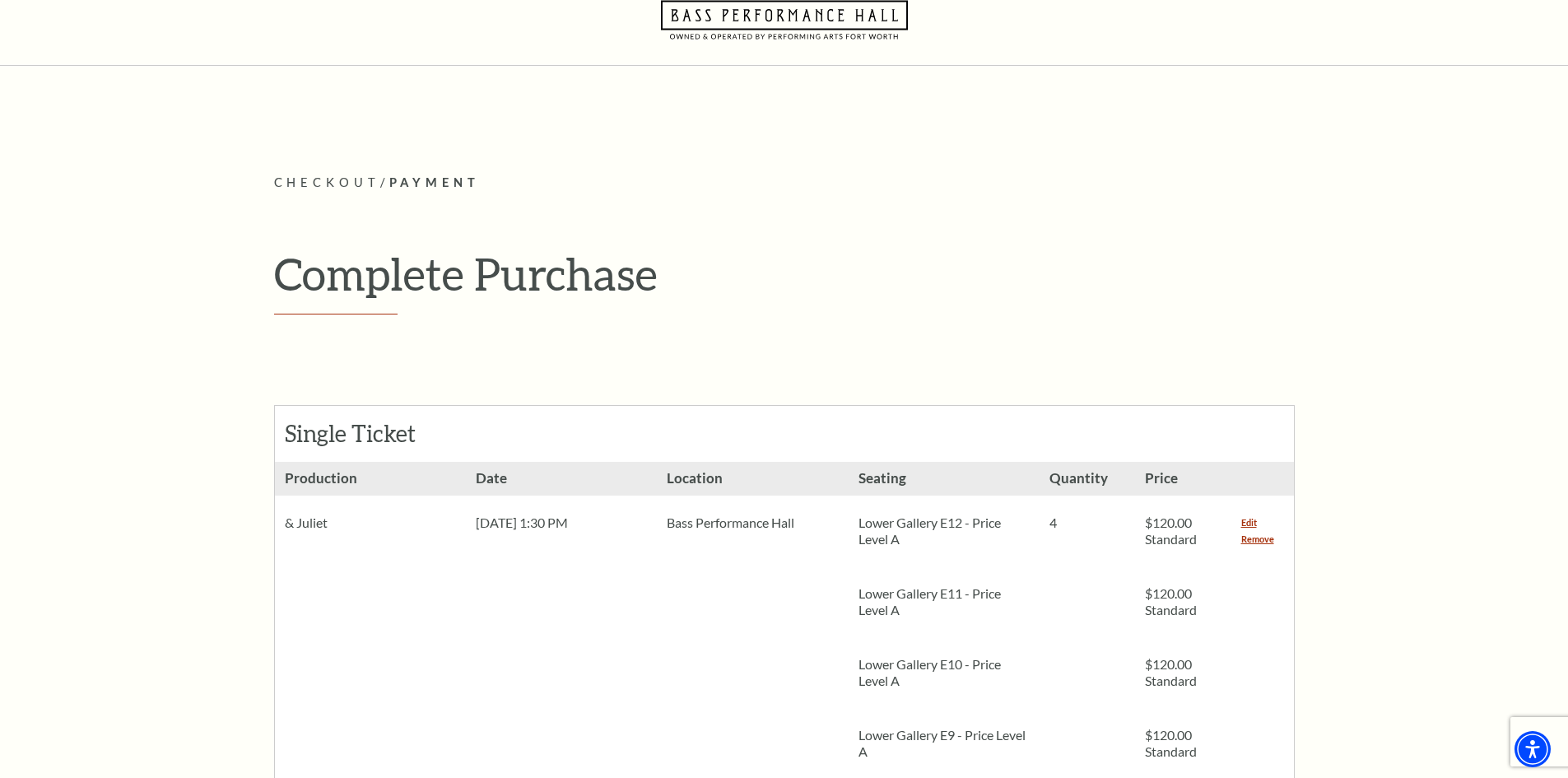
scroll to position [0, 0]
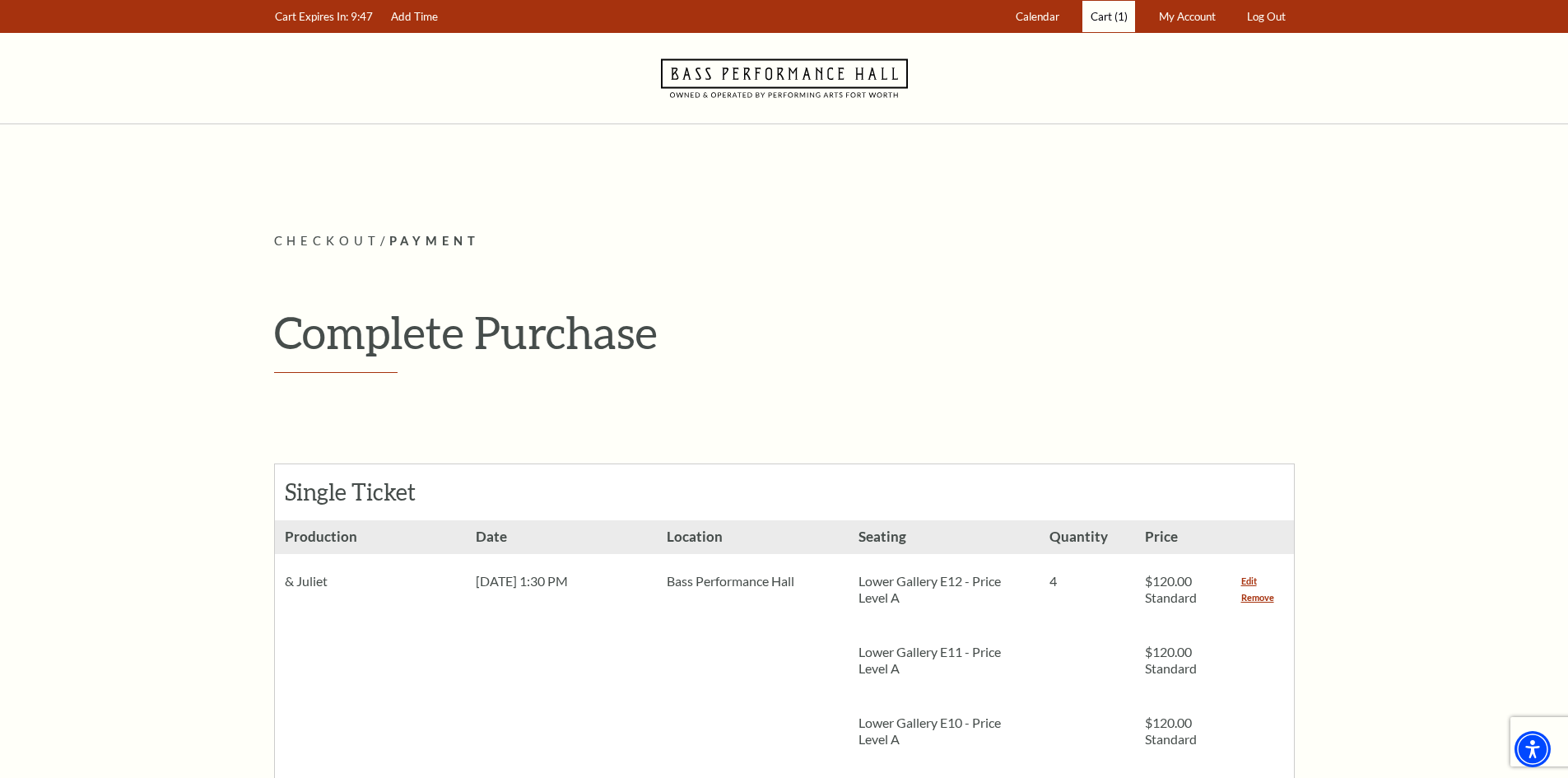
click at [1101, 27] on link "Cart (1)" at bounding box center [1108, 17] width 52 height 32
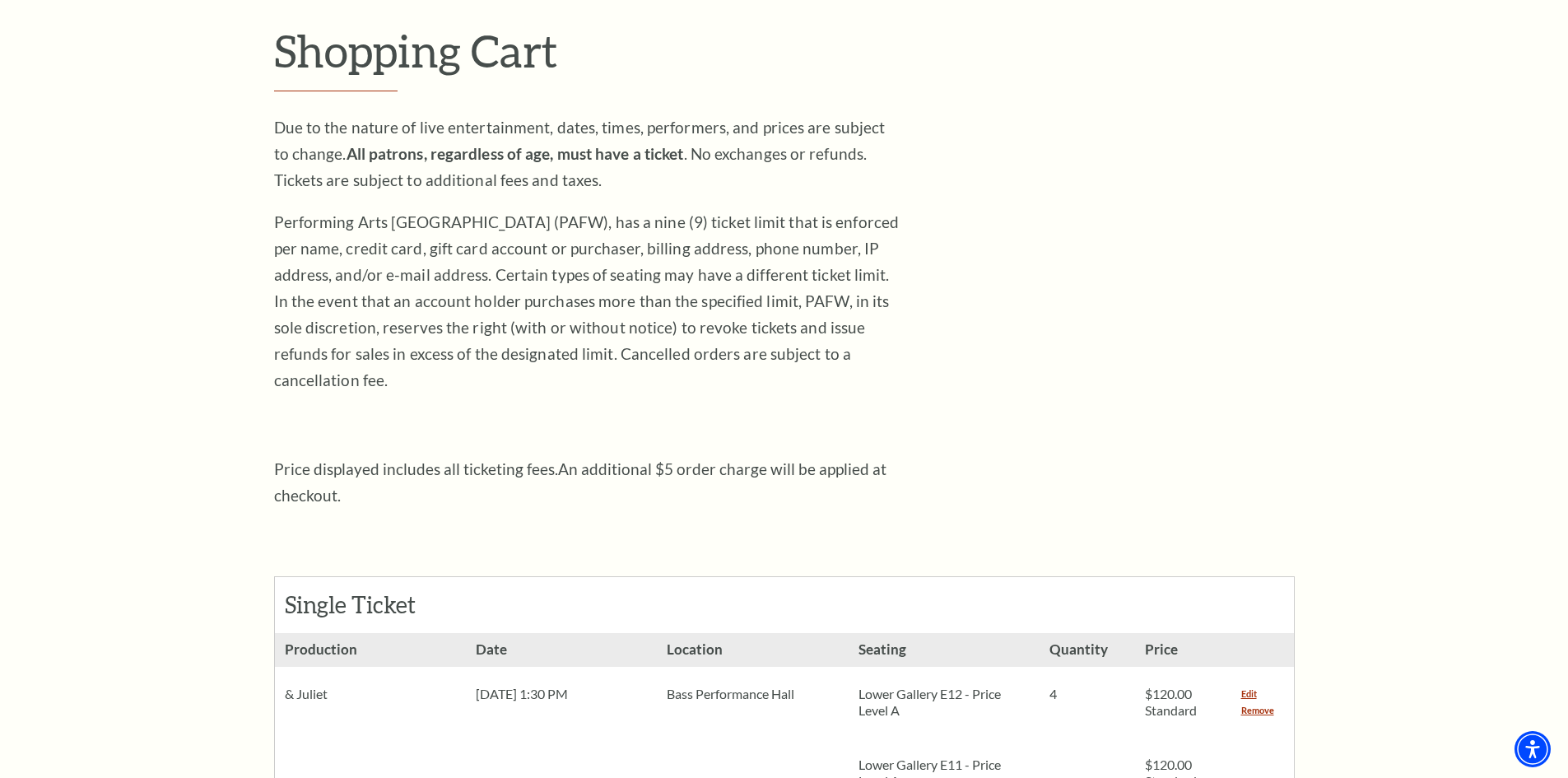
scroll to position [494, 0]
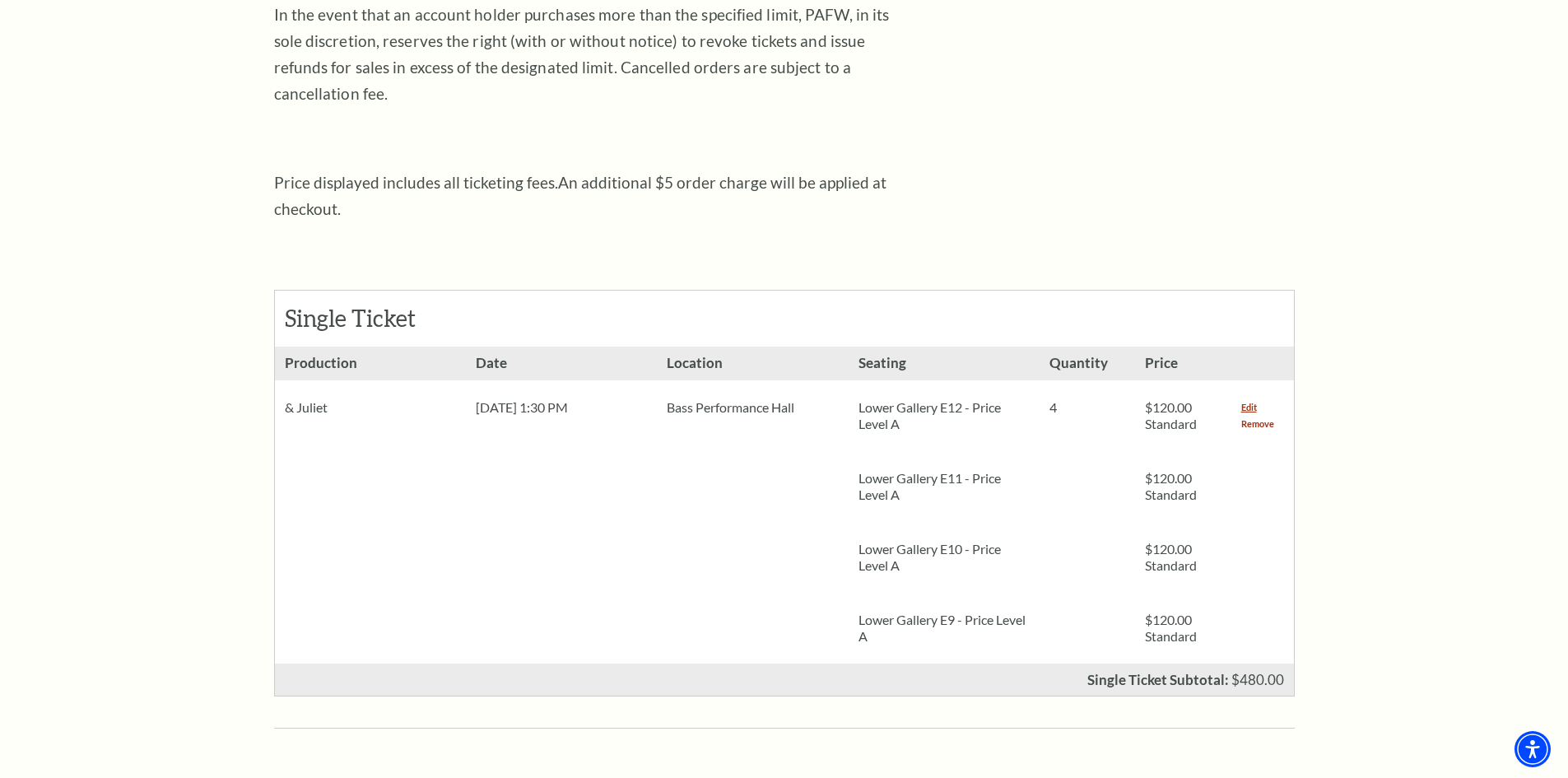
click at [1257, 416] on link "Remove" at bounding box center [1256, 424] width 33 height 17
